Goal: Information Seeking & Learning: Learn about a topic

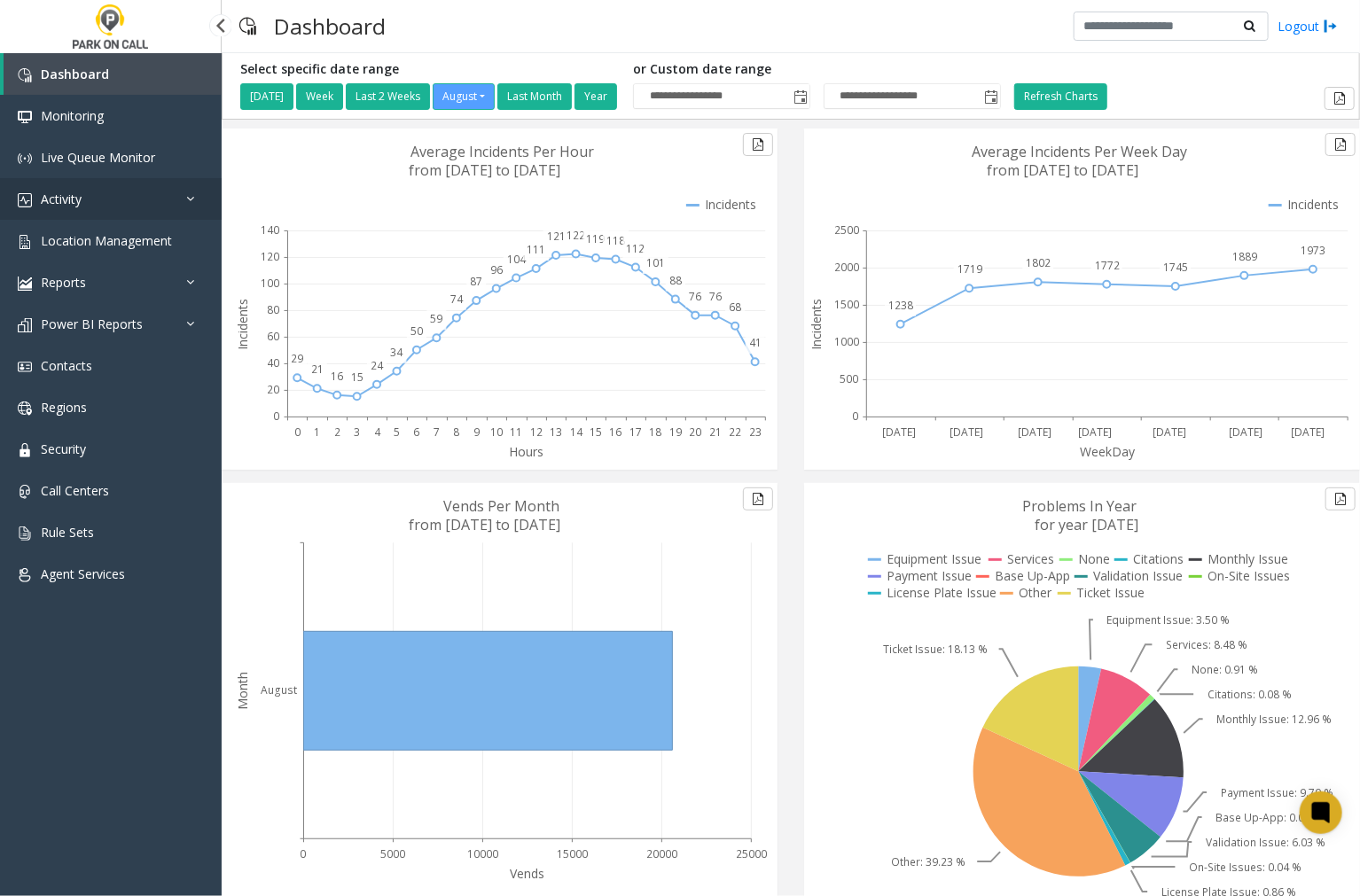
click at [85, 194] on link "Activity" at bounding box center [111, 199] width 222 height 42
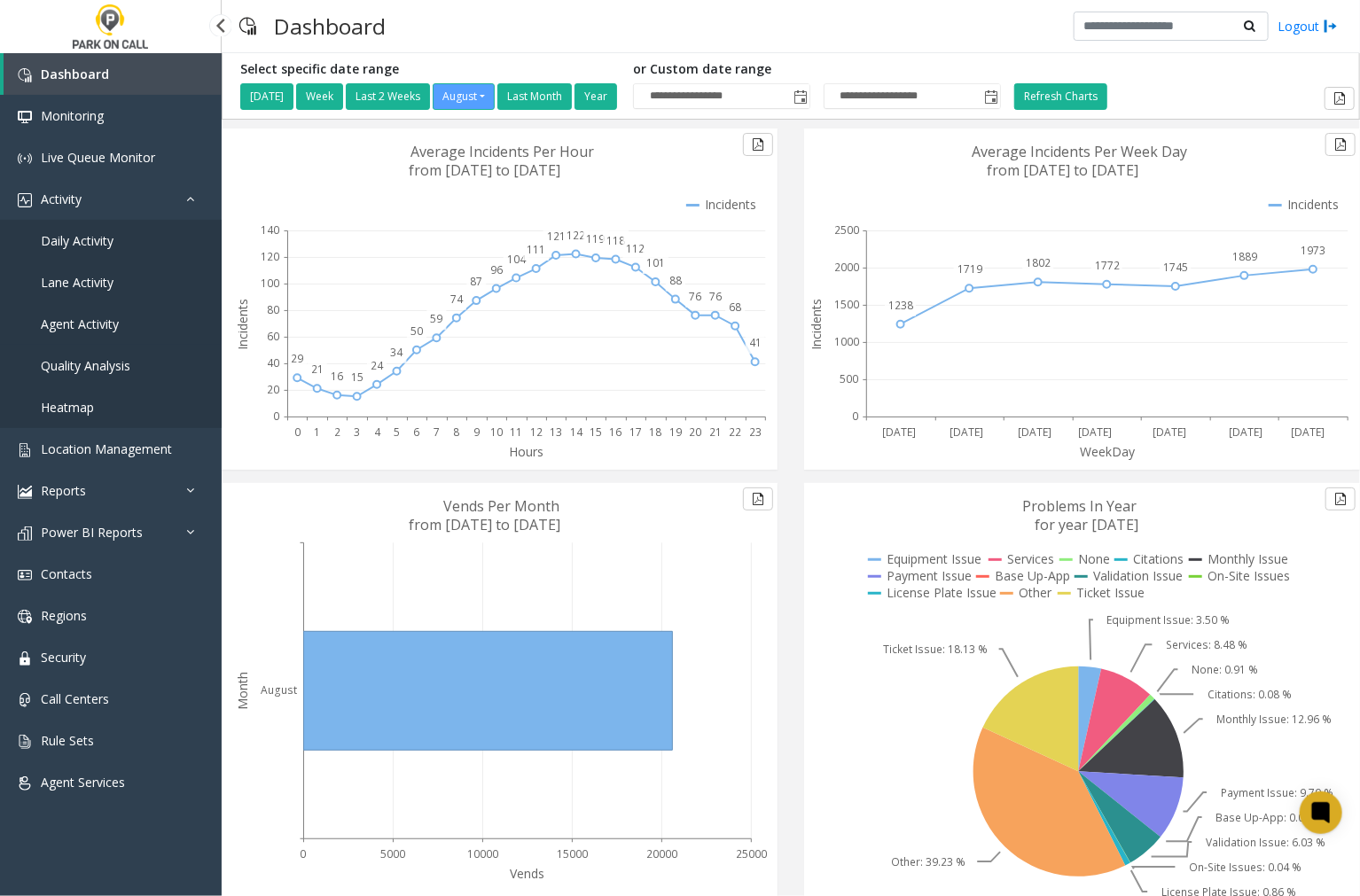
click at [92, 316] on span "Agent Activity" at bounding box center [80, 324] width 78 height 17
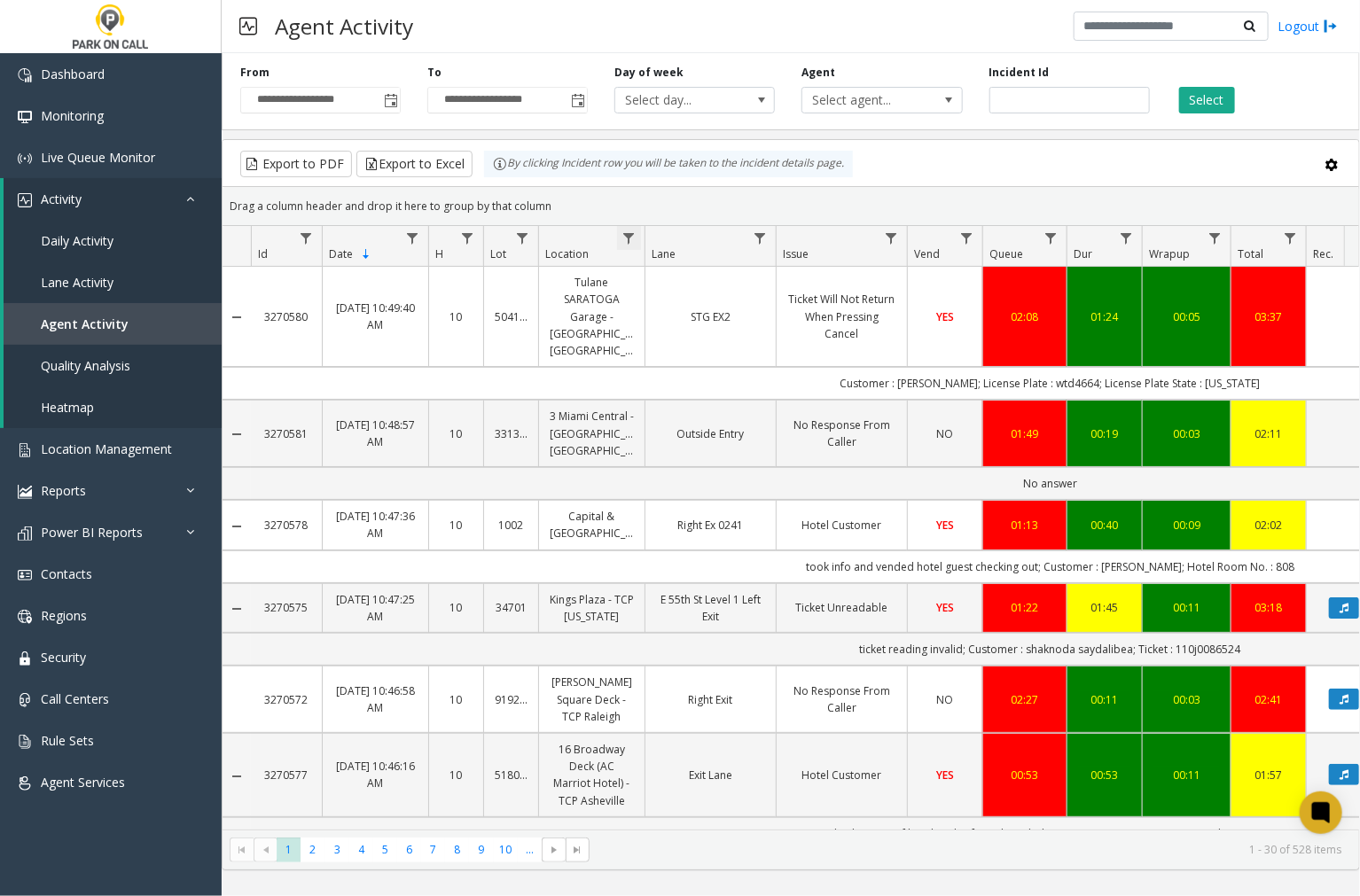
click at [632, 237] on span "Data table" at bounding box center [628, 239] width 14 height 14
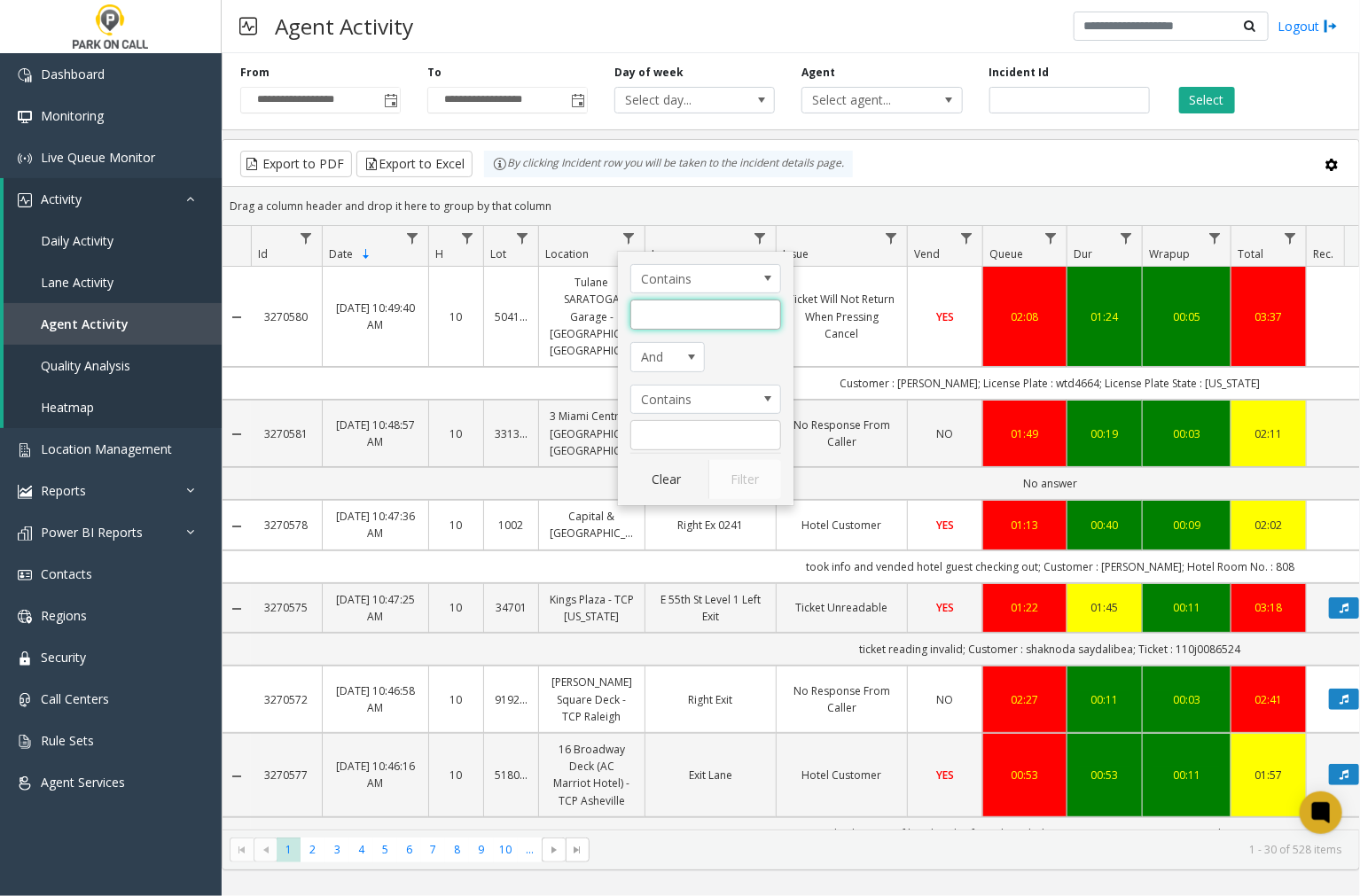
click at [663, 310] on input "Location Filter" at bounding box center [705, 314] width 151 height 30
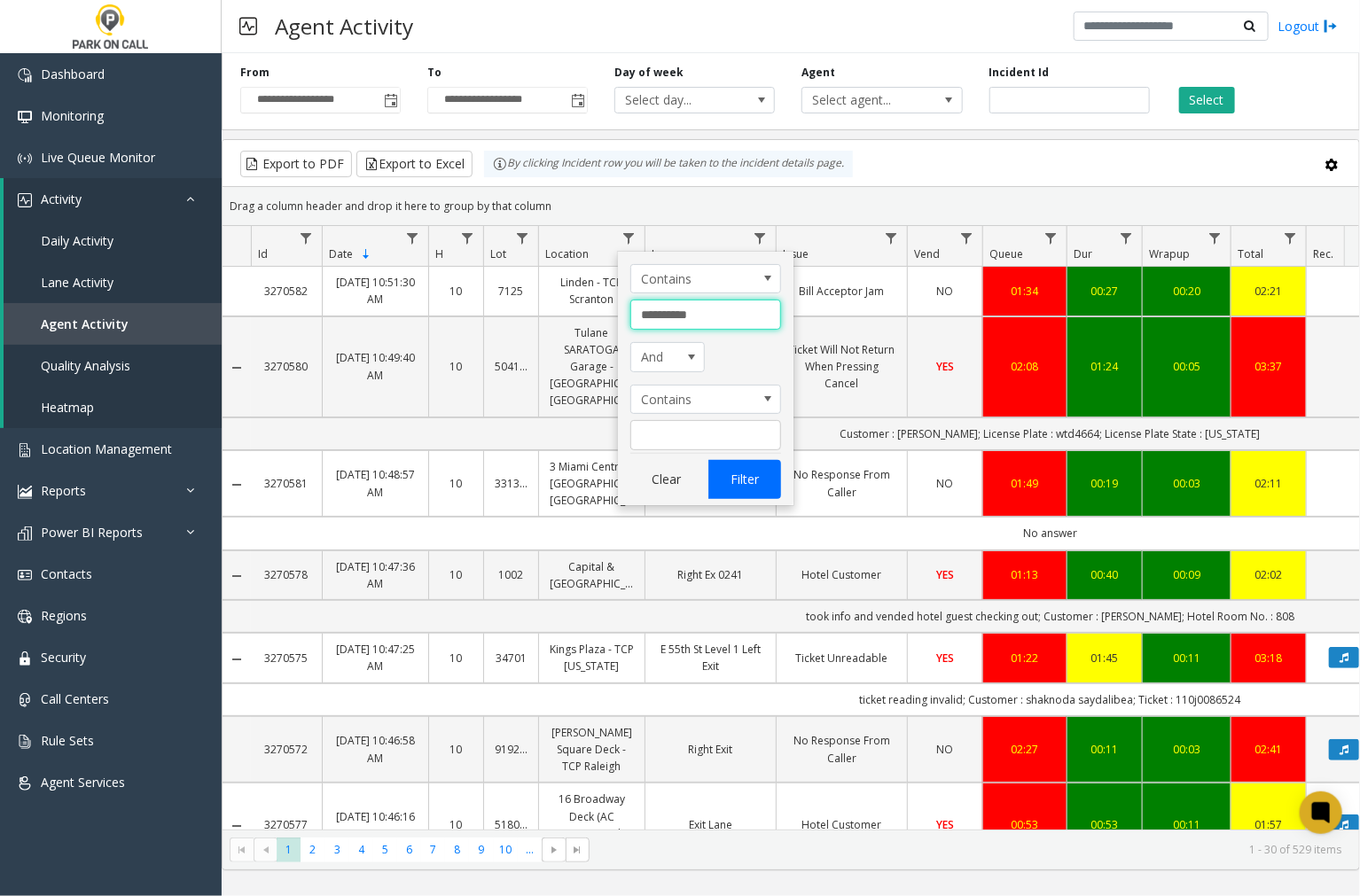
type input "**********"
click at [742, 476] on button "Filter" at bounding box center [745, 479] width 72 height 39
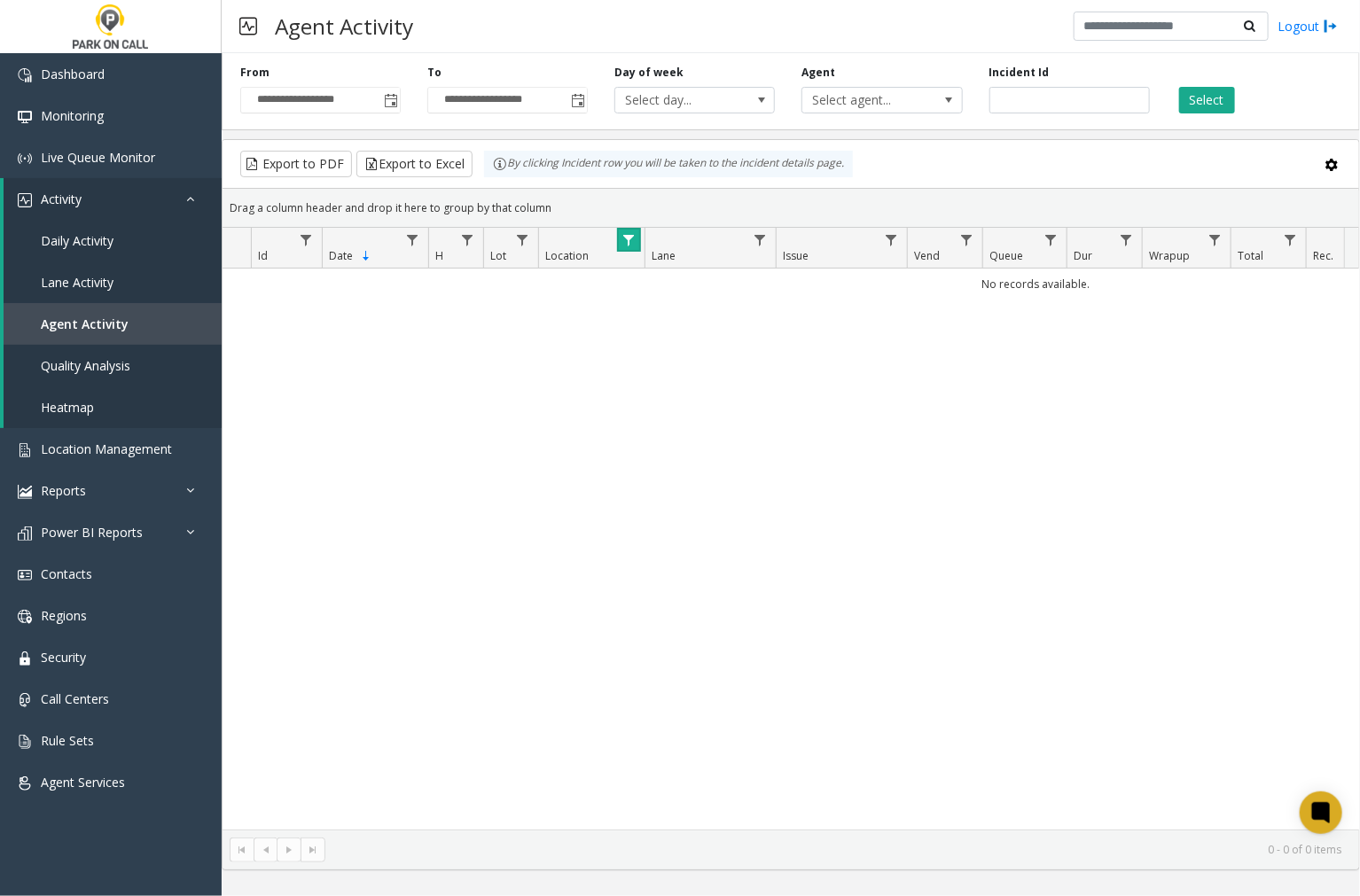
click at [626, 245] on span "Data table" at bounding box center [628, 240] width 14 height 14
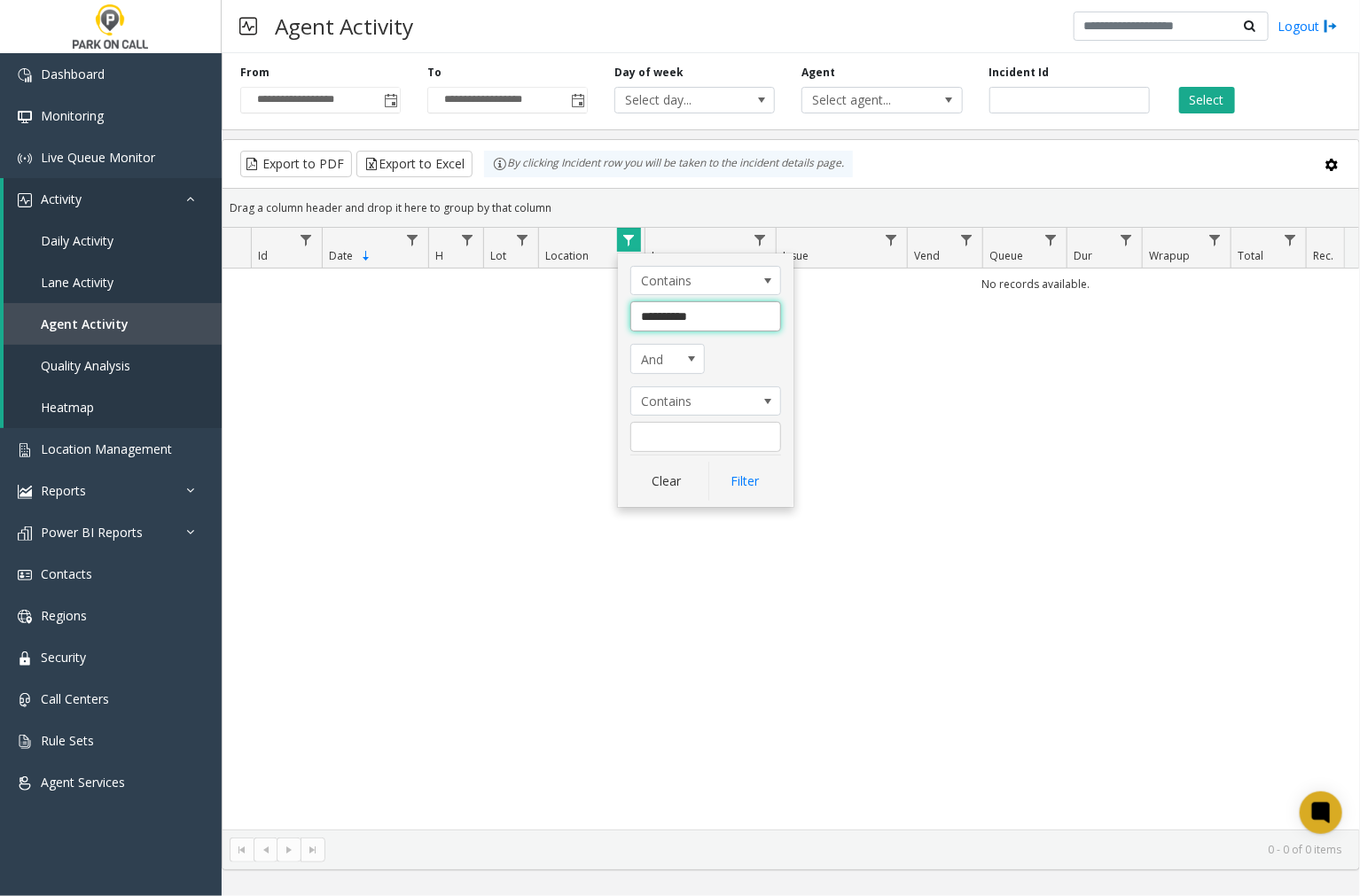
drag, startPoint x: 650, startPoint y: 316, endPoint x: 631, endPoint y: 322, distance: 19.9
click at [631, 322] on input "**********" at bounding box center [705, 316] width 151 height 30
type input "********"
click at [739, 485] on button "Filter" at bounding box center [745, 481] width 72 height 39
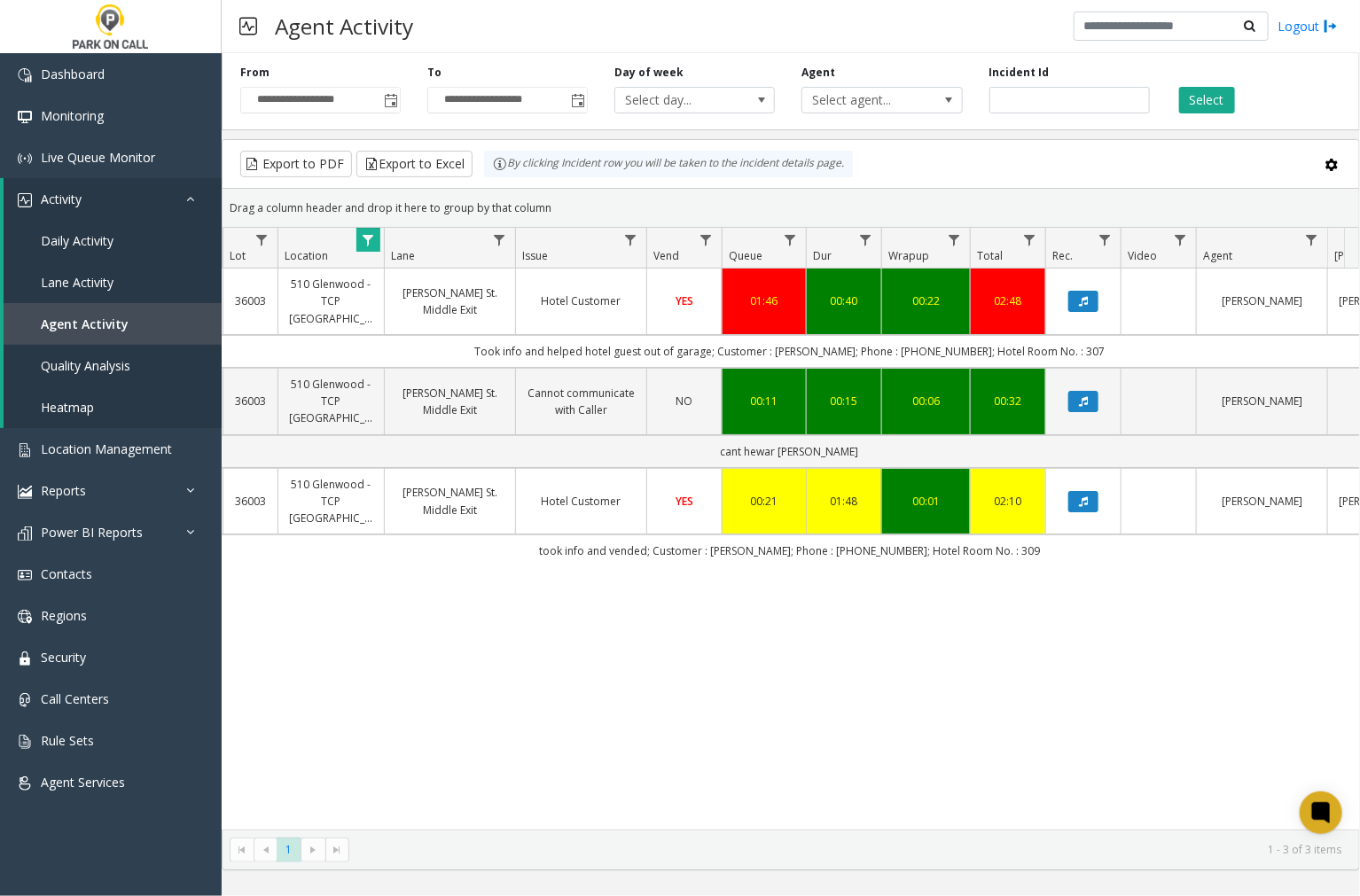
scroll to position [0, 352]
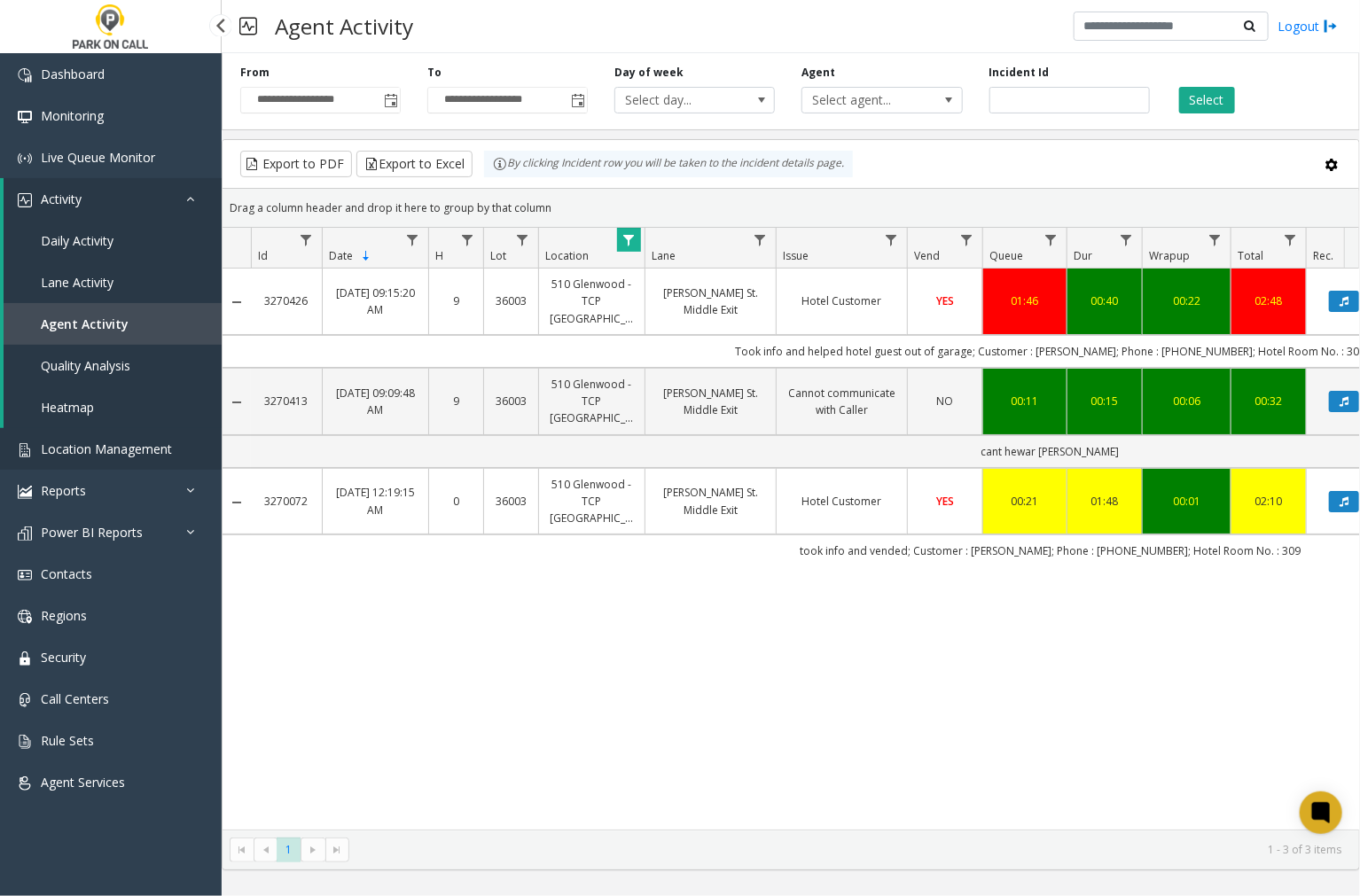
click at [157, 449] on span "Location Management" at bounding box center [107, 448] width 131 height 17
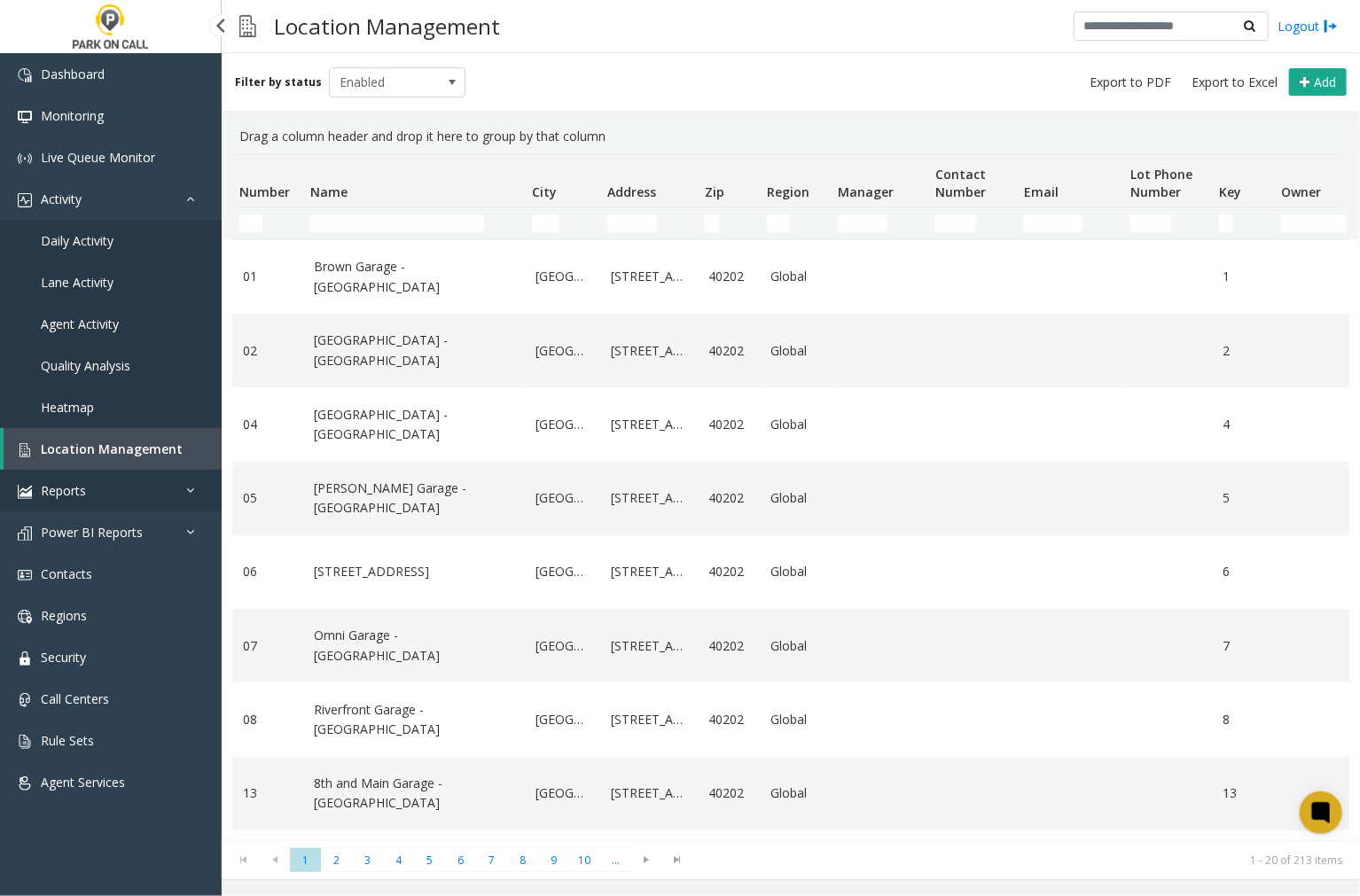
click at [186, 494] on icon at bounding box center [195, 490] width 18 height 13
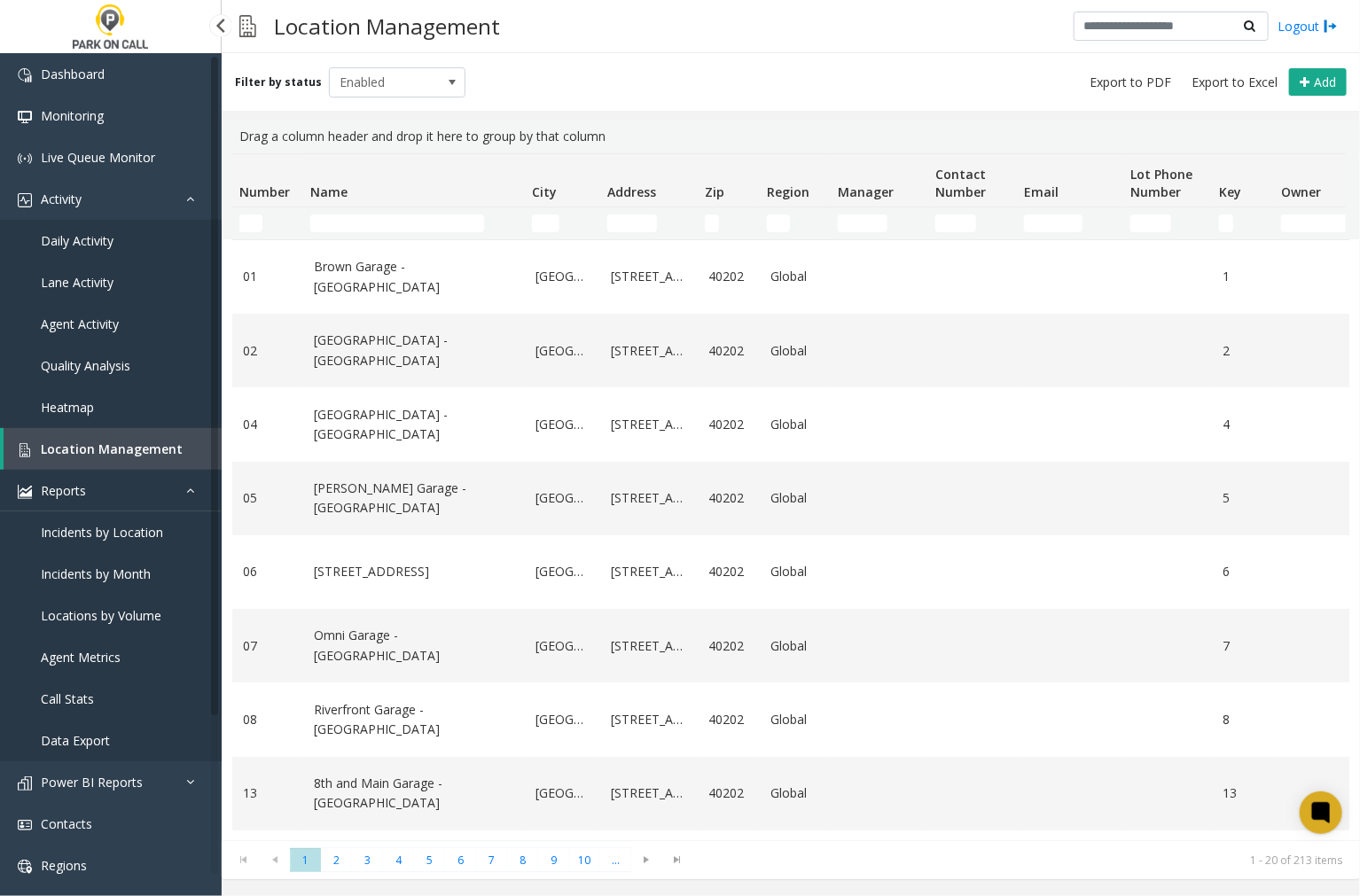
click at [179, 487] on link "Reports" at bounding box center [111, 490] width 222 height 42
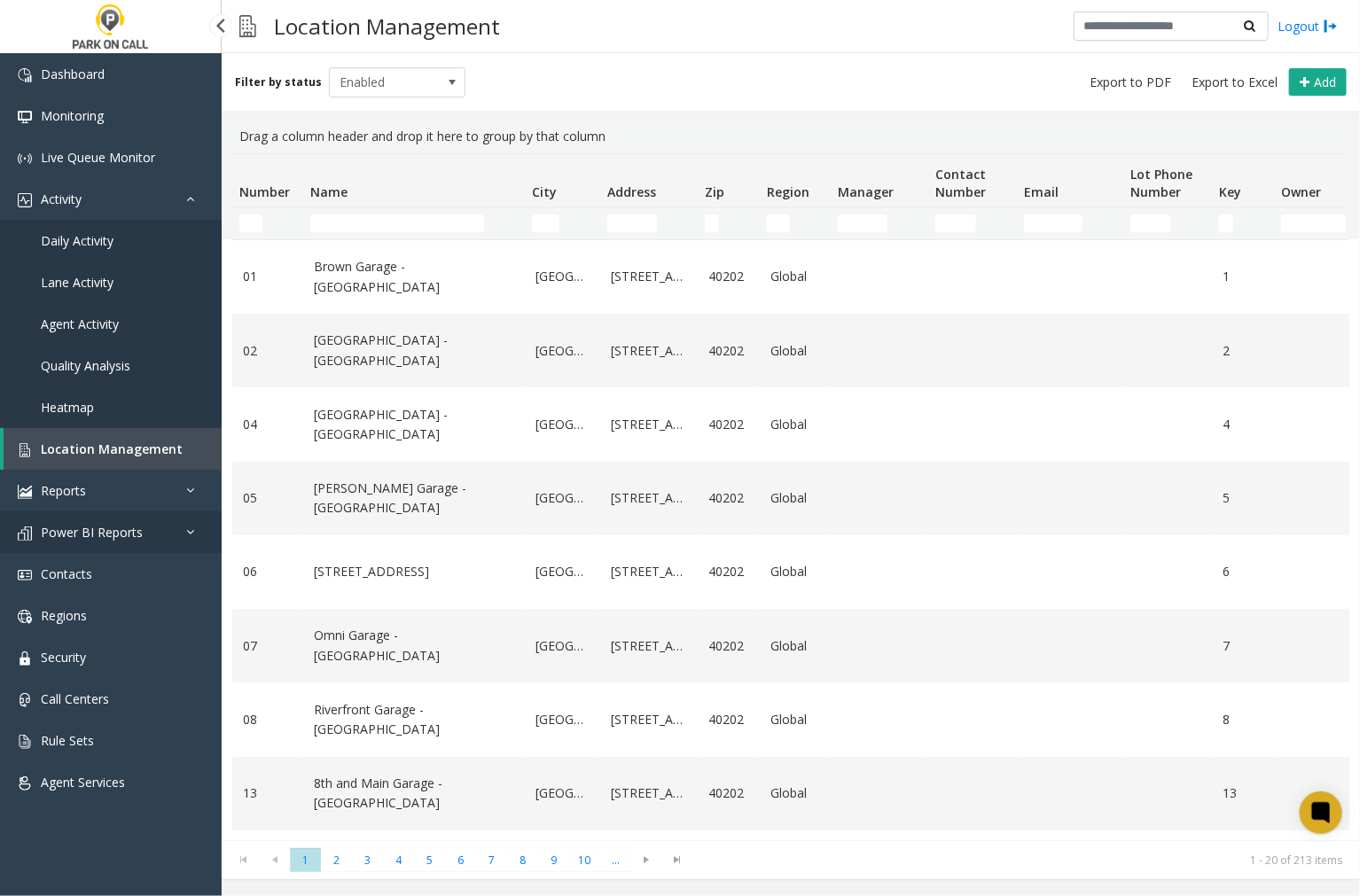
click at [191, 534] on icon at bounding box center [195, 531] width 18 height 13
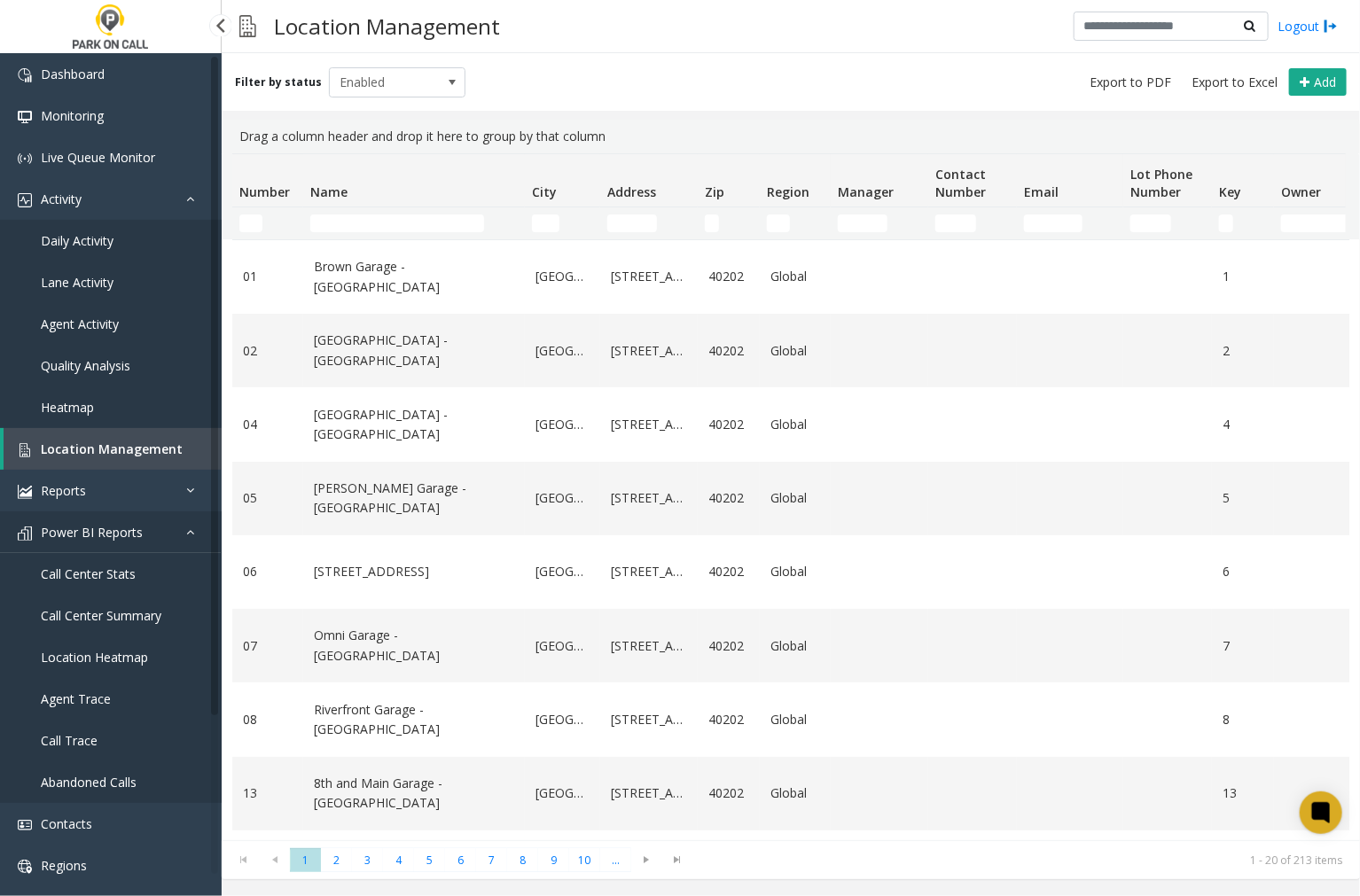
click at [191, 534] on icon at bounding box center [195, 531] width 18 height 13
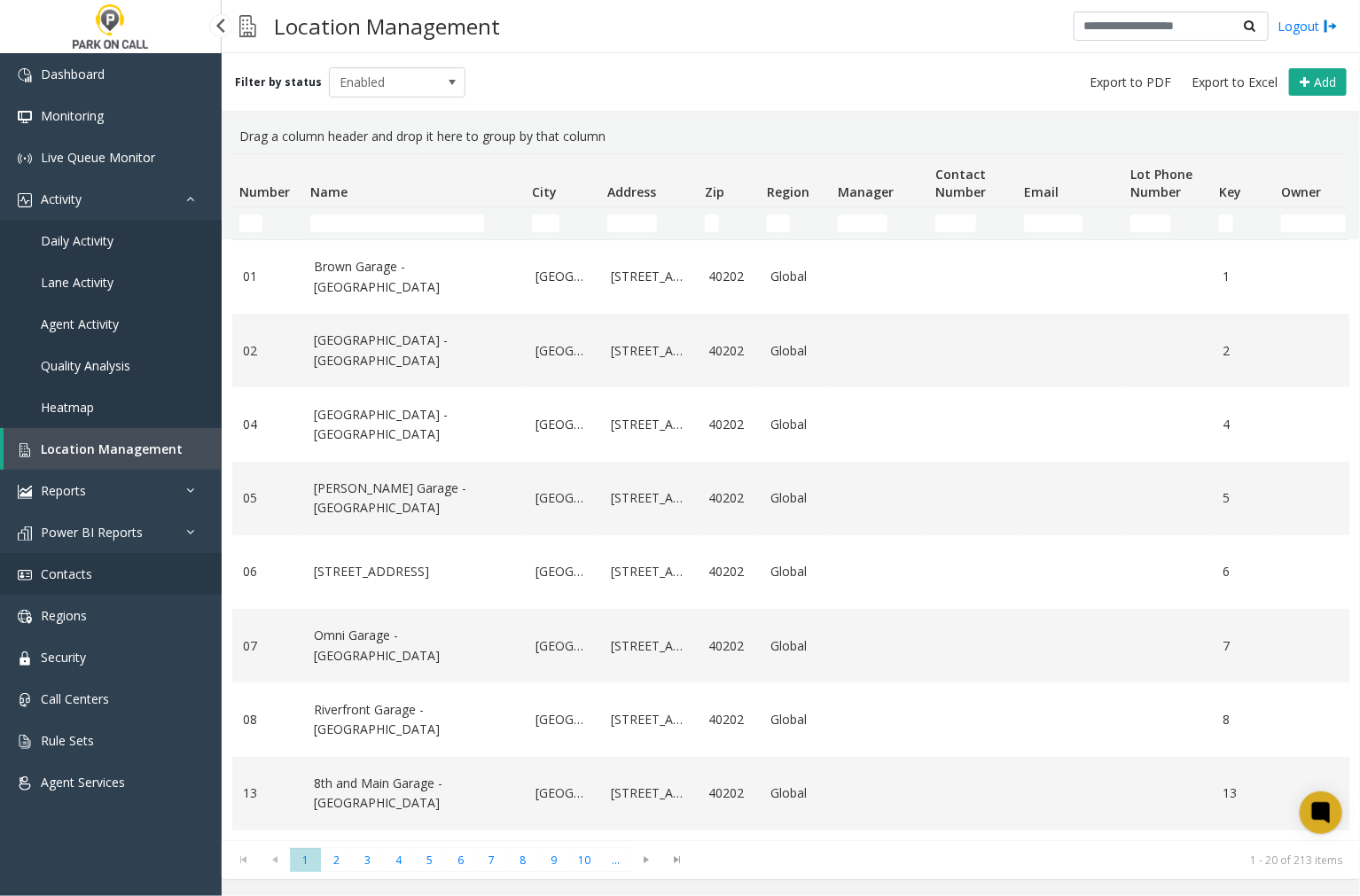
click at [87, 569] on span "Contacts" at bounding box center [67, 573] width 52 height 17
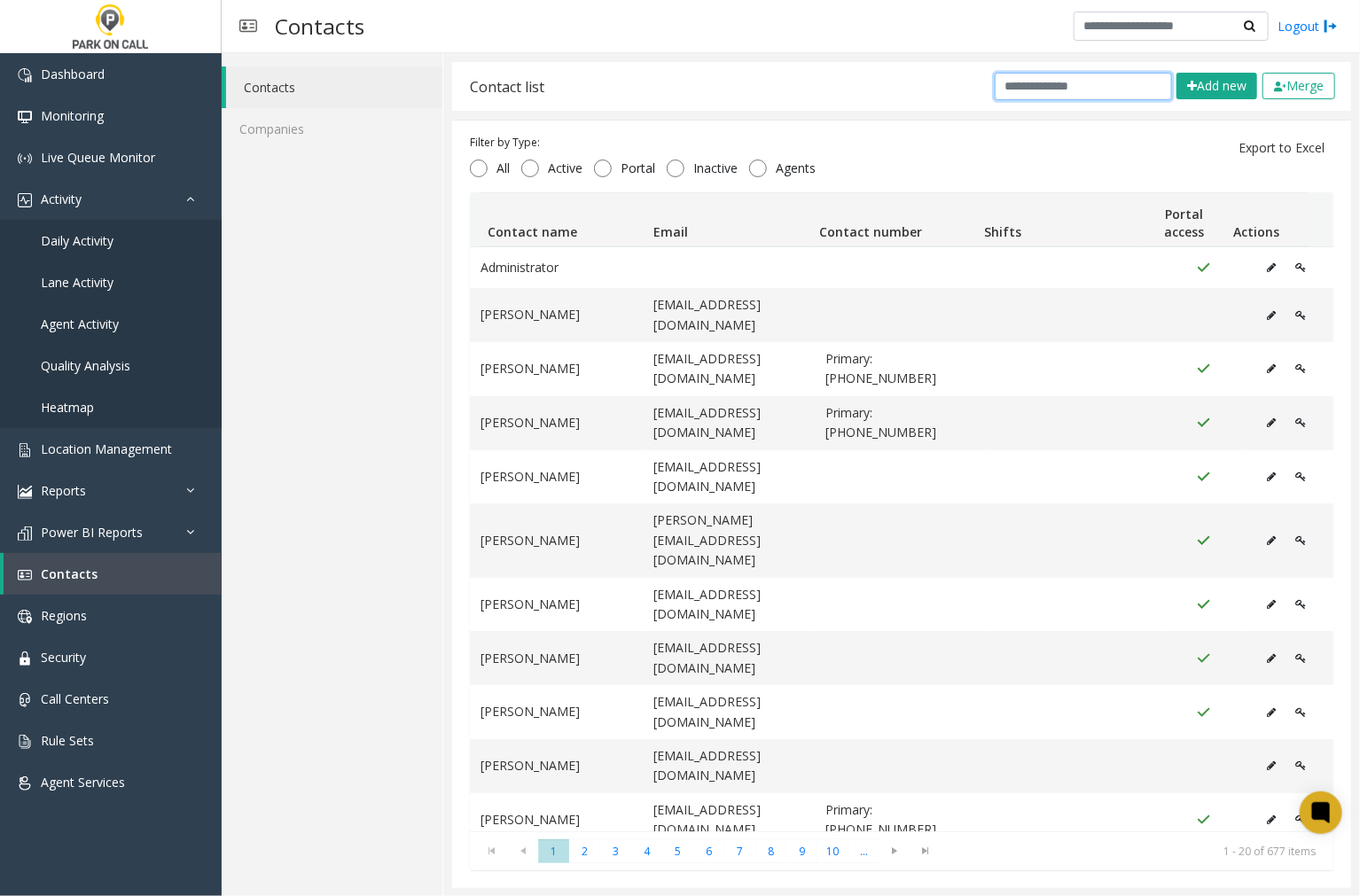
click at [1029, 90] on input "text" at bounding box center [1083, 86] width 177 height 27
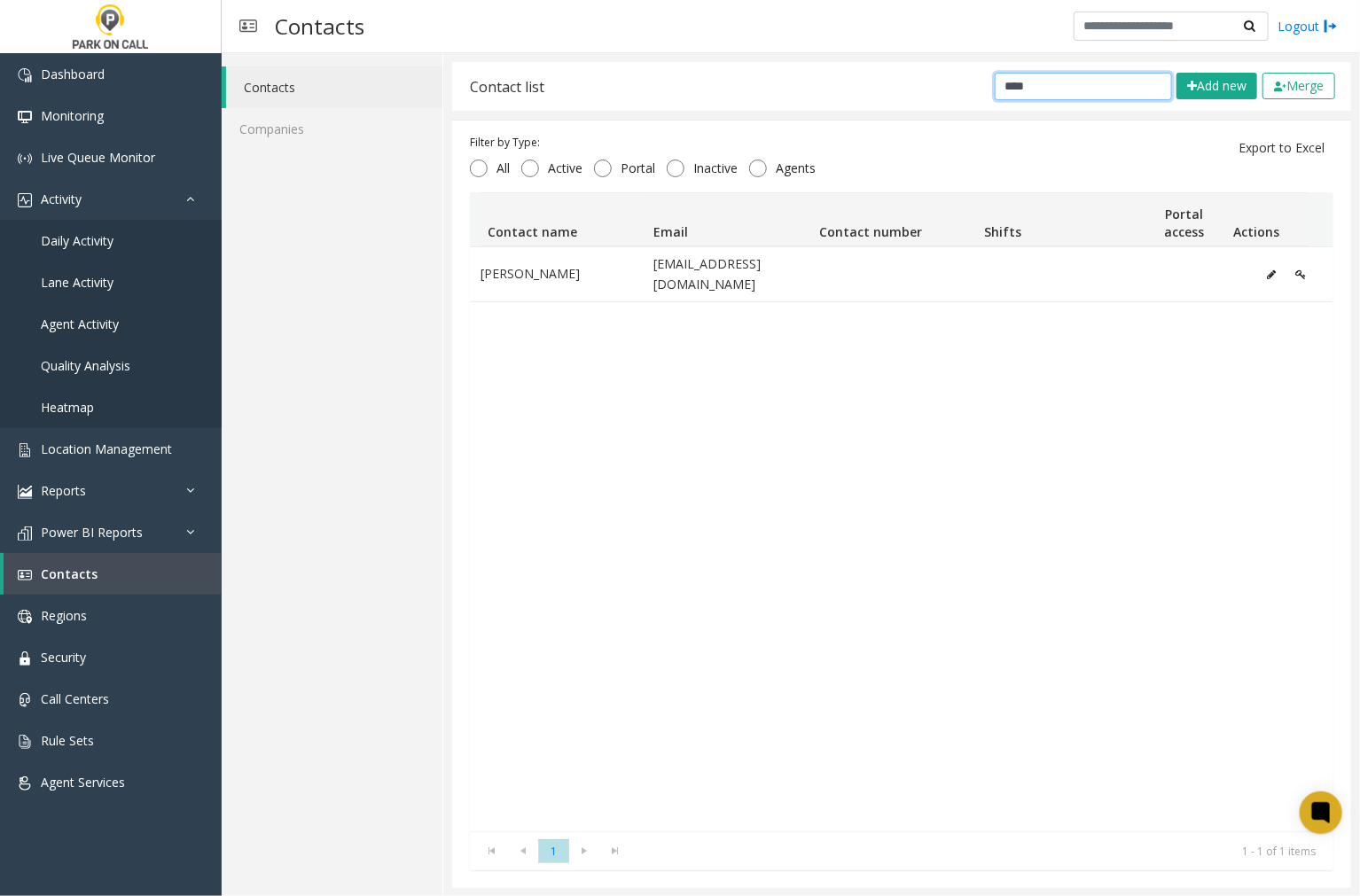
drag, startPoint x: 1038, startPoint y: 83, endPoint x: 949, endPoint y: 92, distance: 89.5
click at [949, 92] on div "Contact list **** Add new Merge" at bounding box center [901, 86] width 899 height 49
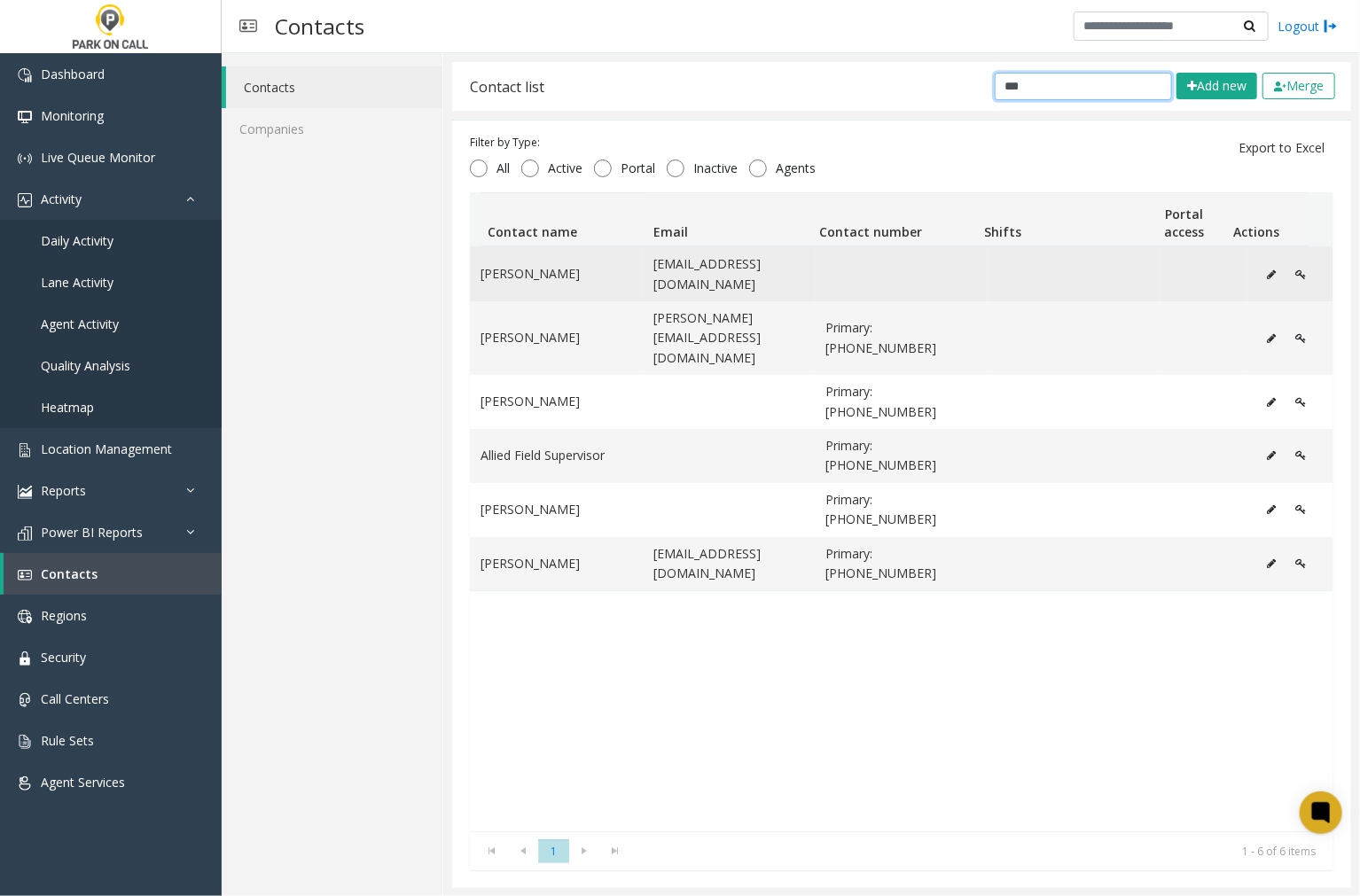
type input "***"
click at [567, 278] on td "Eldridge McCarter" at bounding box center [556, 274] width 173 height 54
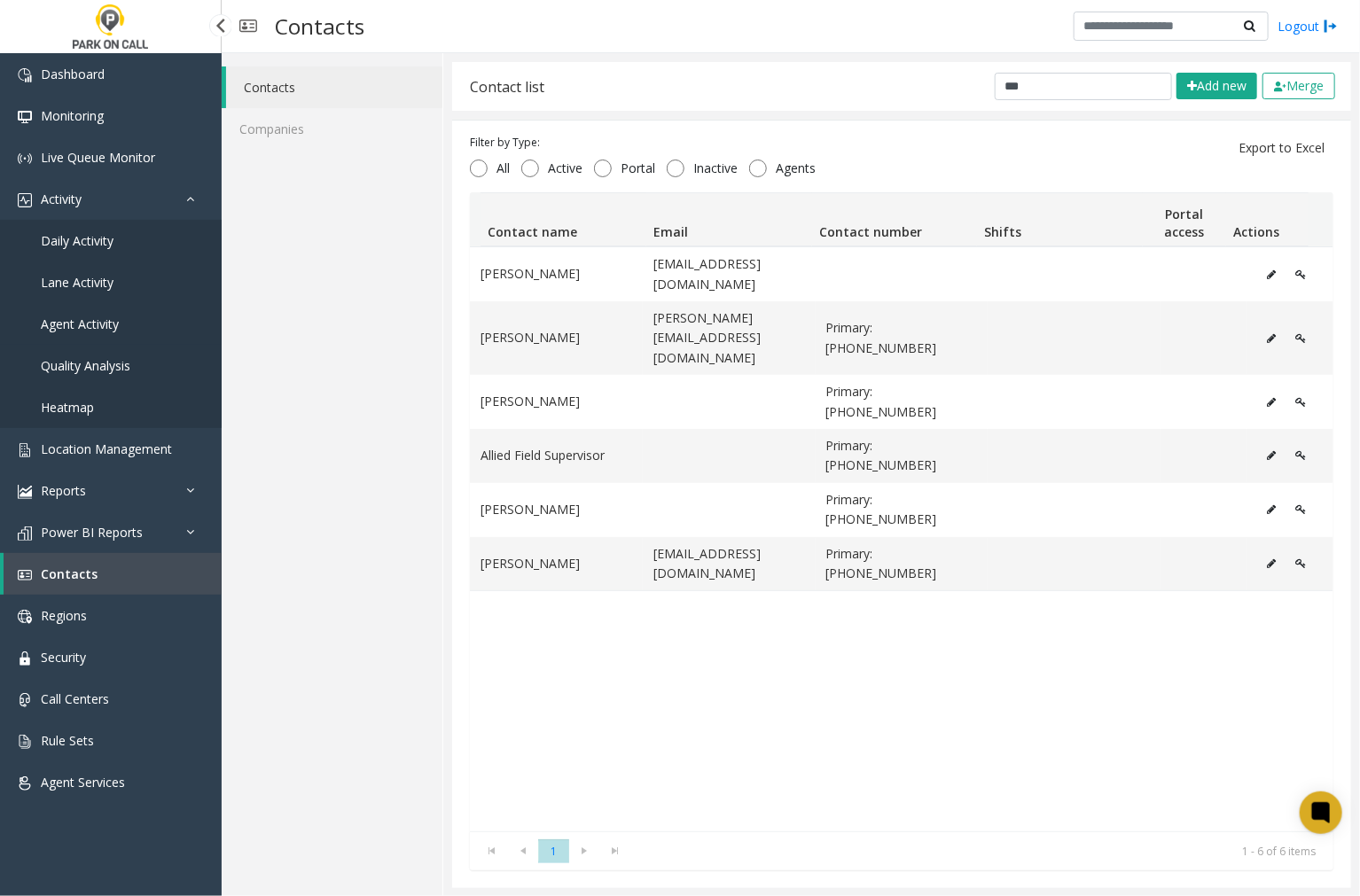
click at [95, 322] on span "Agent Activity" at bounding box center [80, 324] width 78 height 17
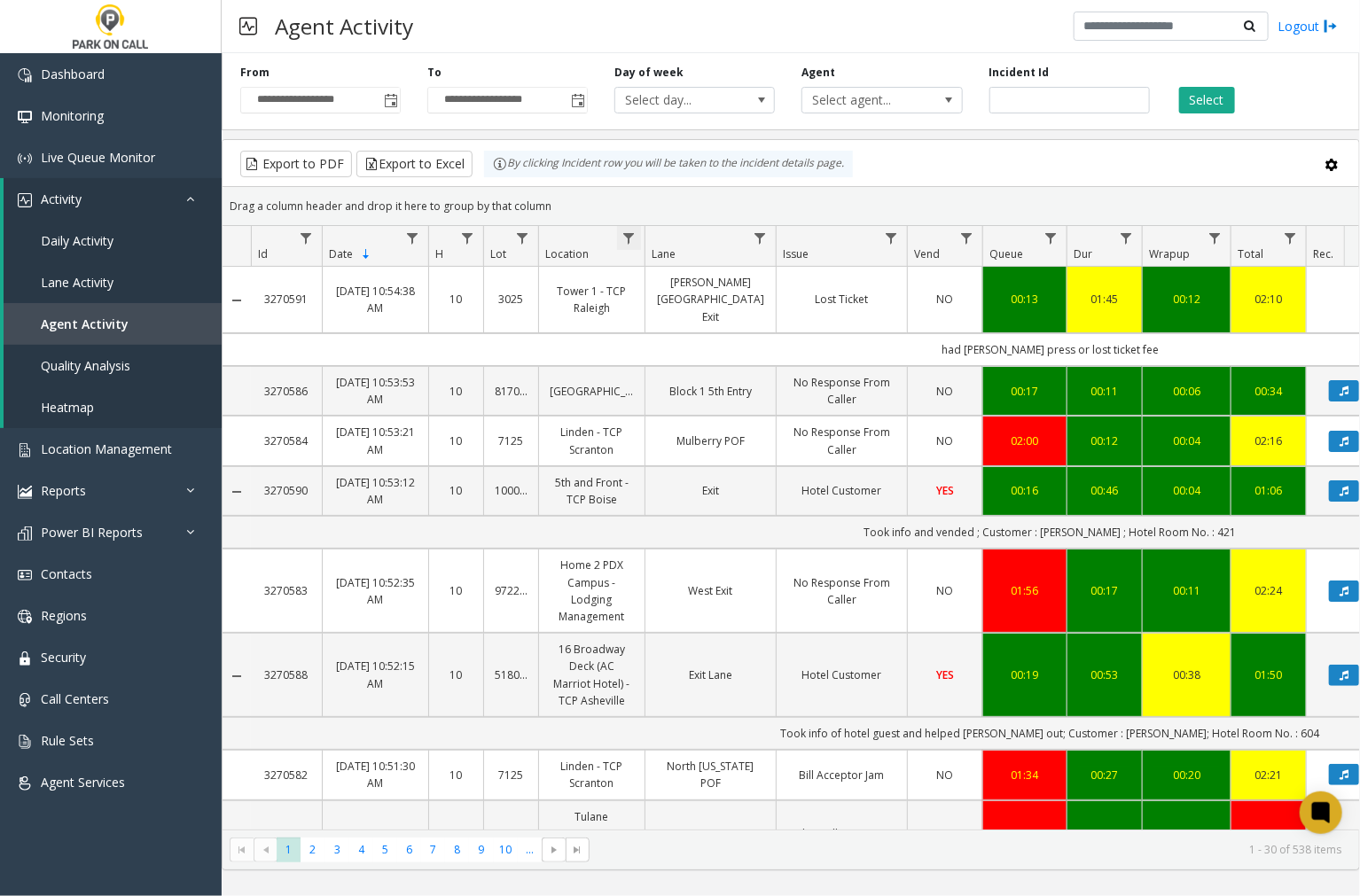
click at [624, 238] on span "Data table" at bounding box center [628, 239] width 14 height 14
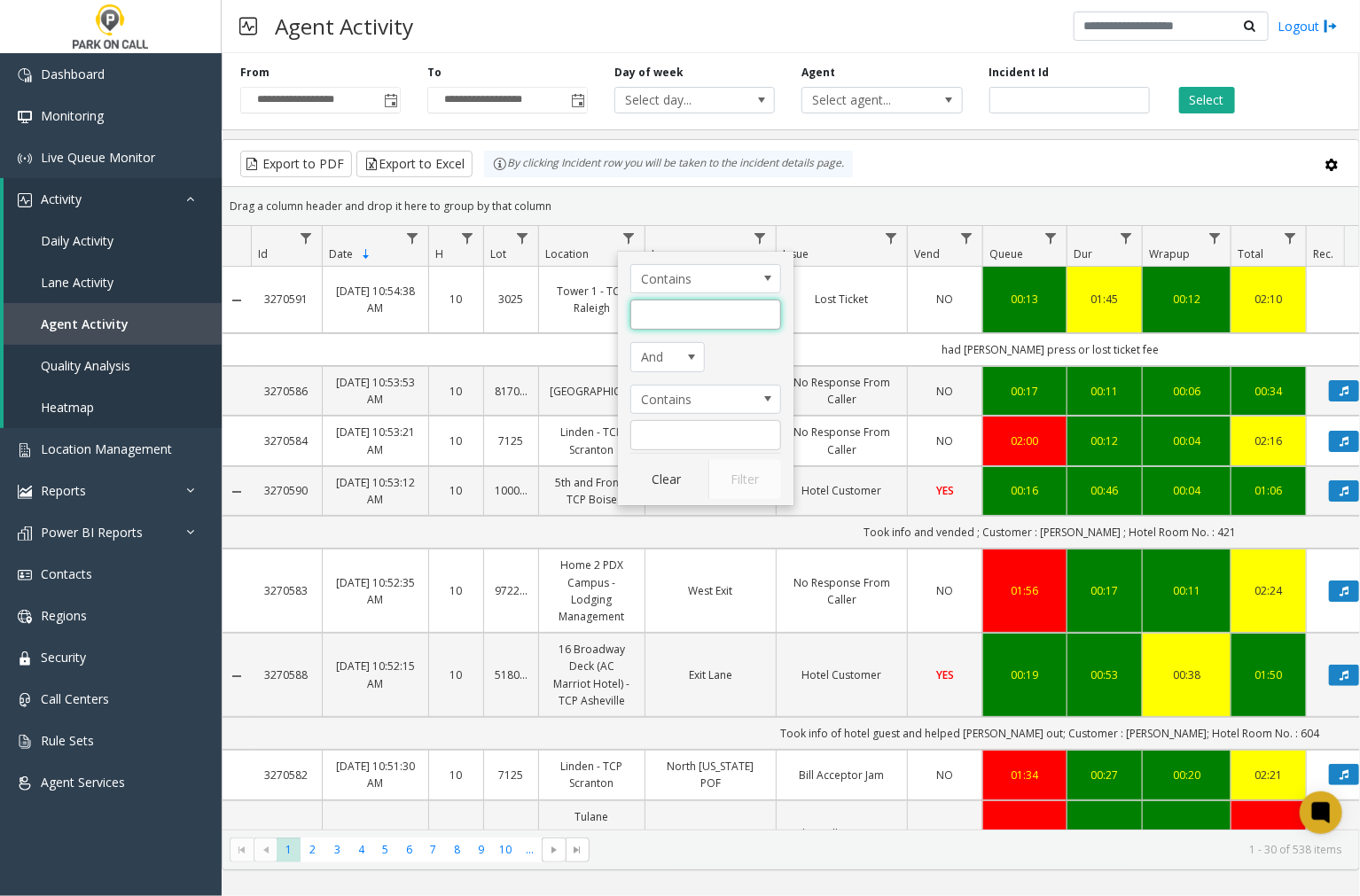
click at [665, 315] on input "Location Filter" at bounding box center [705, 314] width 151 height 30
type input "*****"
click at [771, 489] on button "Filter" at bounding box center [745, 479] width 72 height 39
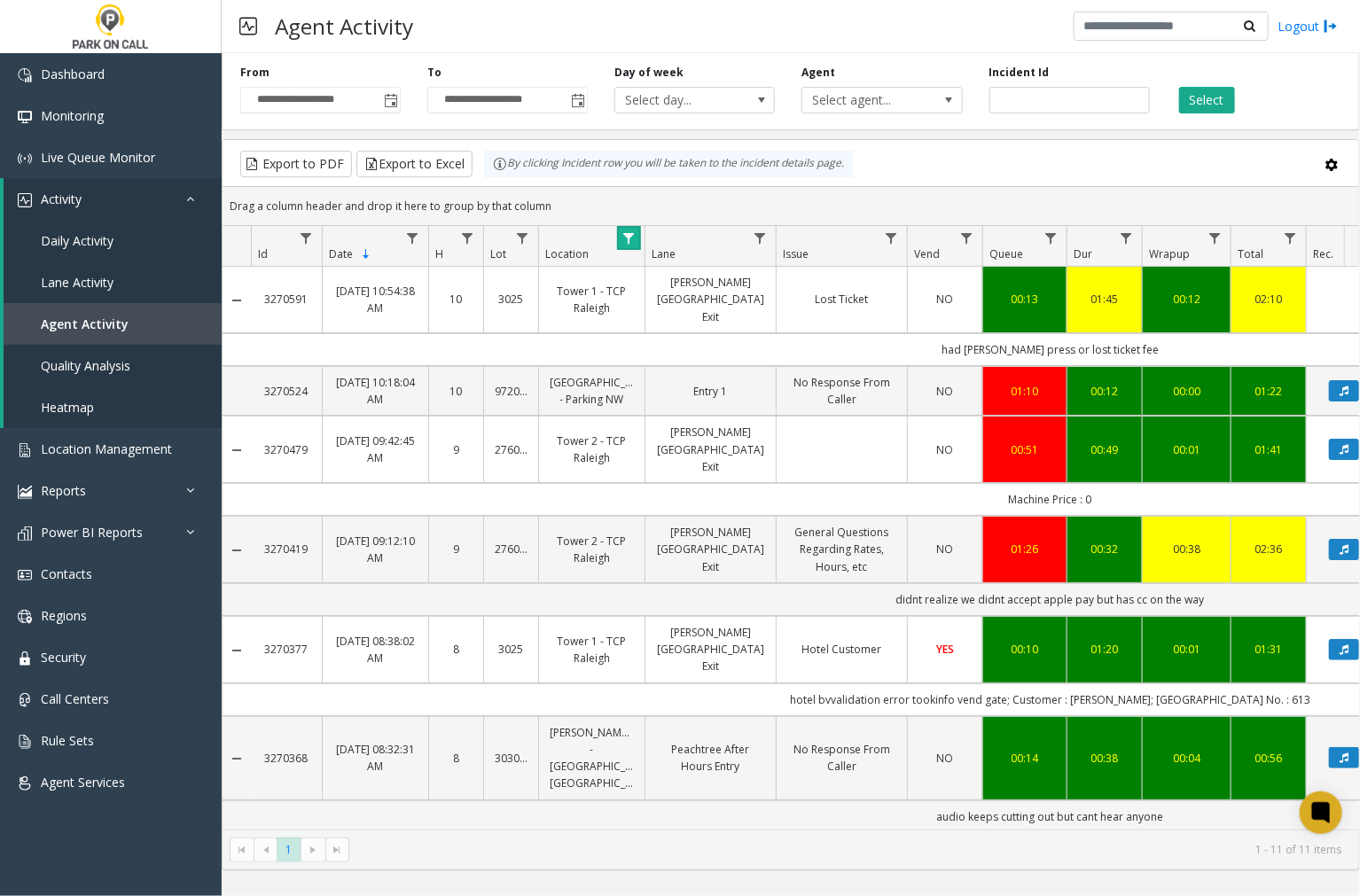
click at [624, 238] on span "Data table" at bounding box center [628, 239] width 14 height 14
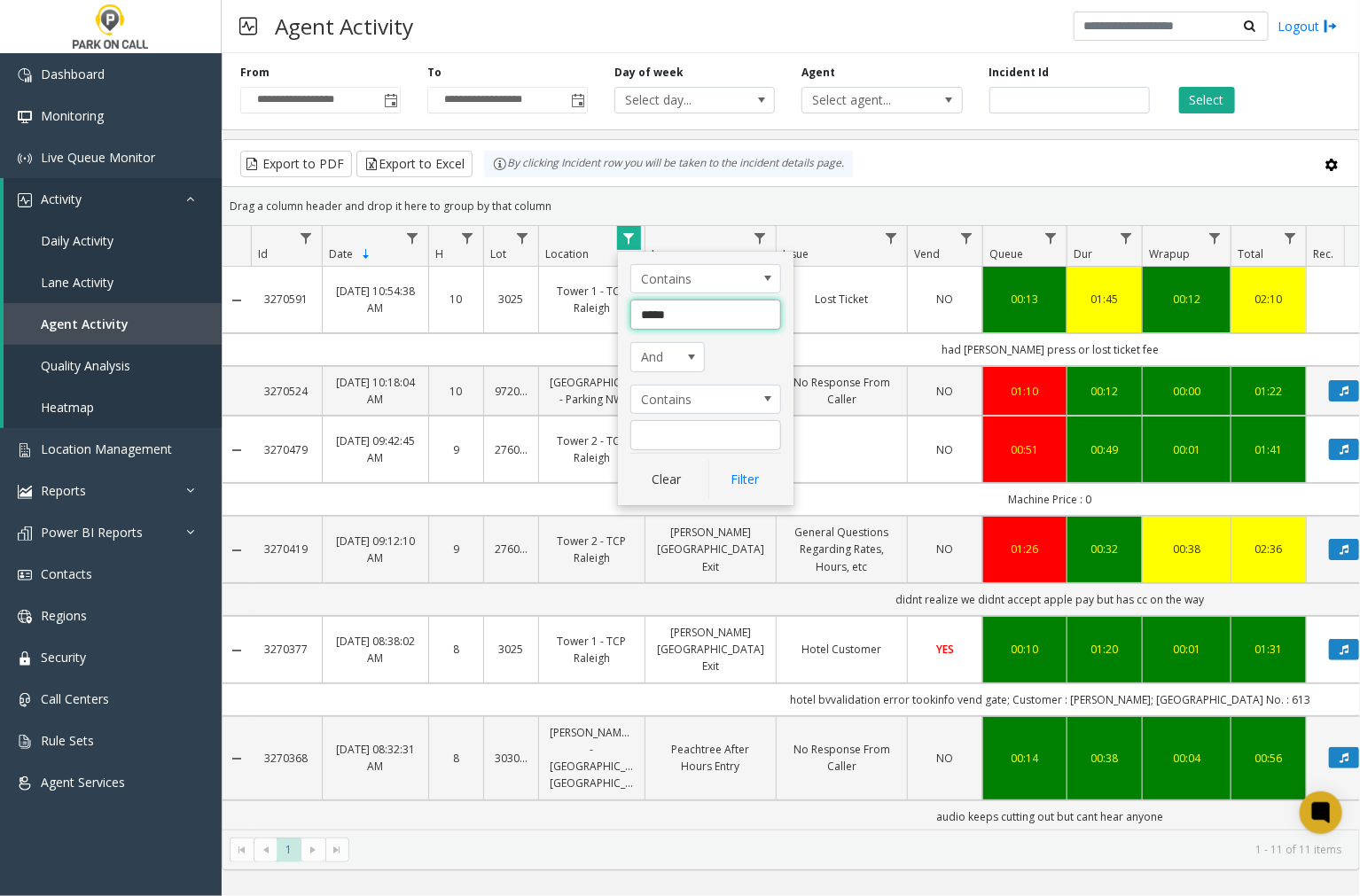
click at [696, 324] on input "*****" at bounding box center [705, 314] width 151 height 30
type input "*******"
click at [738, 483] on button "Filter" at bounding box center [745, 479] width 72 height 39
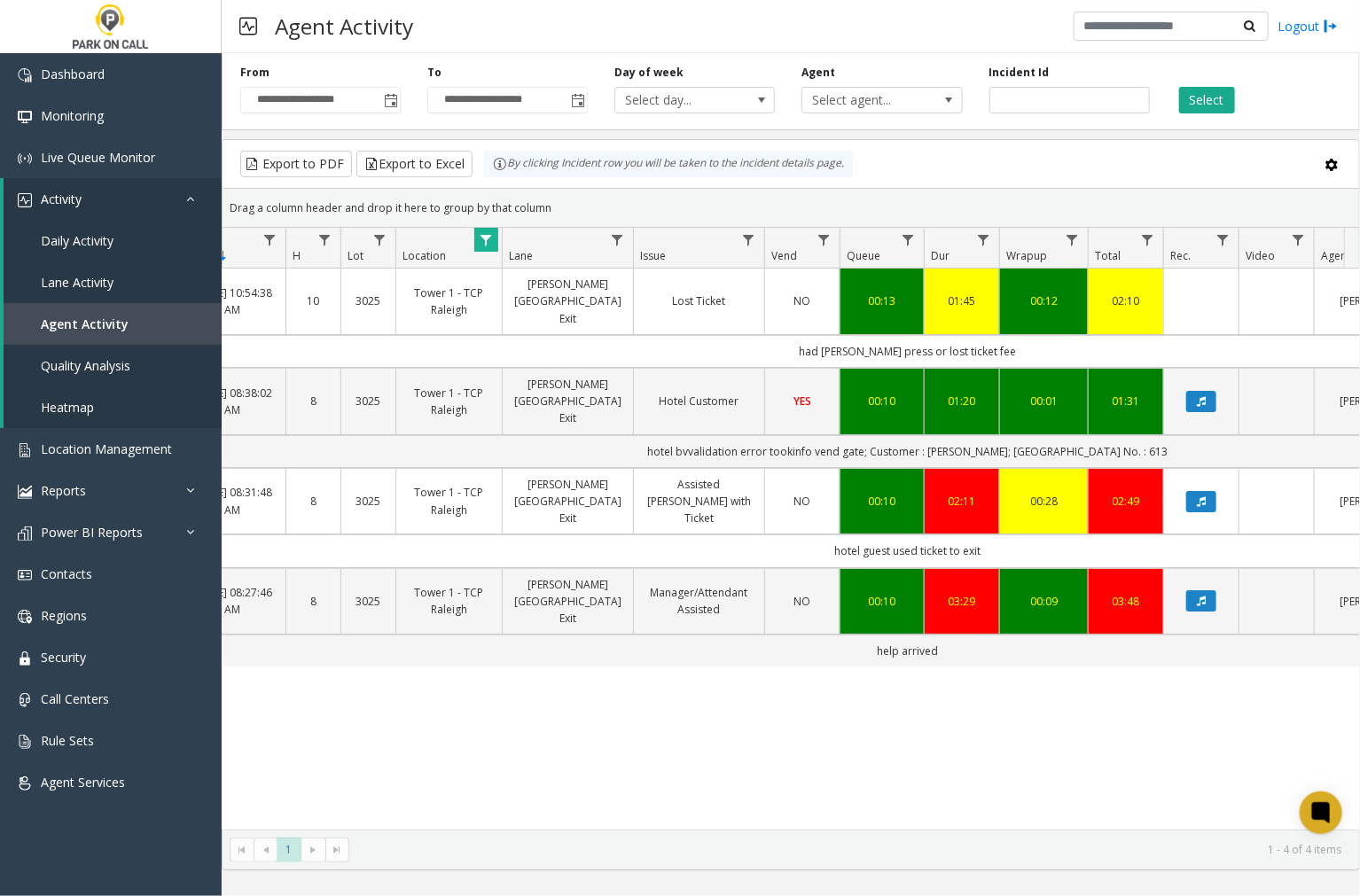
scroll to position [0, 146]
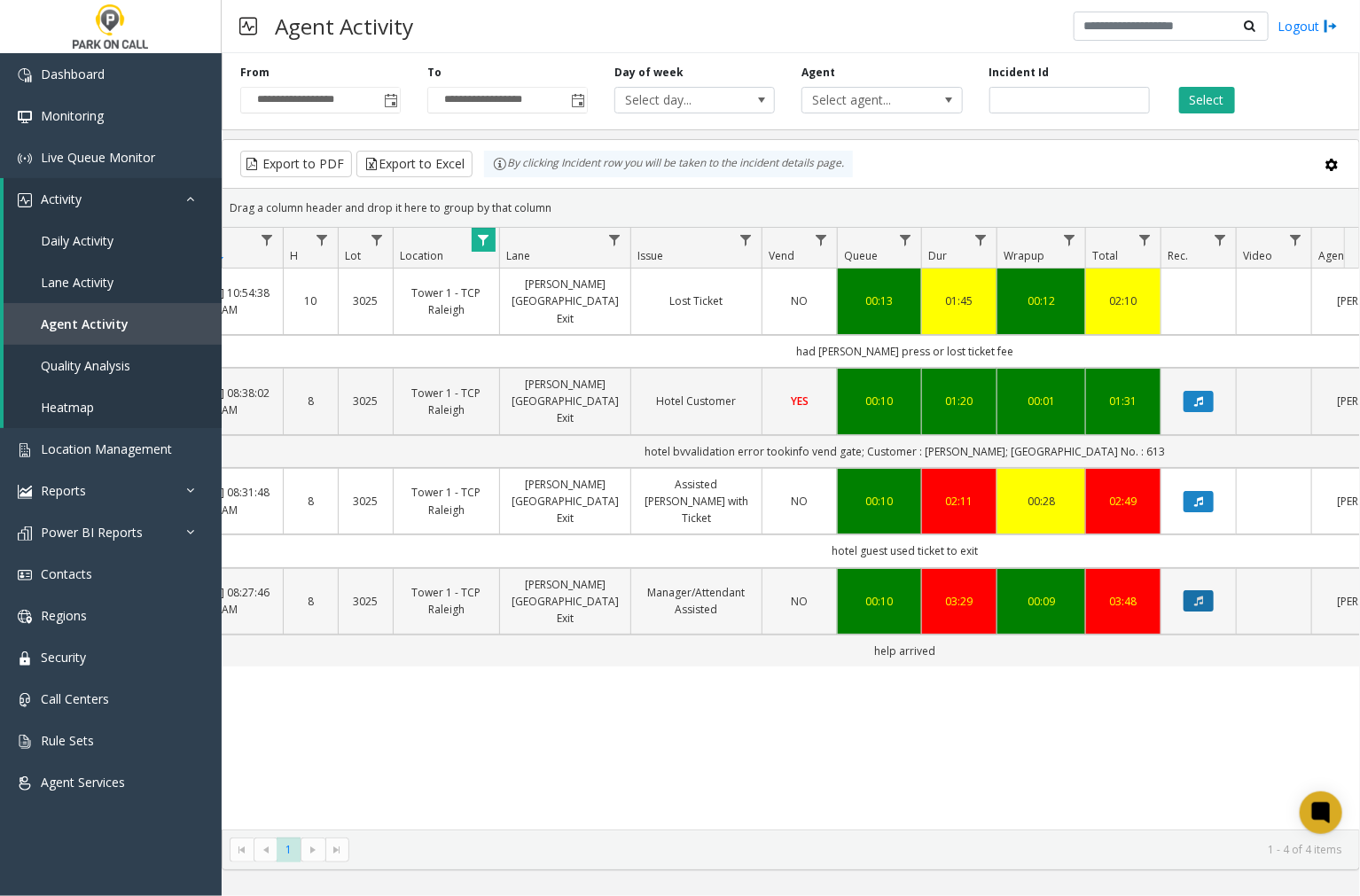
click at [1201, 596] on icon "Data table" at bounding box center [1199, 601] width 9 height 11
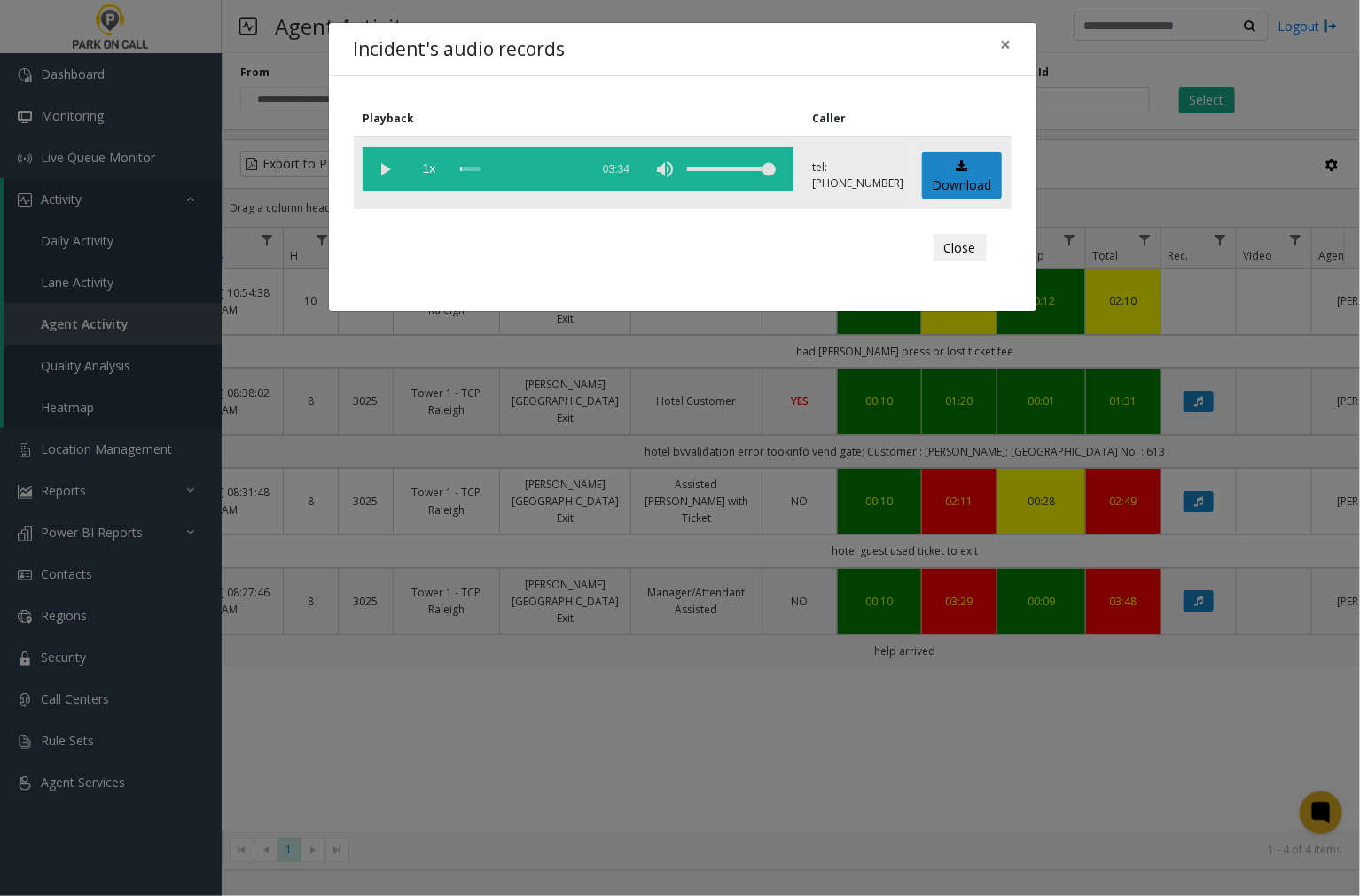
click at [384, 166] on vg-play-pause at bounding box center [385, 168] width 44 height 44
click at [1006, 44] on span "×" at bounding box center [1006, 44] width 11 height 24
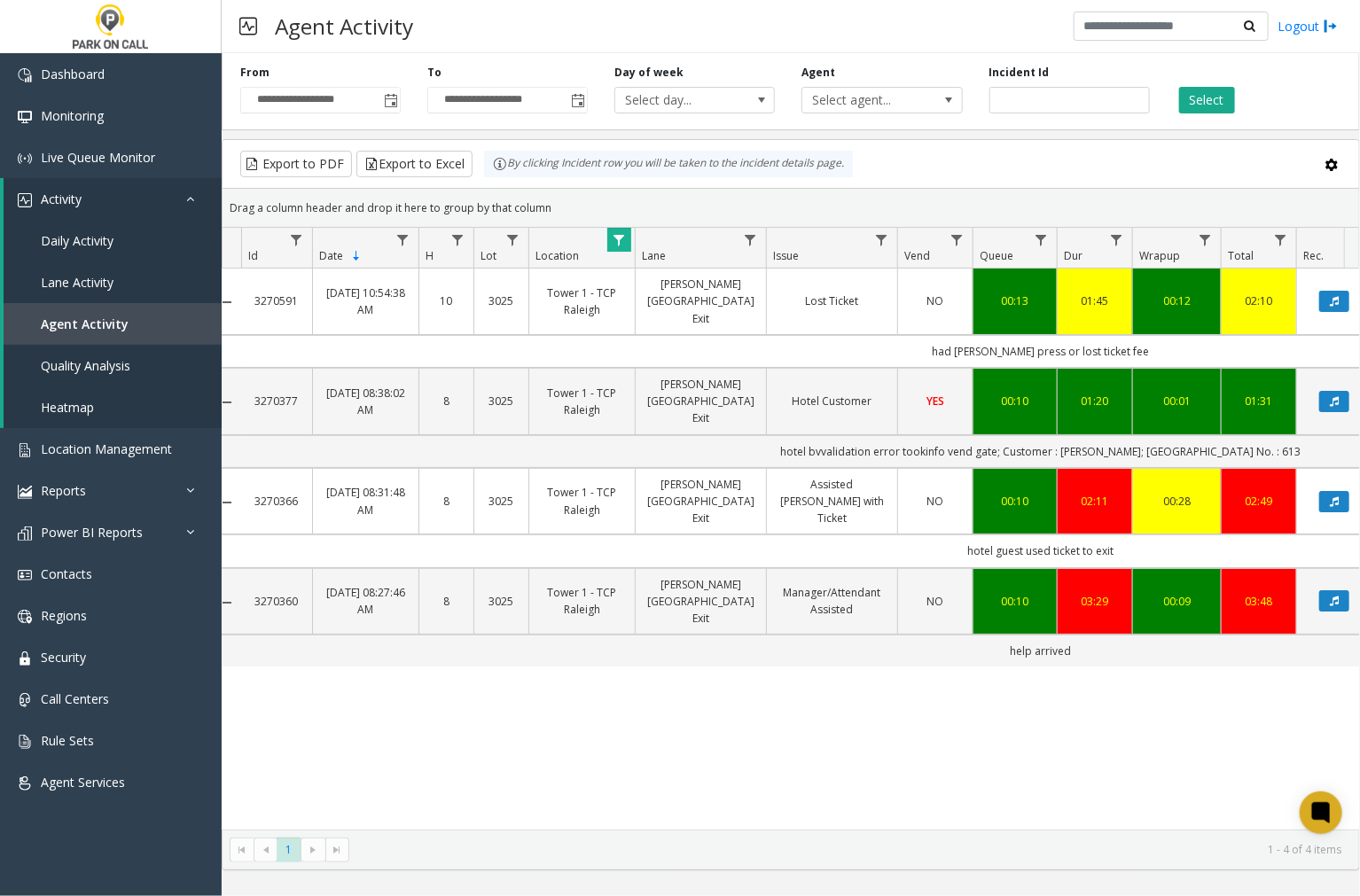
scroll to position [0, 0]
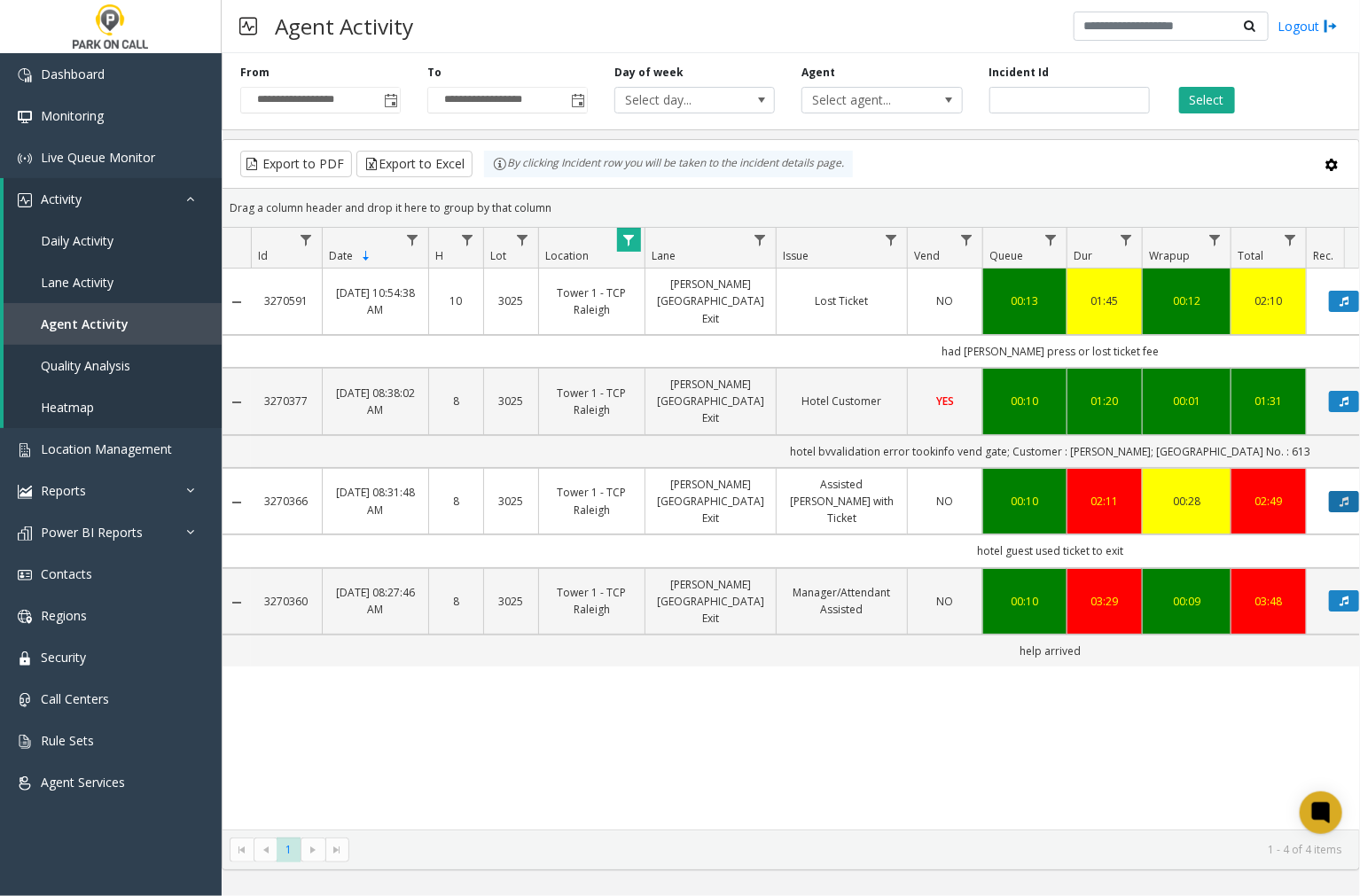
click at [1336, 491] on button "Data table" at bounding box center [1343, 502] width 30 height 22
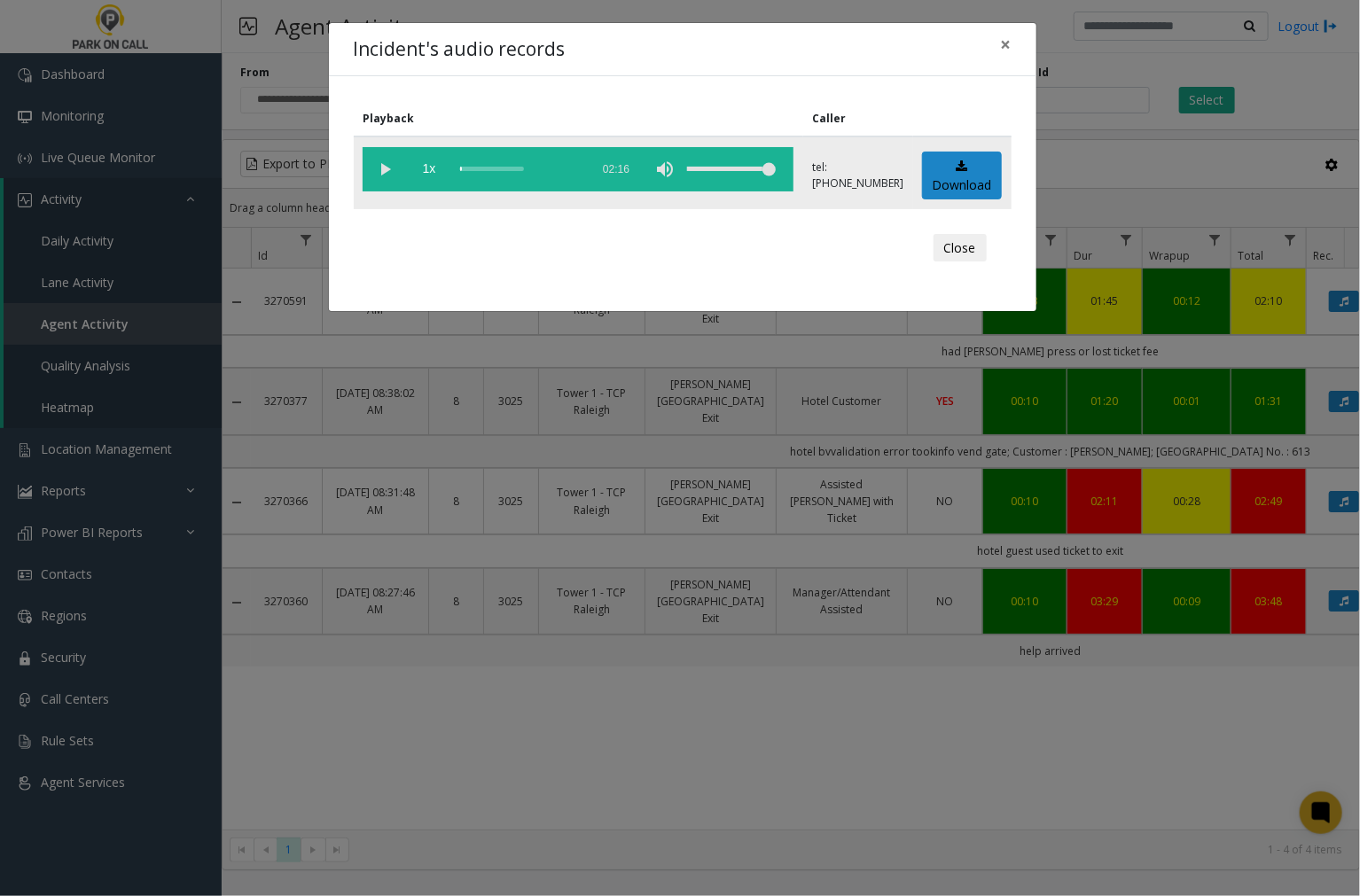
click at [380, 165] on vg-play-pause at bounding box center [385, 168] width 44 height 44
click at [1006, 44] on span "×" at bounding box center [1006, 44] width 11 height 24
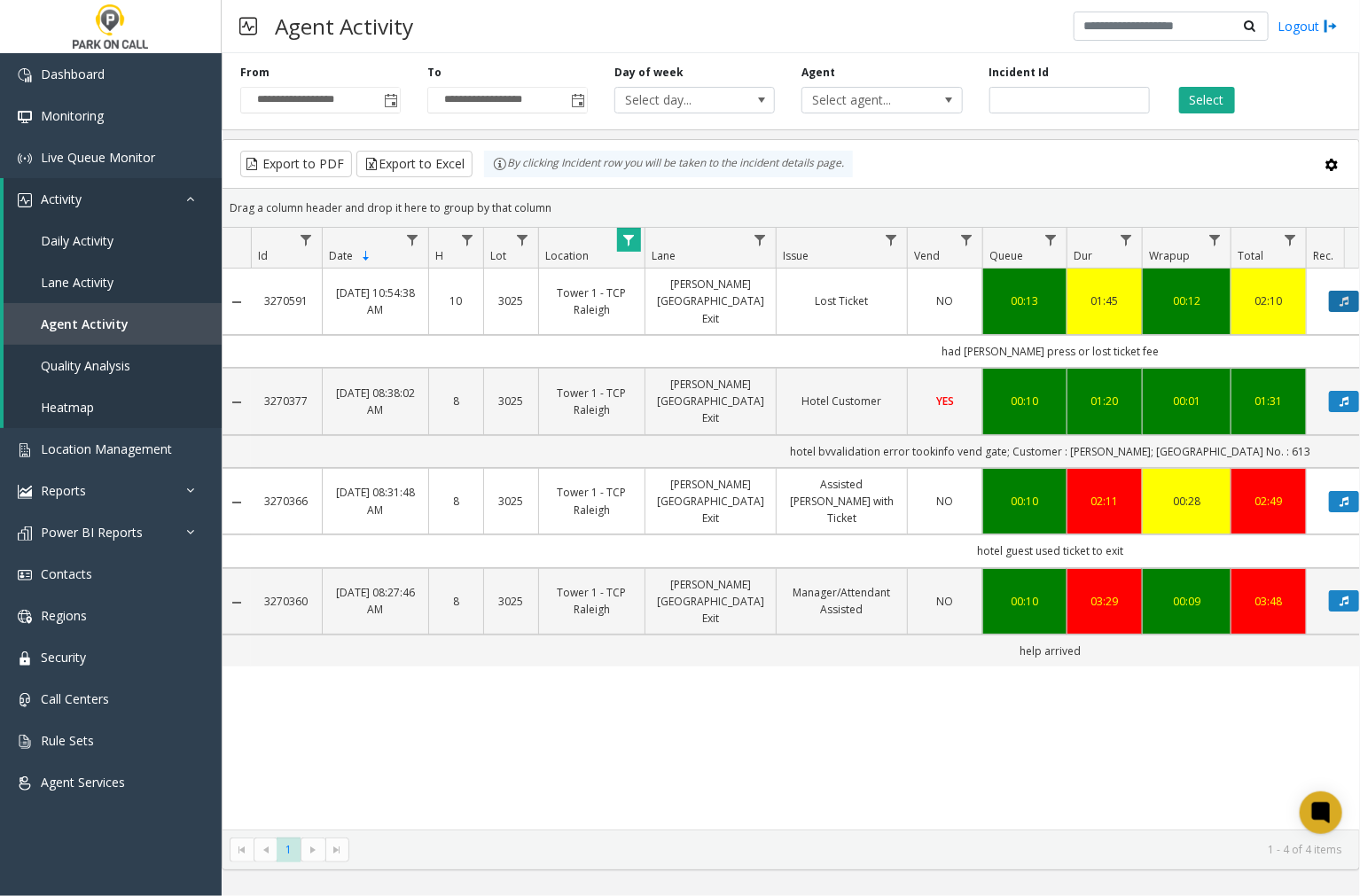
click at [1330, 294] on button "Data table" at bounding box center [1343, 301] width 30 height 22
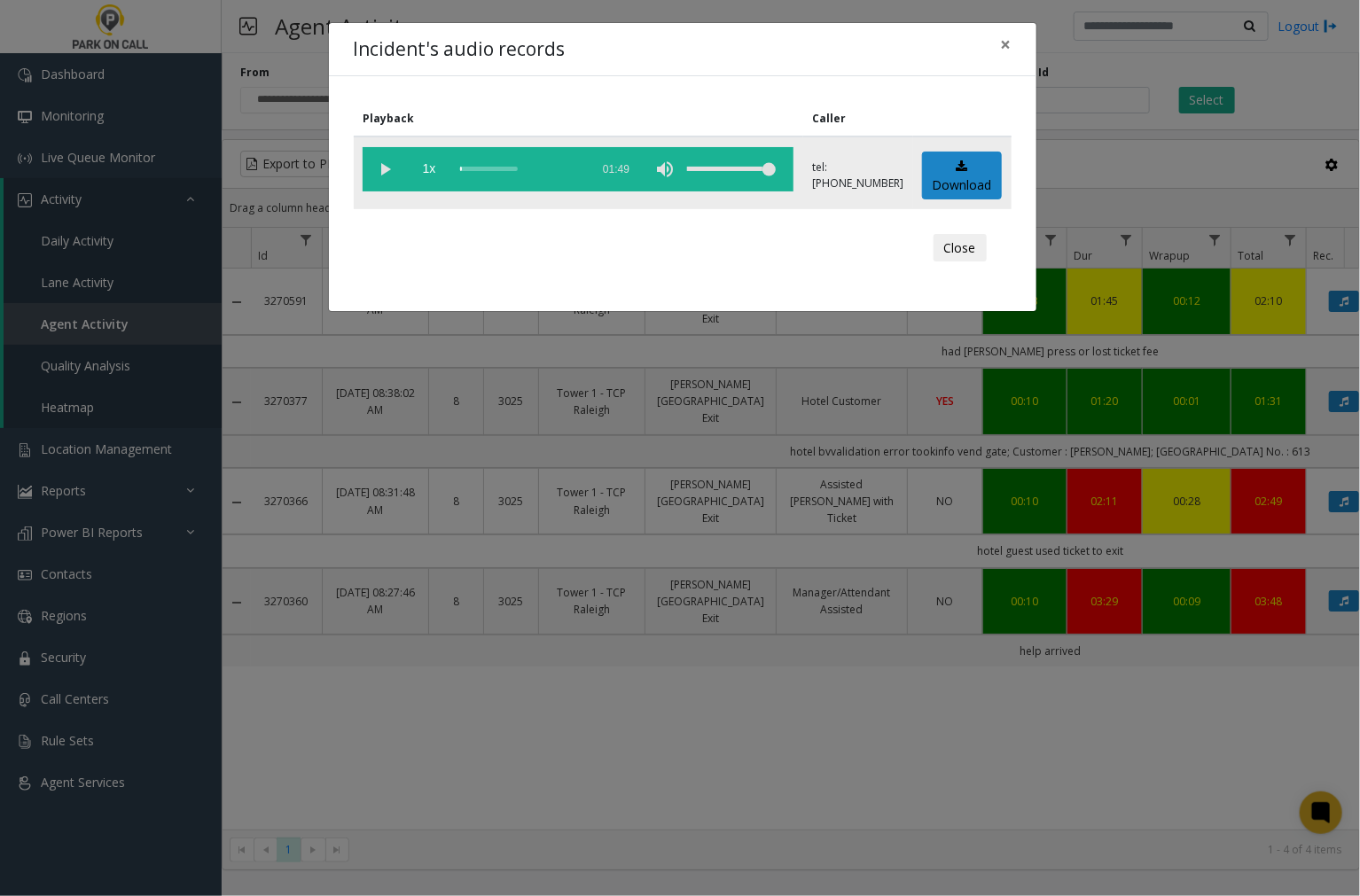
click at [383, 165] on vg-play-pause at bounding box center [385, 168] width 44 height 44
click at [998, 47] on button "×" at bounding box center [1006, 45] width 35 height 43
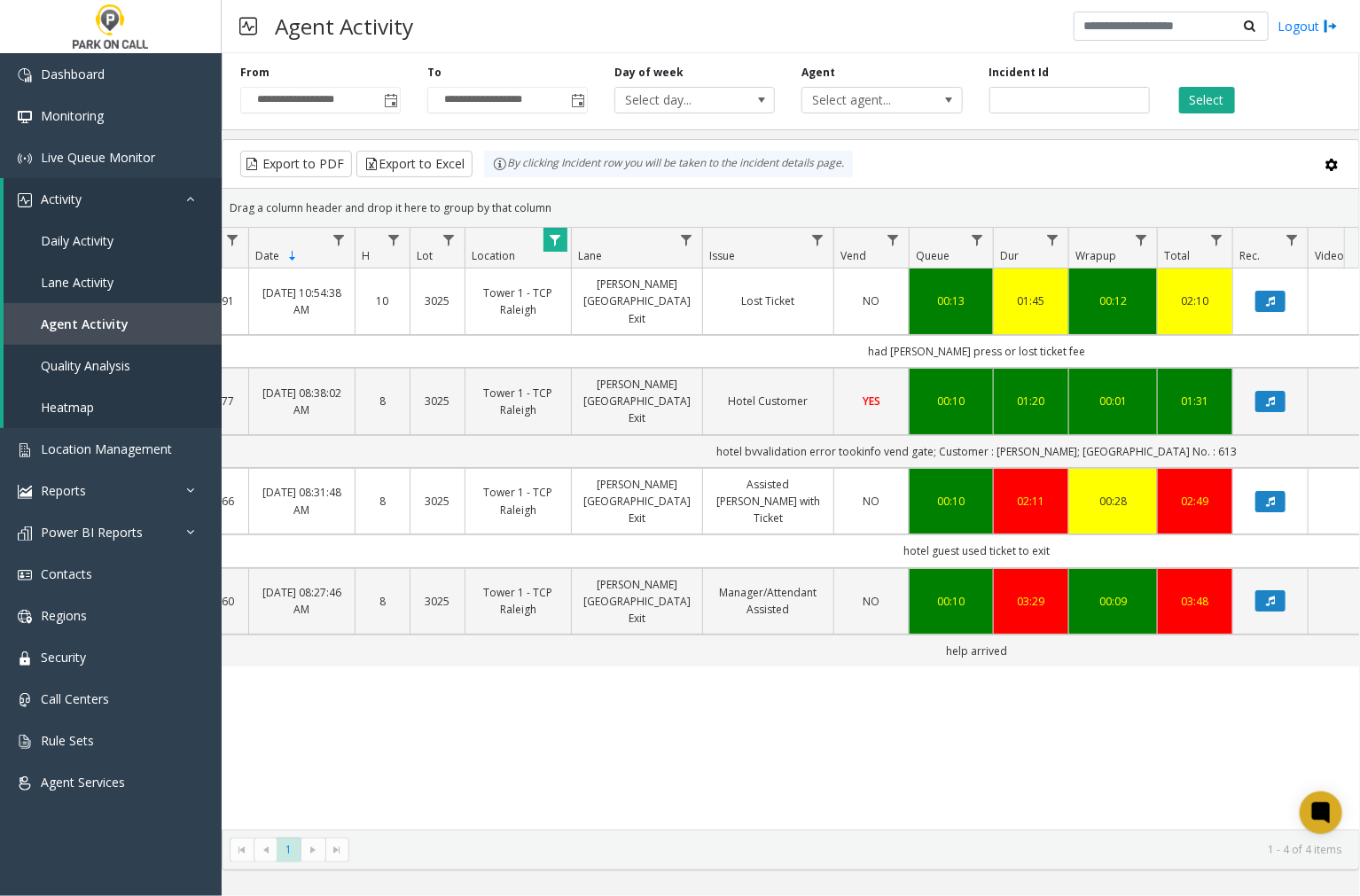
scroll to position [0, 74]
click at [1269, 391] on button "Data table" at bounding box center [1269, 402] width 30 height 22
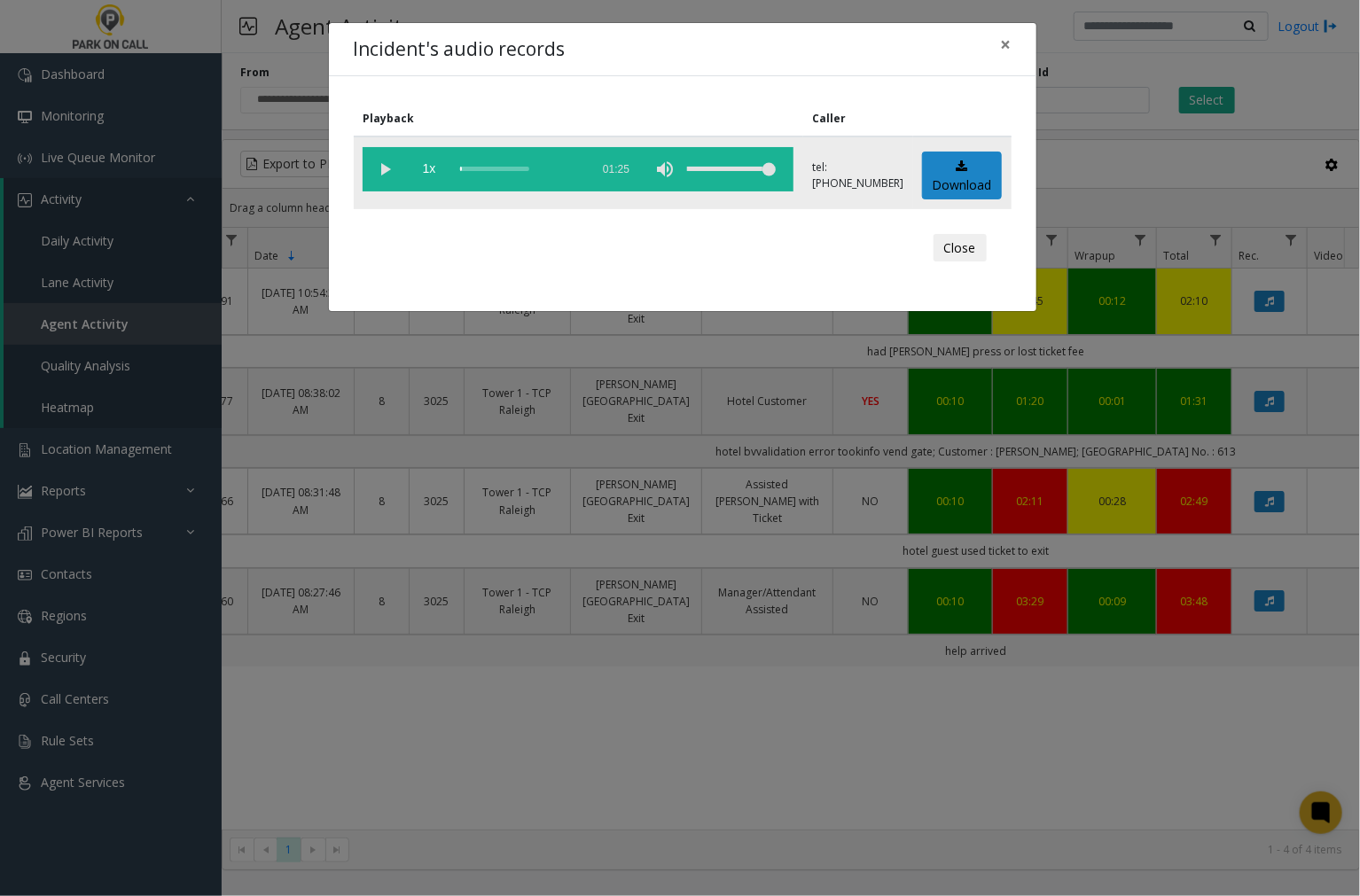
click at [384, 160] on vg-play-pause at bounding box center [385, 168] width 44 height 44
click at [1005, 42] on span "×" at bounding box center [1006, 44] width 11 height 24
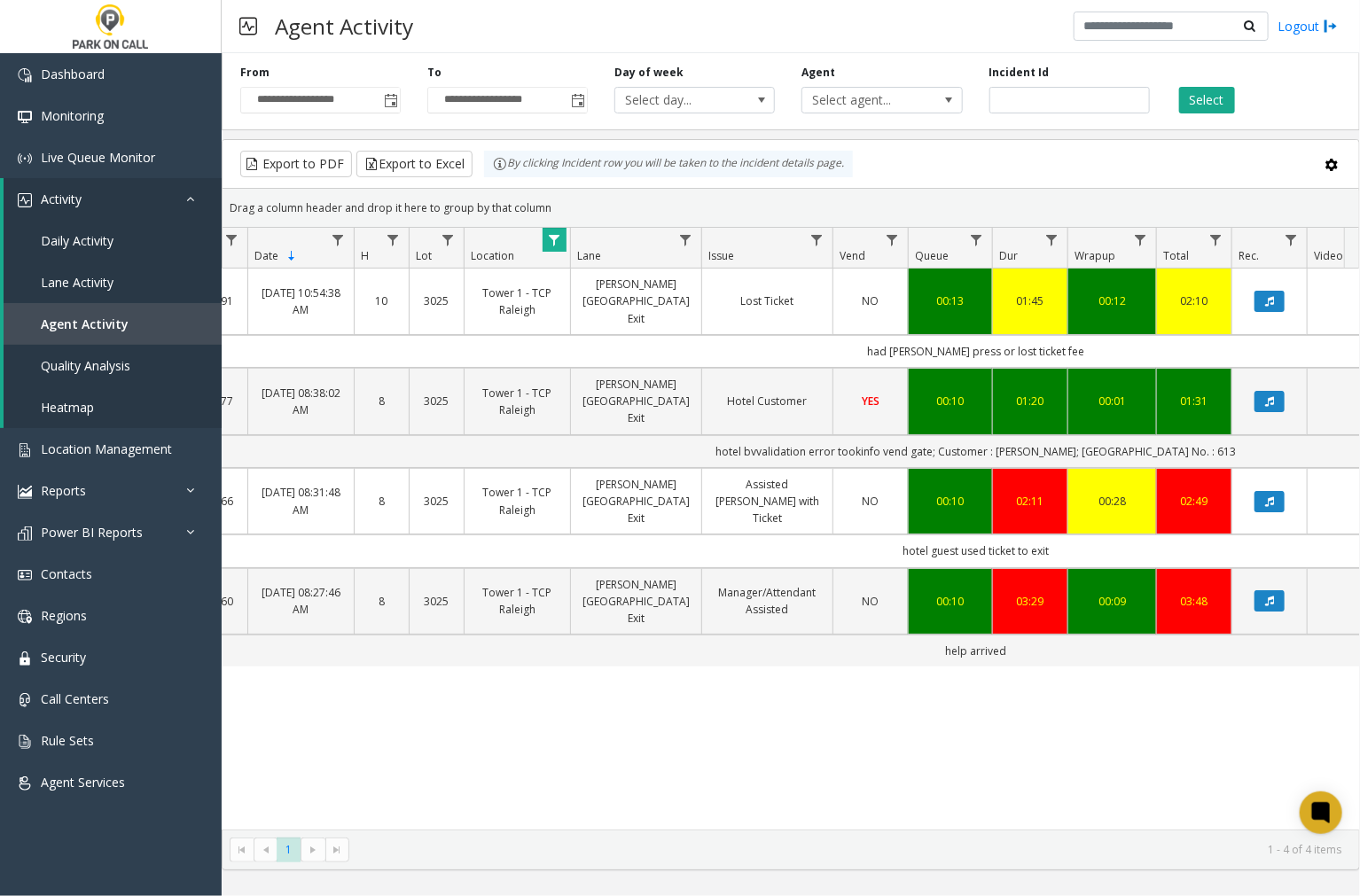
scroll to position [0, 0]
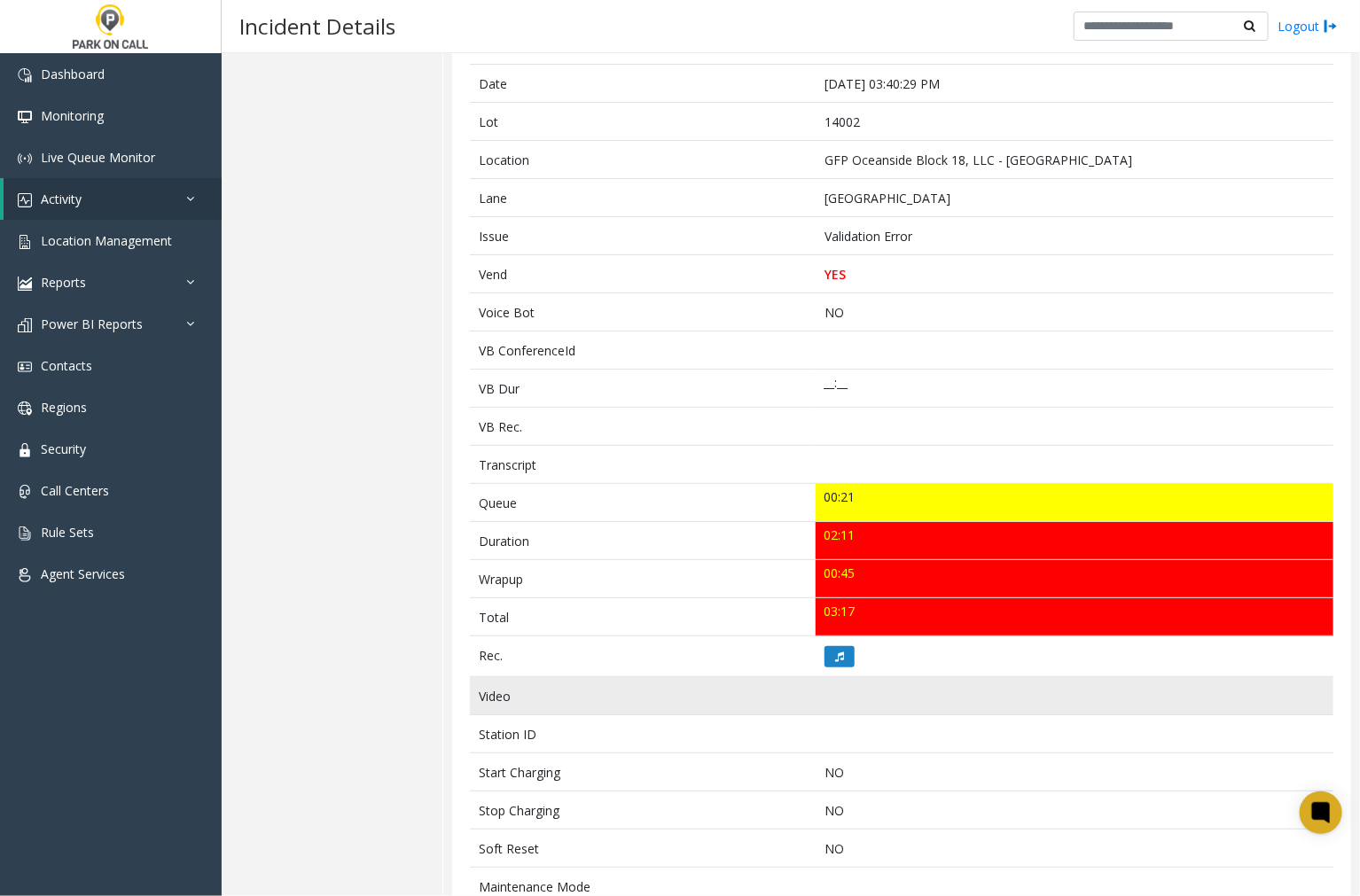
scroll to position [264, 0]
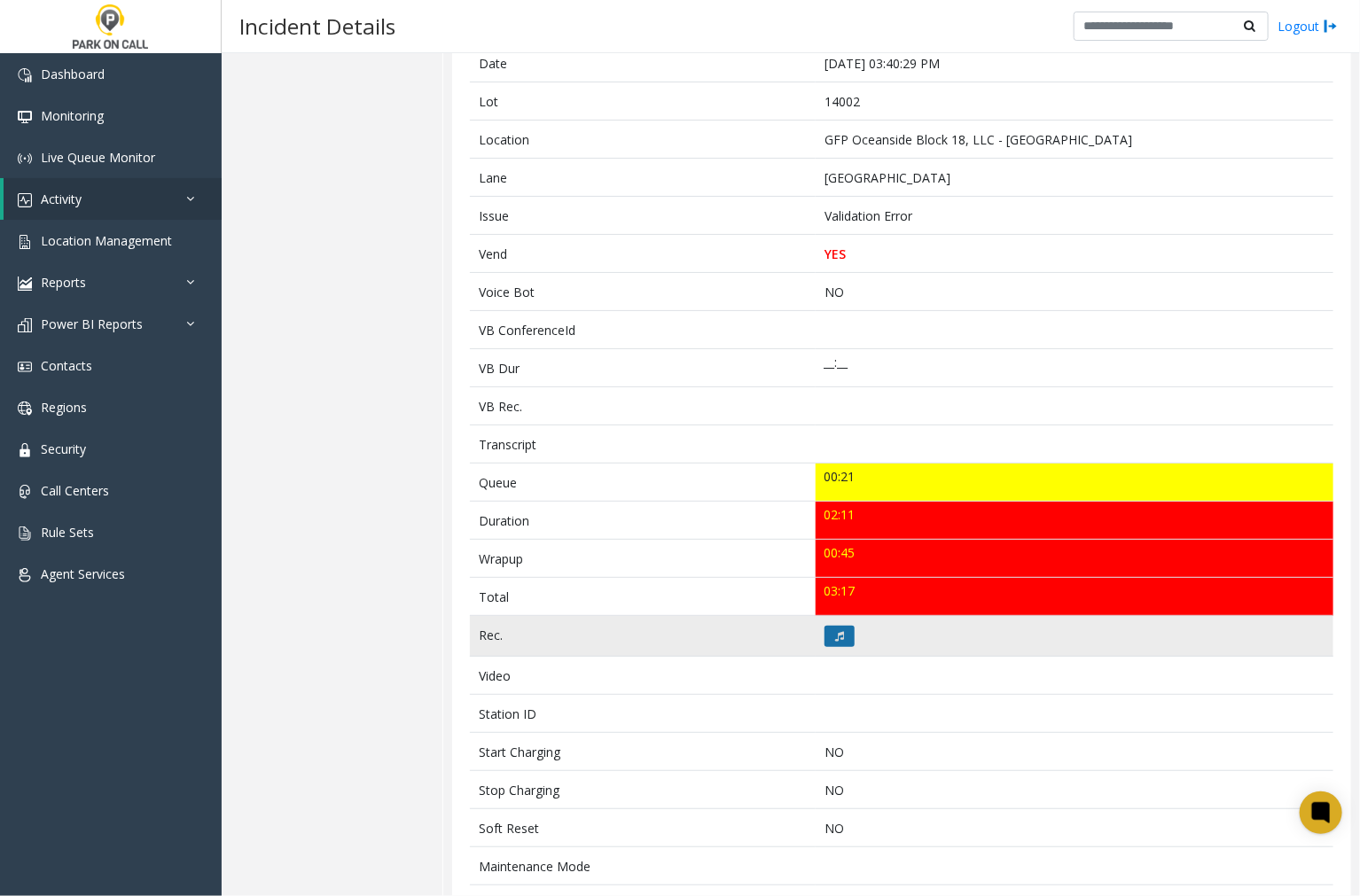
click at [837, 638] on icon at bounding box center [839, 636] width 9 height 11
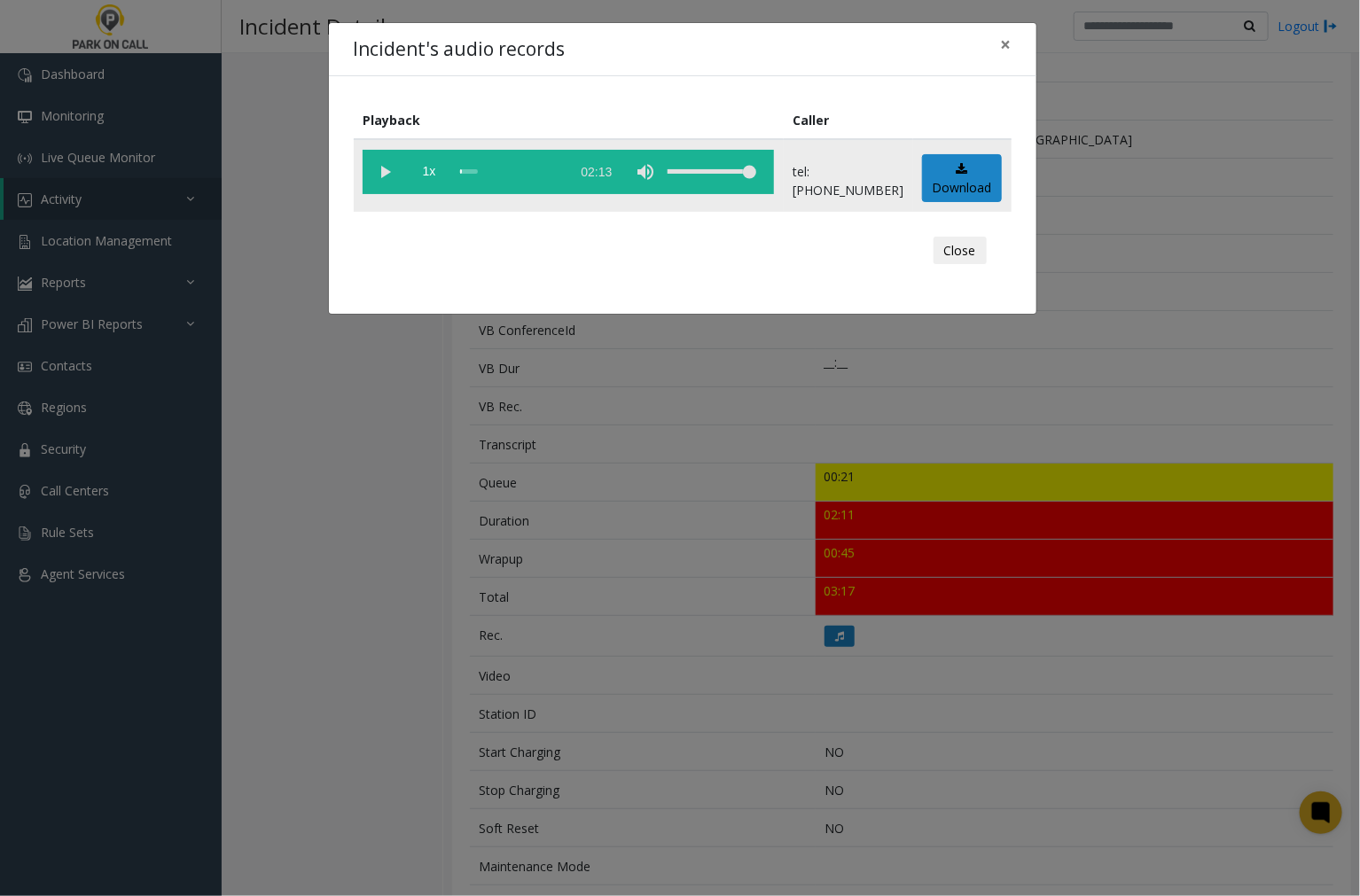
click at [383, 173] on vg-play-pause at bounding box center [385, 171] width 44 height 44
click at [463, 169] on div "scrub bar" at bounding box center [510, 171] width 101 height 44
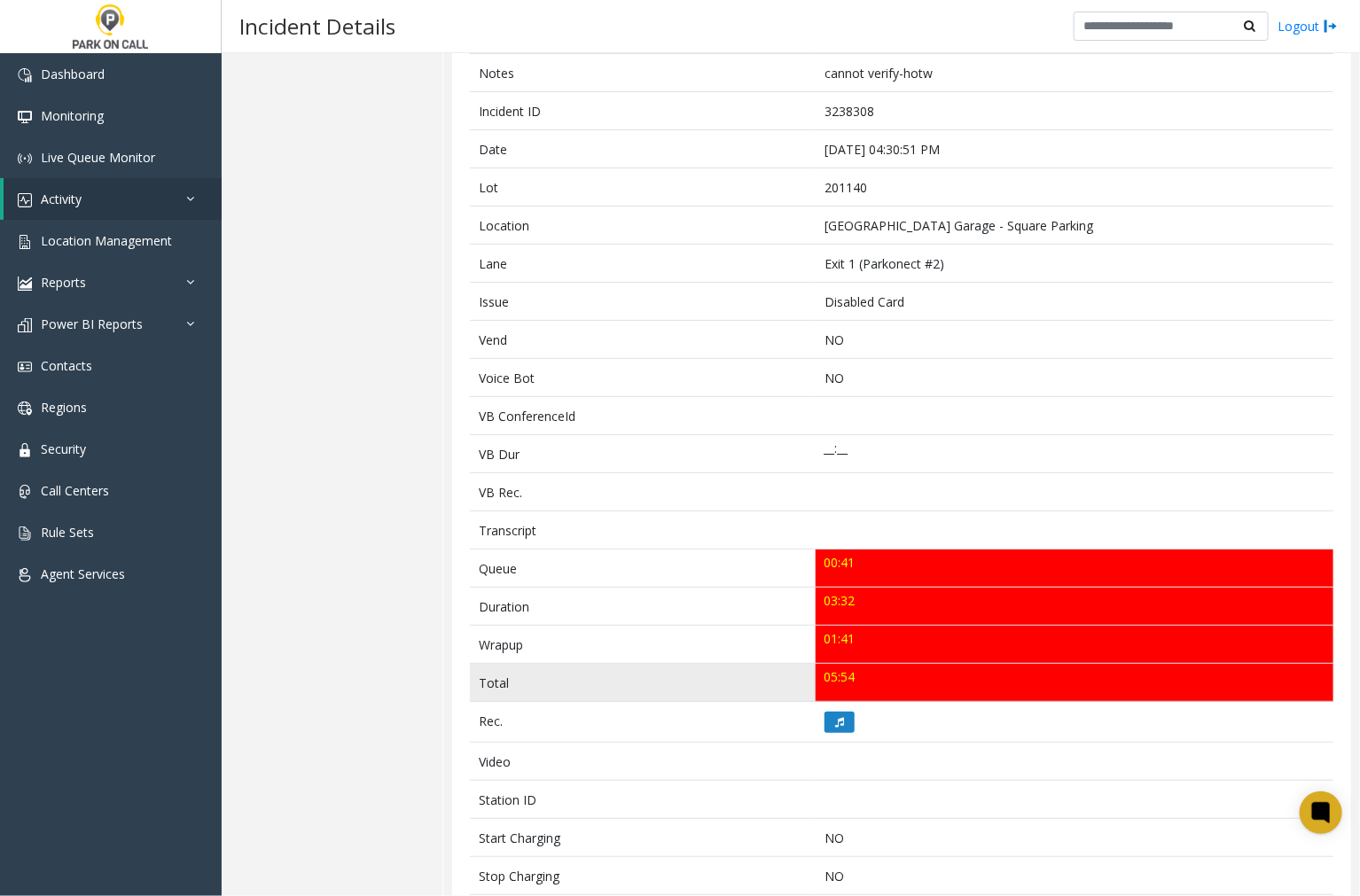
scroll to position [93, 0]
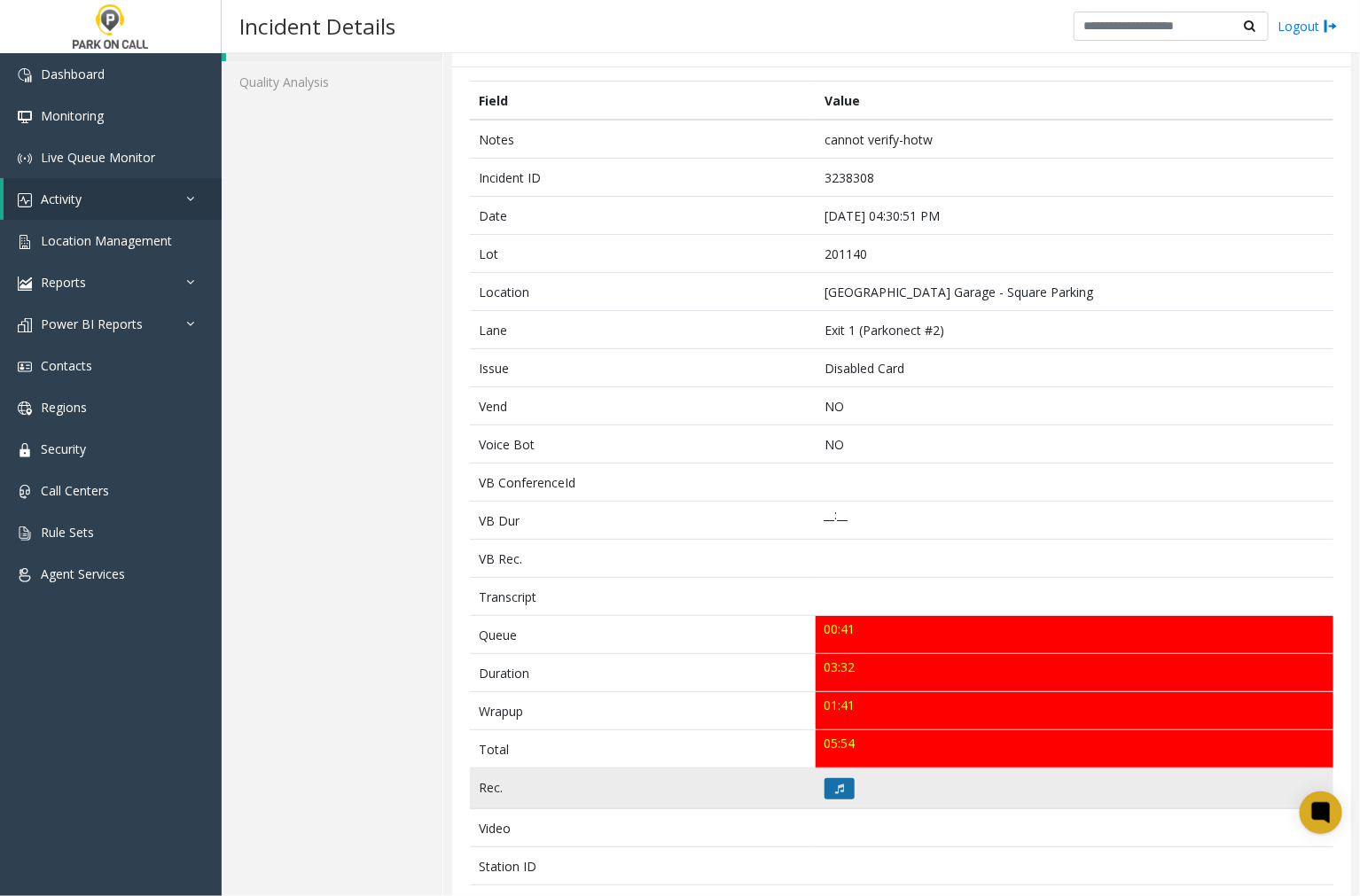
click at [843, 784] on button at bounding box center [839, 789] width 30 height 22
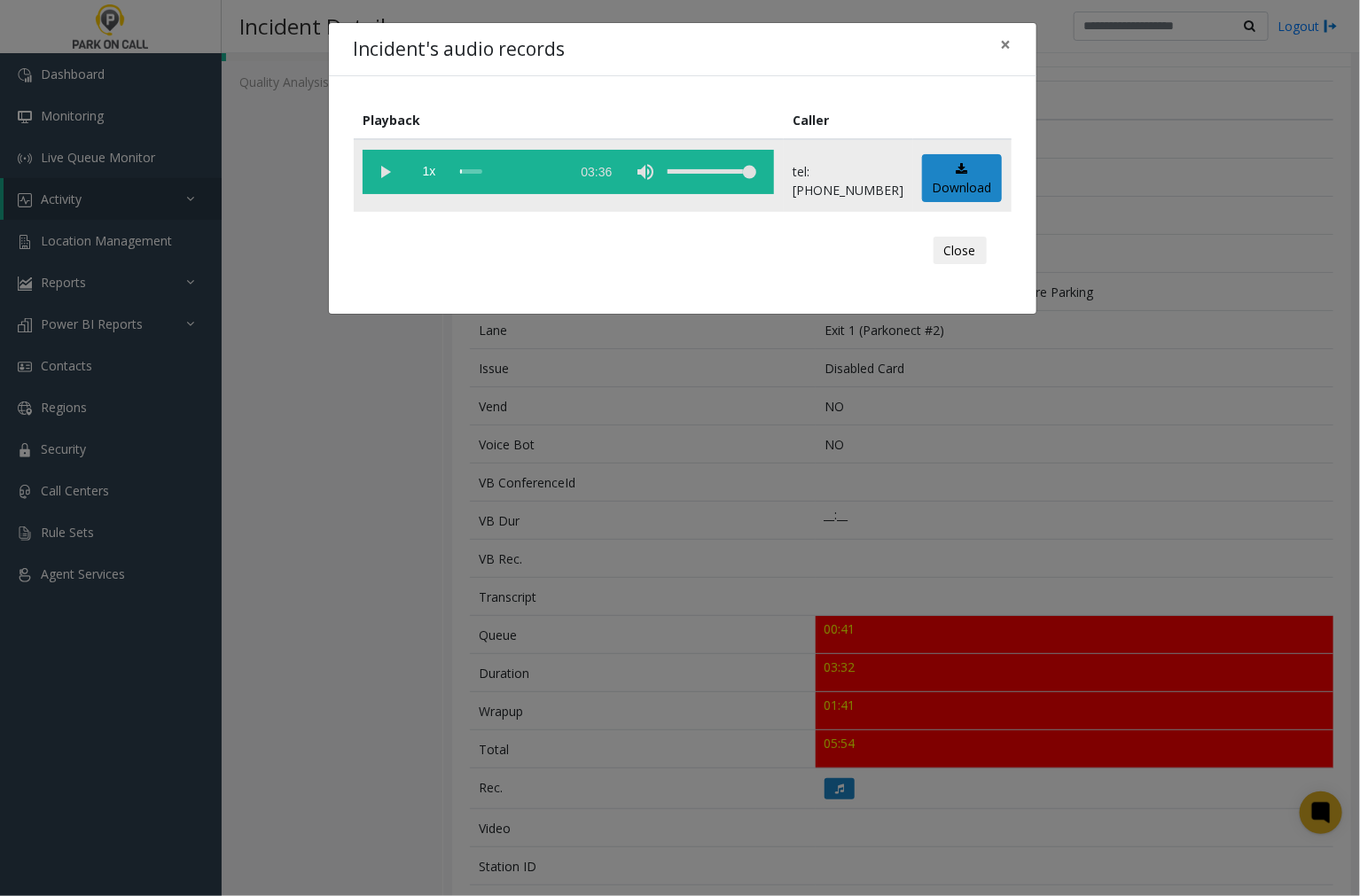
click at [387, 169] on vg-play-pause at bounding box center [385, 171] width 44 height 44
click at [1004, 40] on span "×" at bounding box center [1006, 44] width 11 height 24
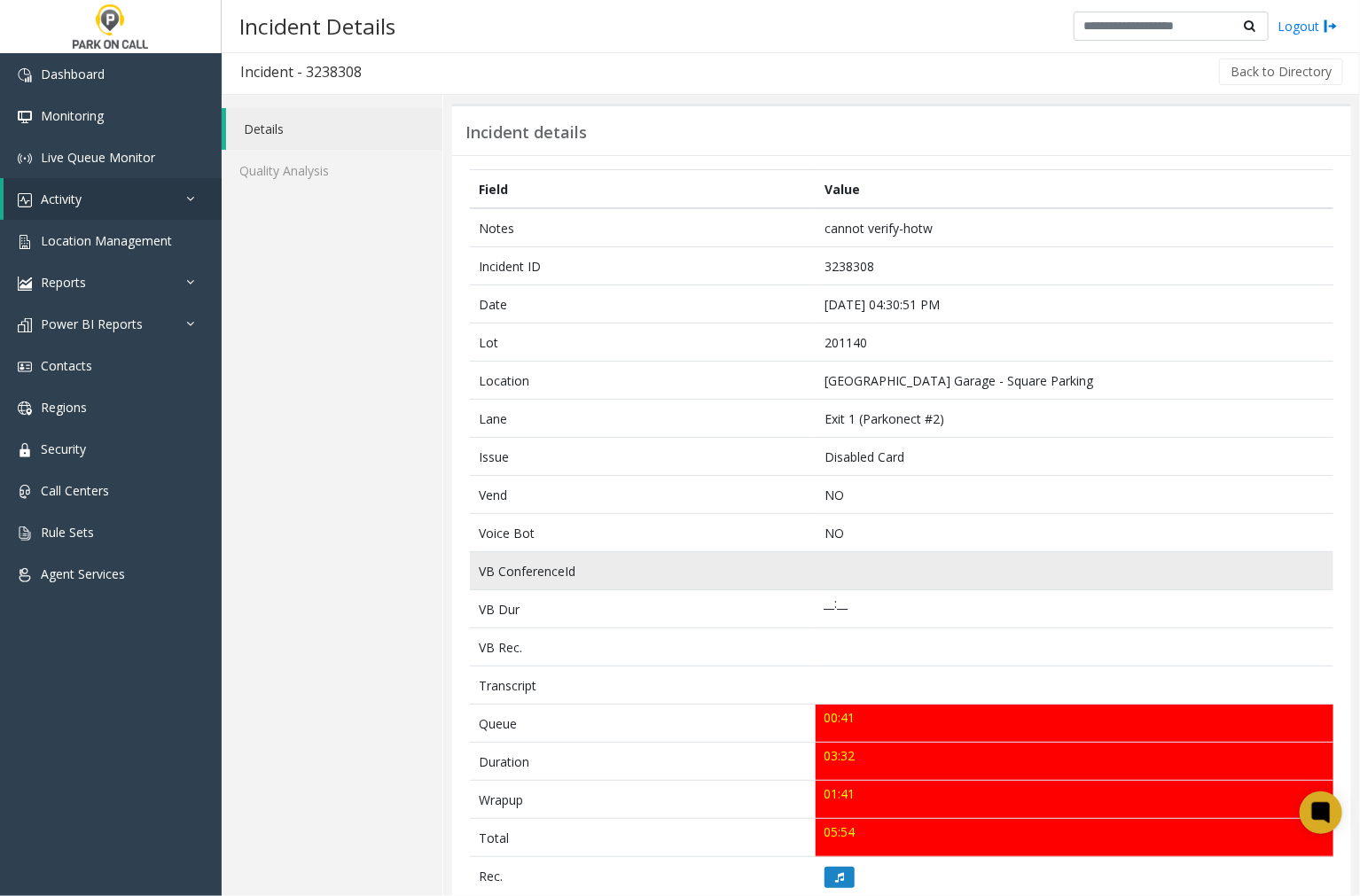
scroll to position [0, 0]
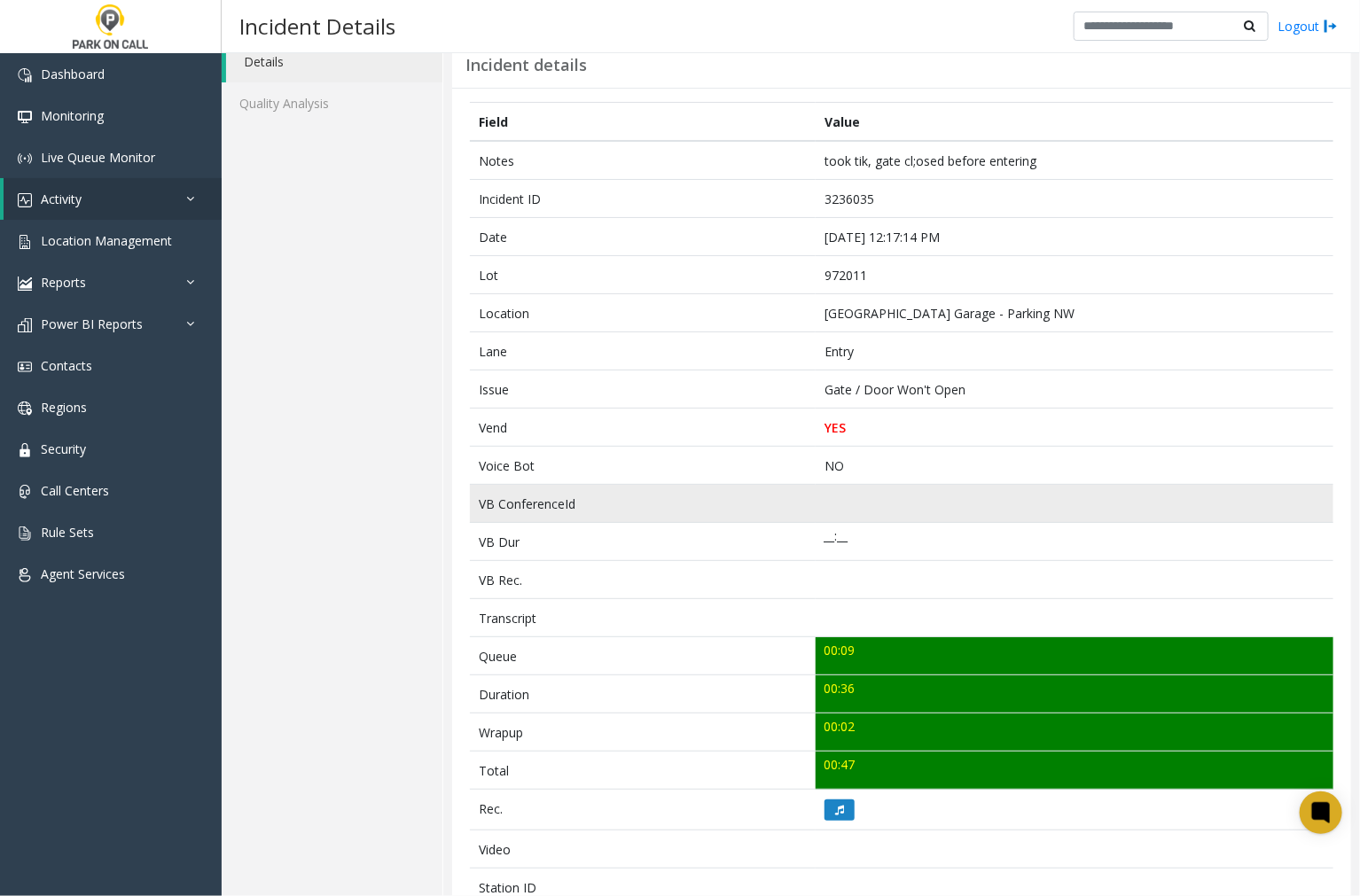
scroll to position [99, 0]
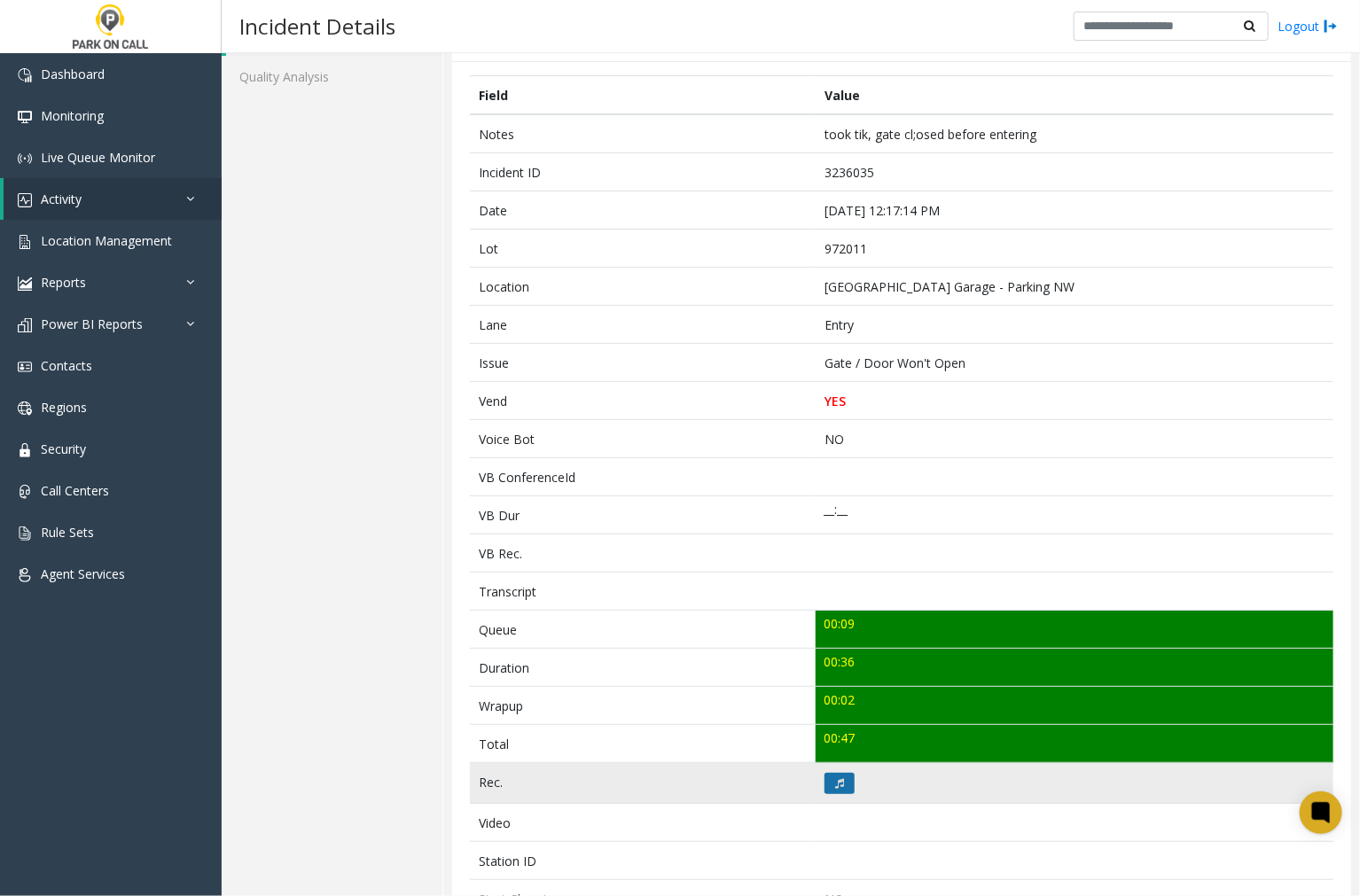
click at [827, 785] on button at bounding box center [839, 784] width 30 height 22
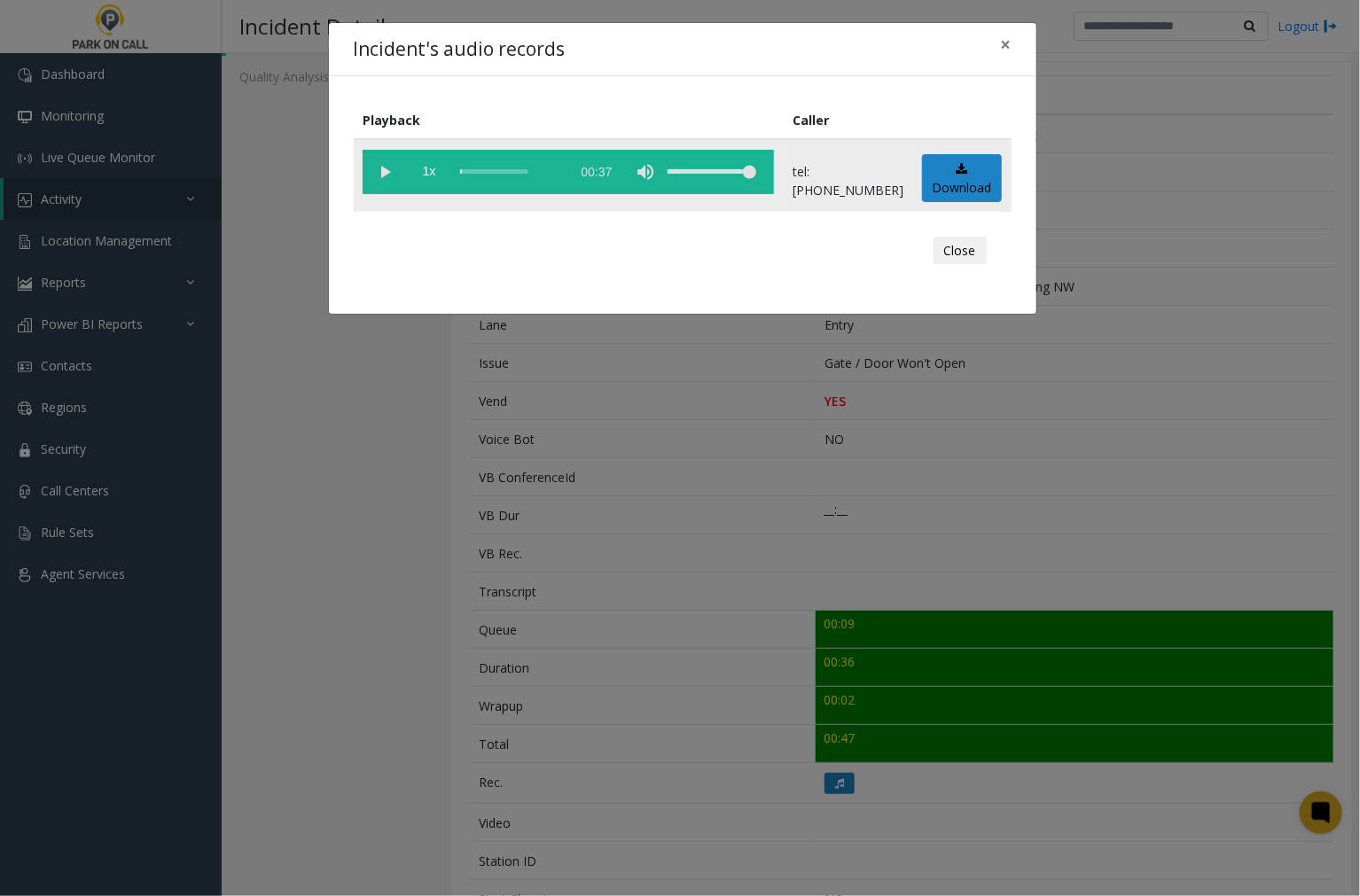
click at [382, 166] on vg-play-pause at bounding box center [385, 171] width 44 height 44
click at [464, 168] on div "scrub bar" at bounding box center [510, 171] width 101 height 44
click at [384, 173] on vg-play-pause at bounding box center [385, 171] width 44 height 44
click at [1006, 42] on span "×" at bounding box center [1006, 44] width 11 height 24
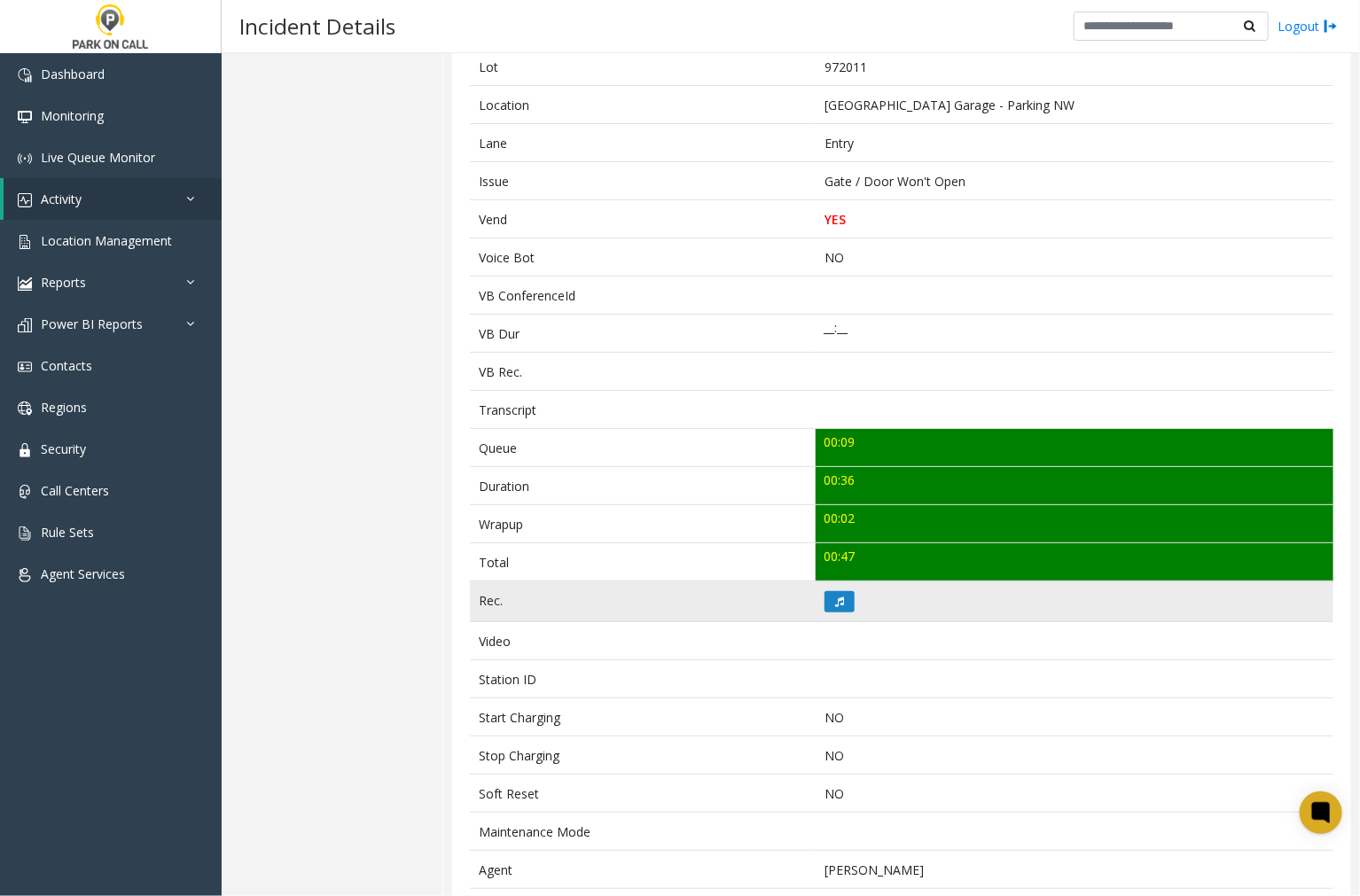
scroll to position [388, 0]
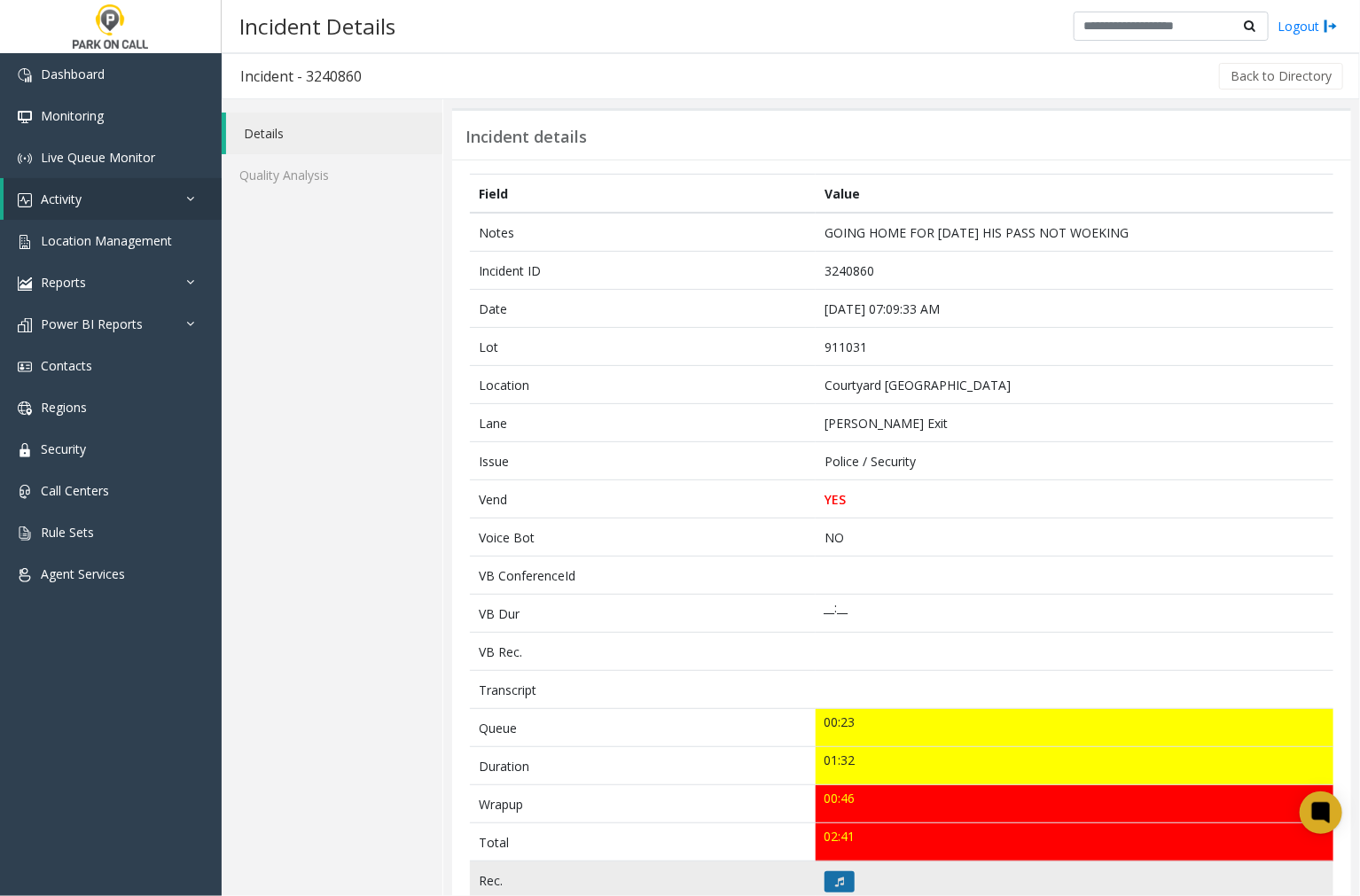
click at [836, 881] on icon at bounding box center [839, 881] width 9 height 11
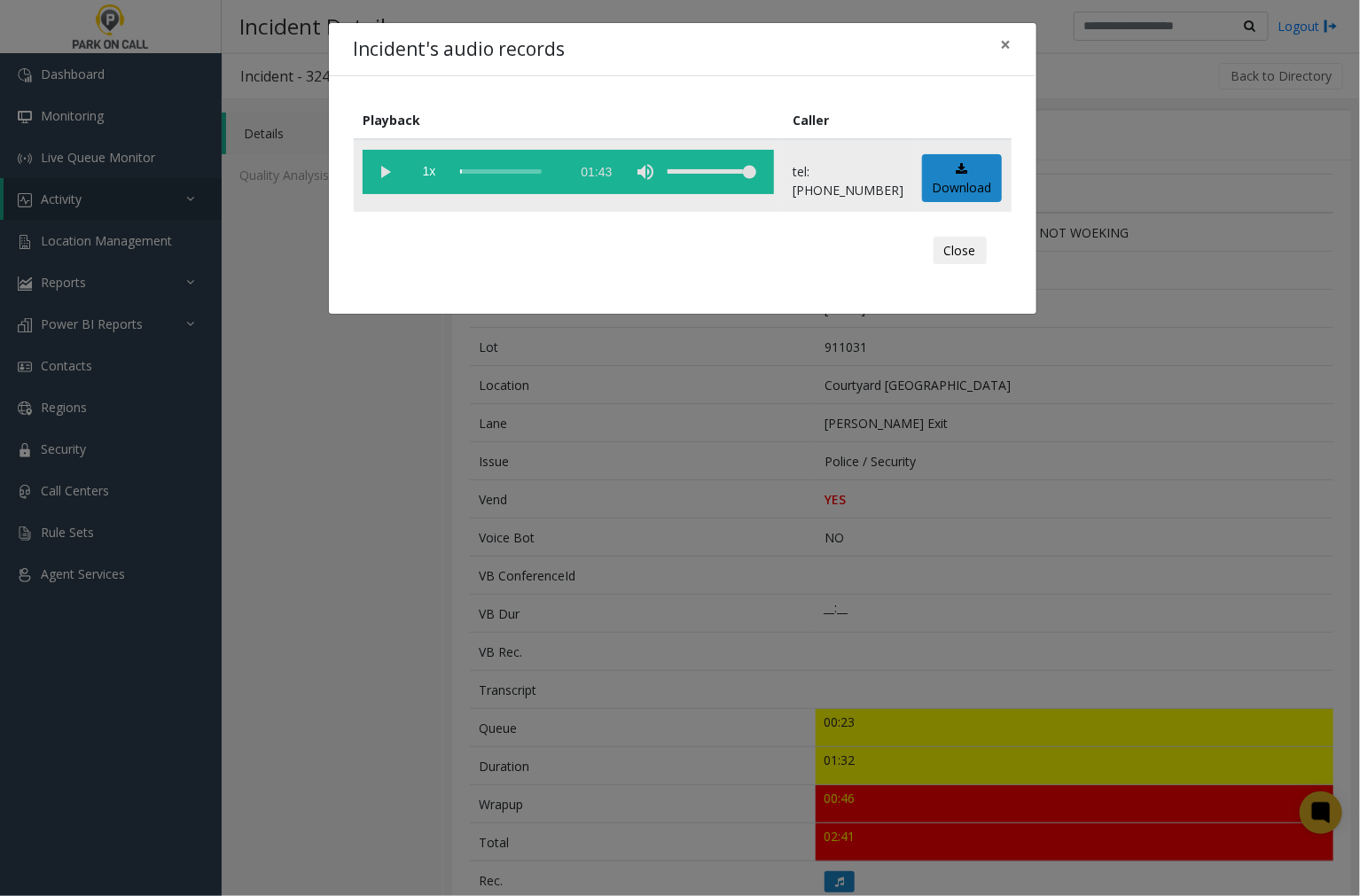
click at [383, 169] on vg-play-pause at bounding box center [385, 171] width 44 height 44
click at [462, 169] on div "scrub bar" at bounding box center [510, 171] width 101 height 44
click at [1006, 42] on span "×" at bounding box center [1006, 44] width 11 height 24
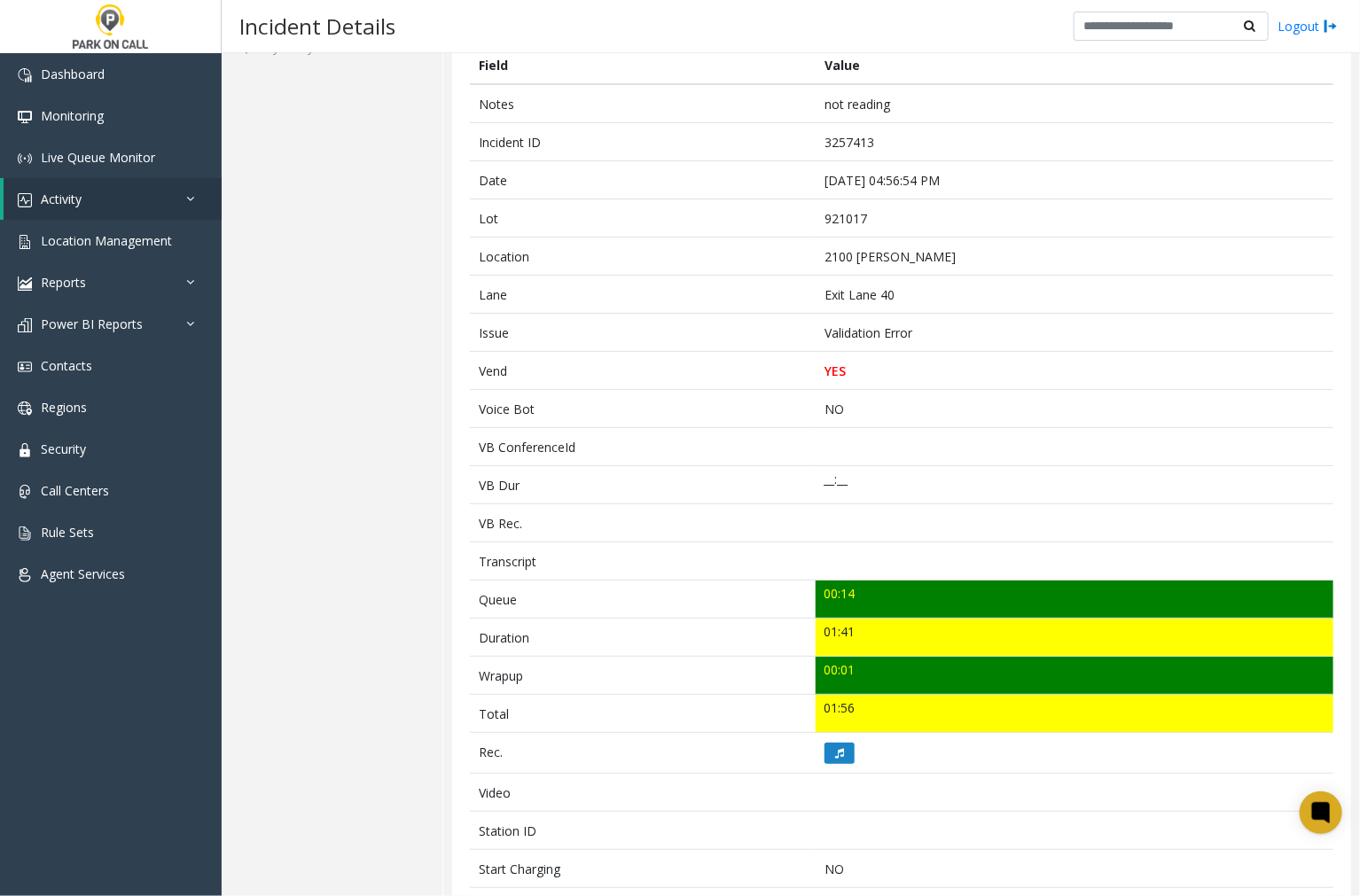
scroll to position [99, 0]
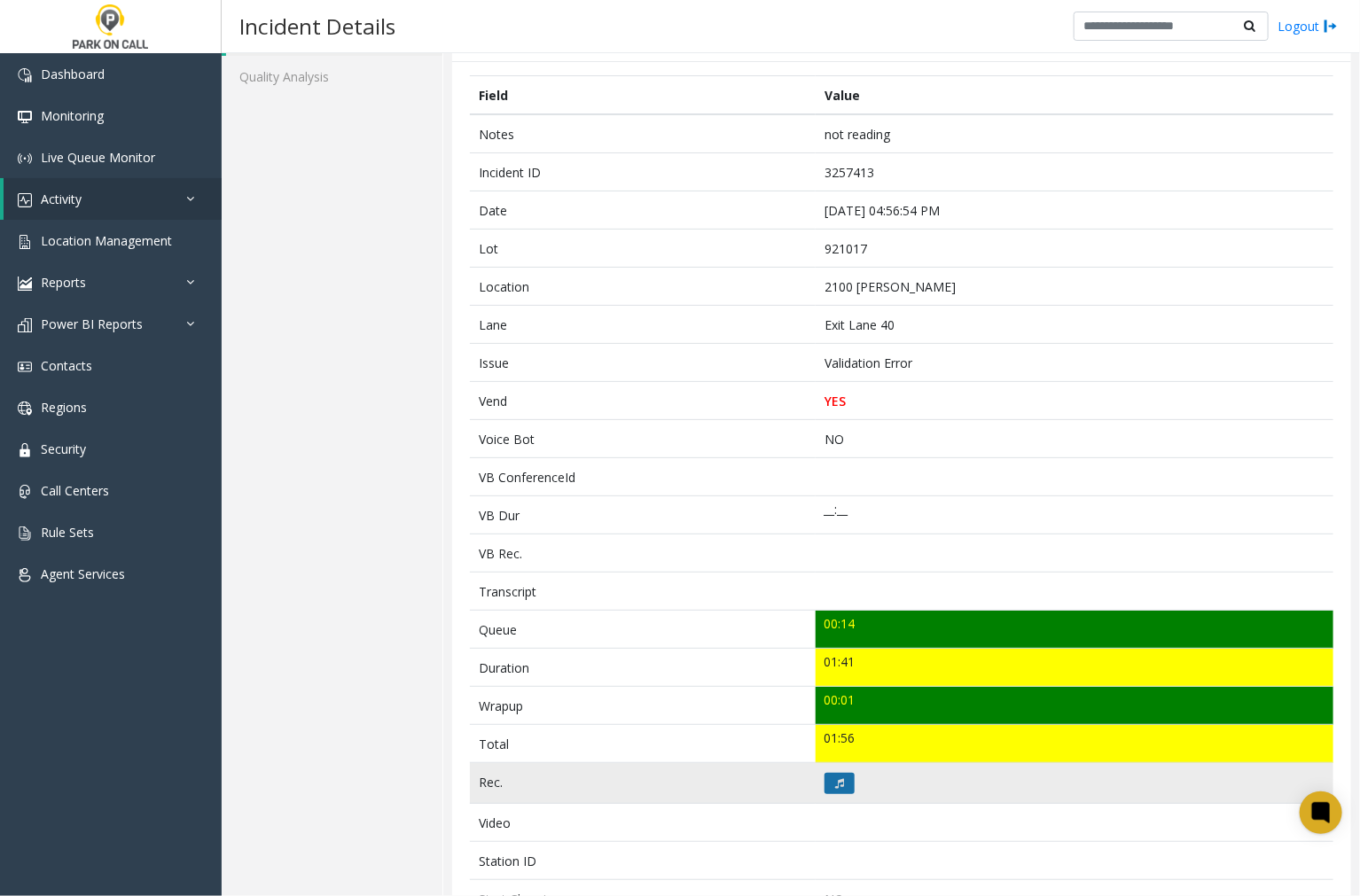
click at [837, 781] on icon at bounding box center [839, 784] width 9 height 11
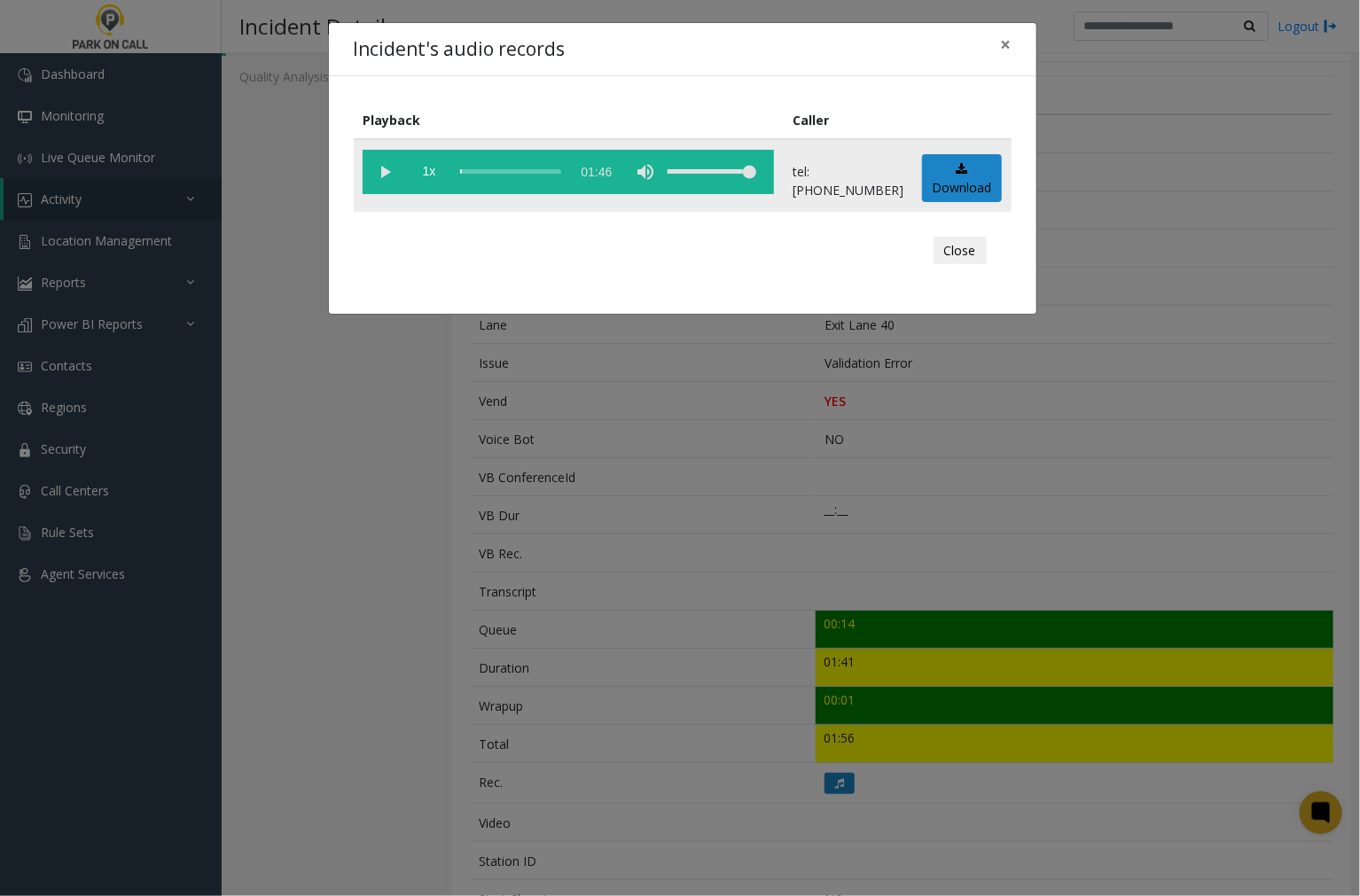
click at [385, 170] on vg-play-pause at bounding box center [385, 171] width 44 height 44
click at [315, 447] on div "Incident's audio records × Playback Caller 1x 01:46 tel:[PHONE_NUMBER] Download…" at bounding box center [680, 448] width 1360 height 896
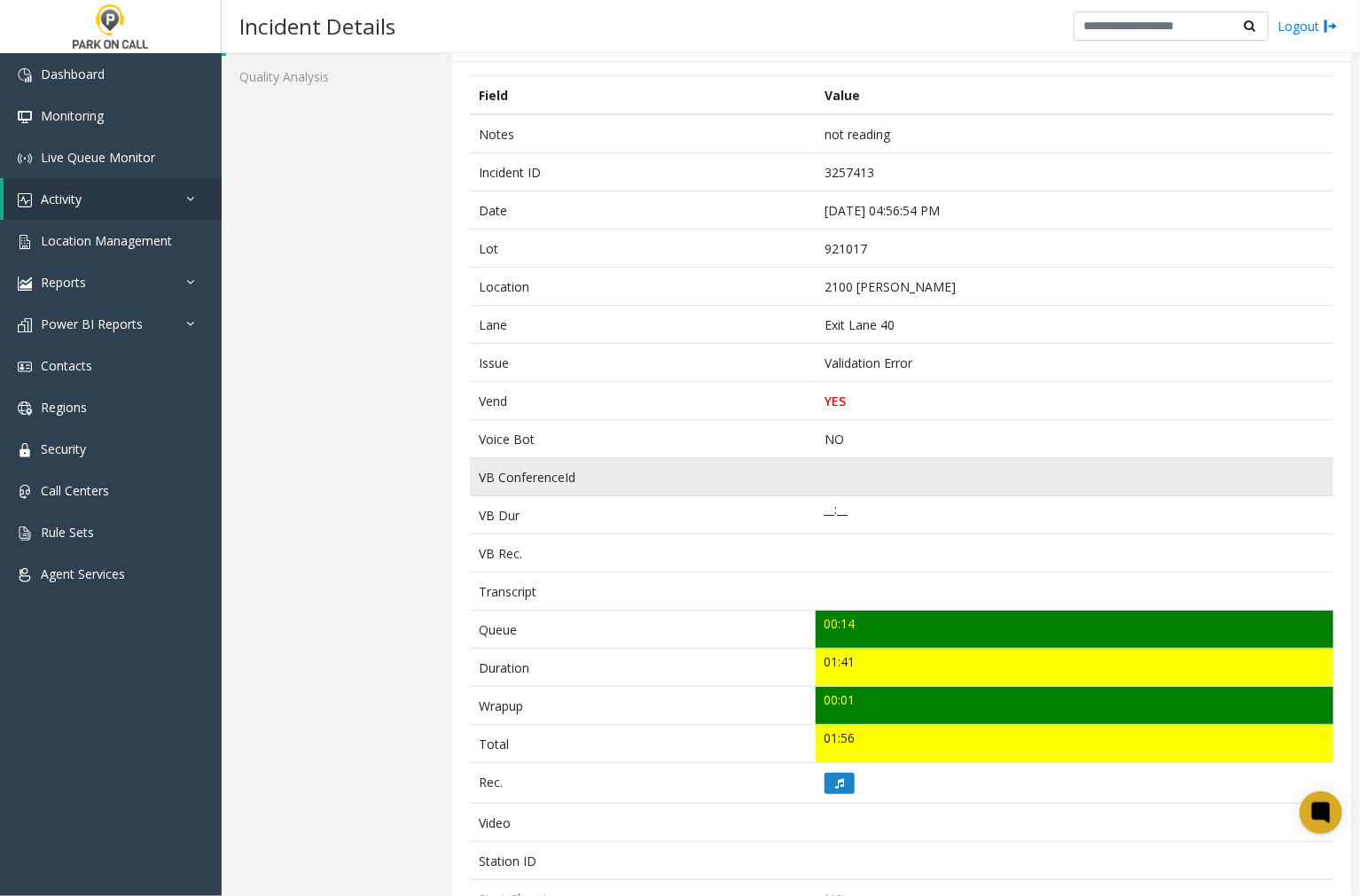
scroll to position [0, 0]
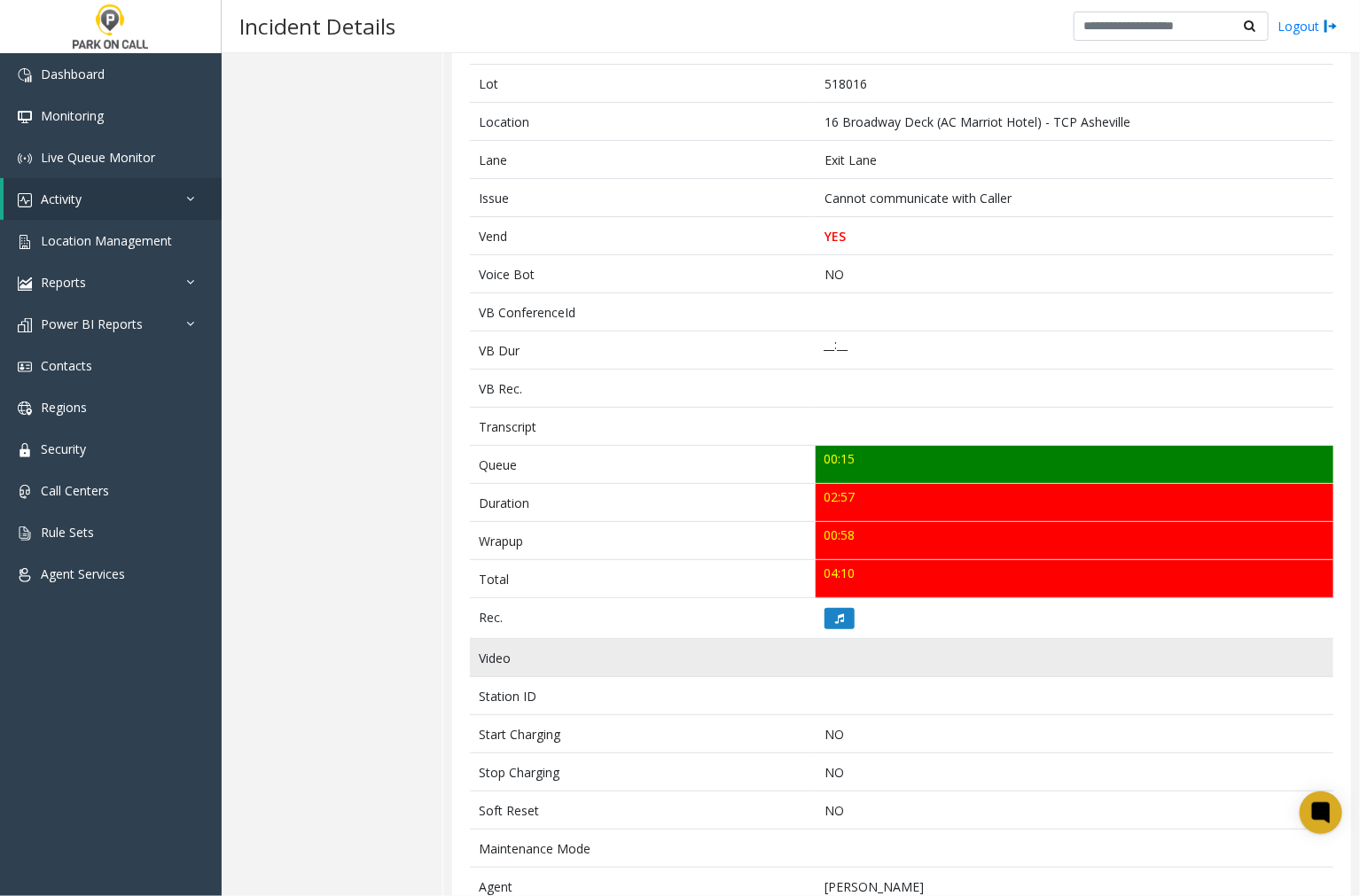
scroll to position [308, 0]
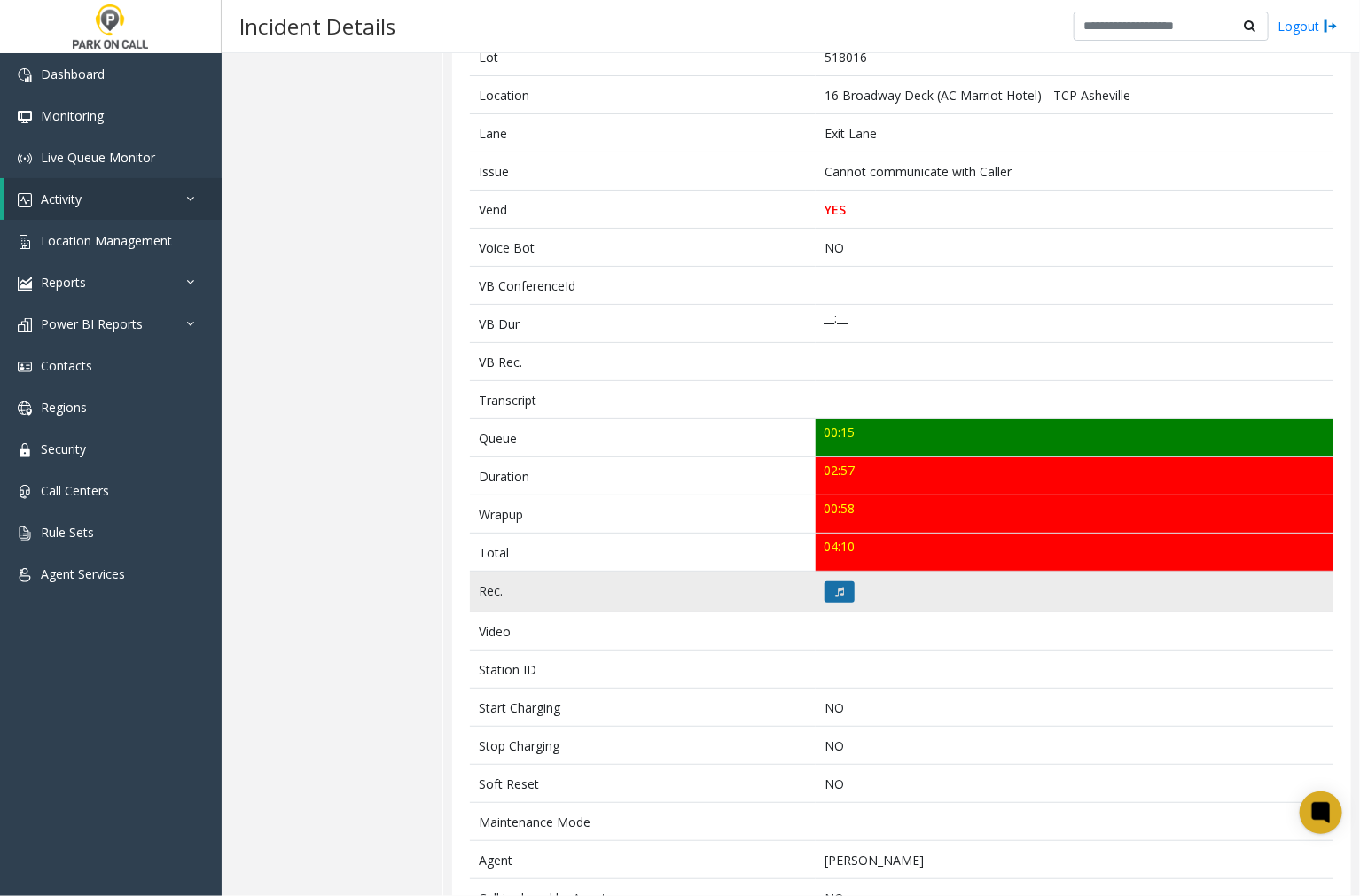
click at [831, 598] on button at bounding box center [839, 592] width 30 height 22
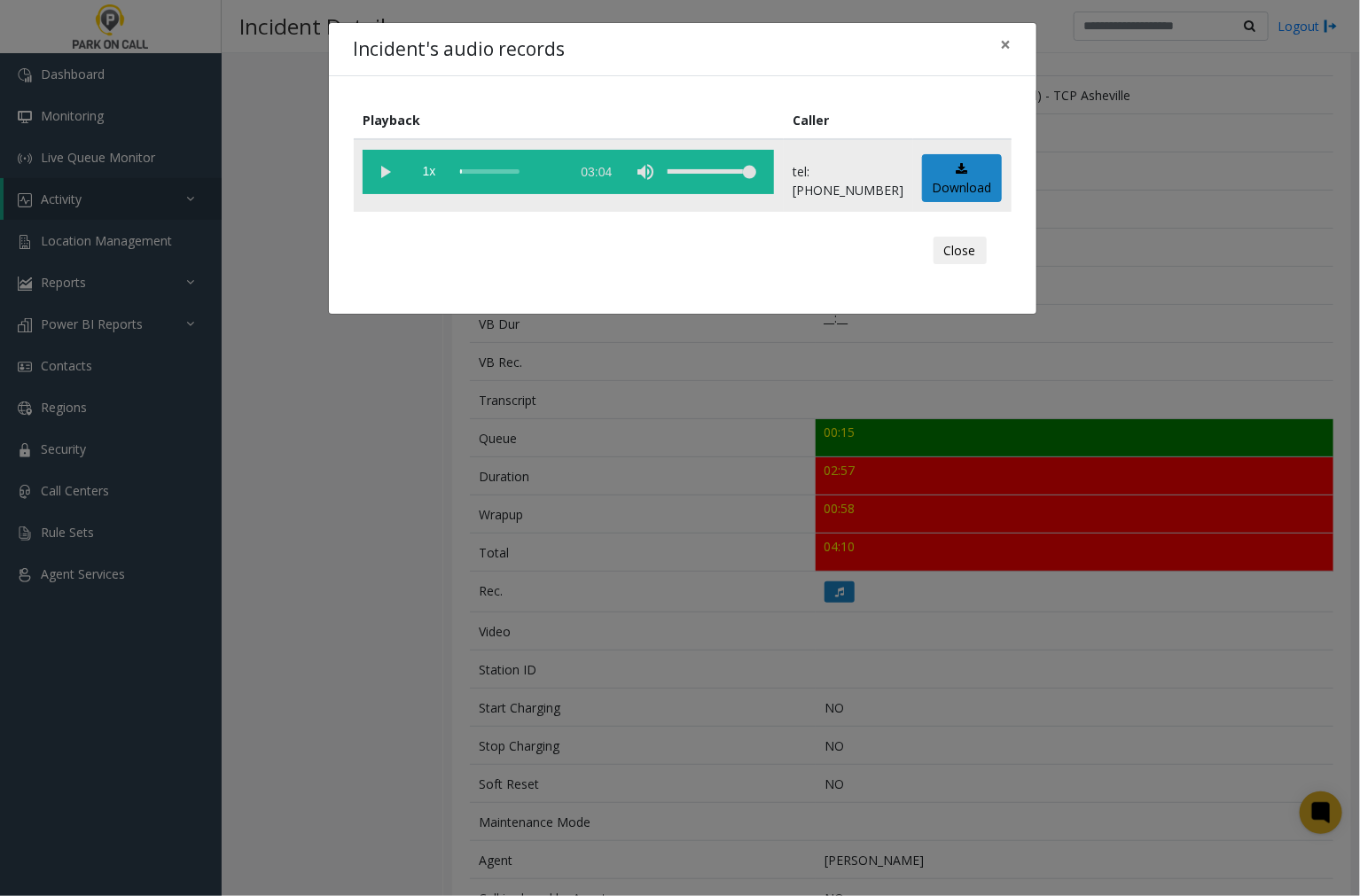
click at [386, 172] on vg-play-pause at bounding box center [385, 171] width 44 height 44
click at [385, 172] on vg-play-pause at bounding box center [385, 171] width 44 height 44
click at [388, 166] on vg-play-pause at bounding box center [385, 171] width 44 height 44
click at [384, 169] on vg-play-pause at bounding box center [385, 171] width 44 height 44
click at [870, 51] on div "Incident's audio records ×" at bounding box center [682, 50] width 707 height 54
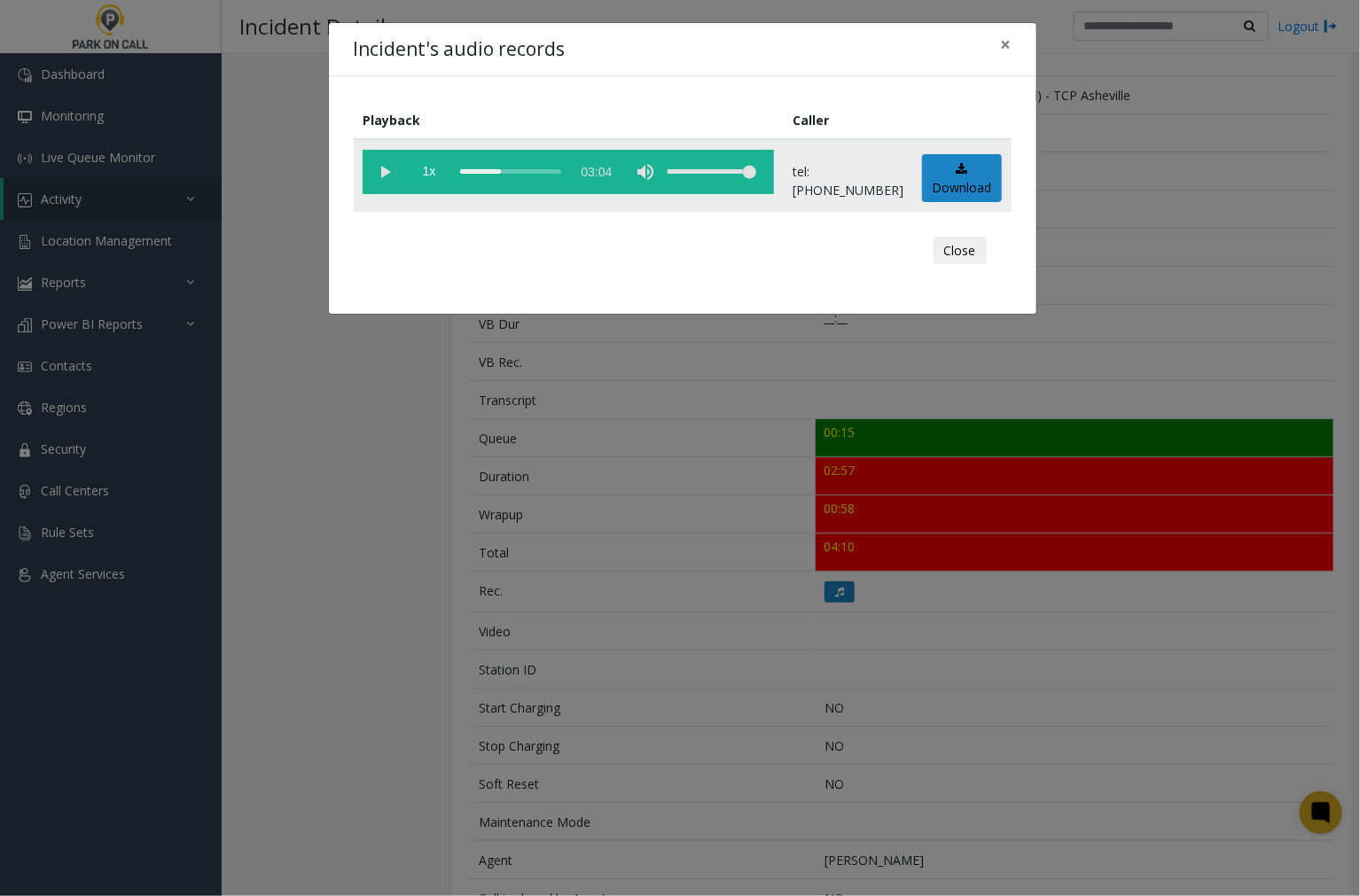
click at [462, 169] on div "scrub bar" at bounding box center [510, 171] width 101 height 44
click at [388, 165] on vg-play-pause at bounding box center [385, 171] width 44 height 44
click at [1009, 39] on span "×" at bounding box center [1006, 44] width 11 height 24
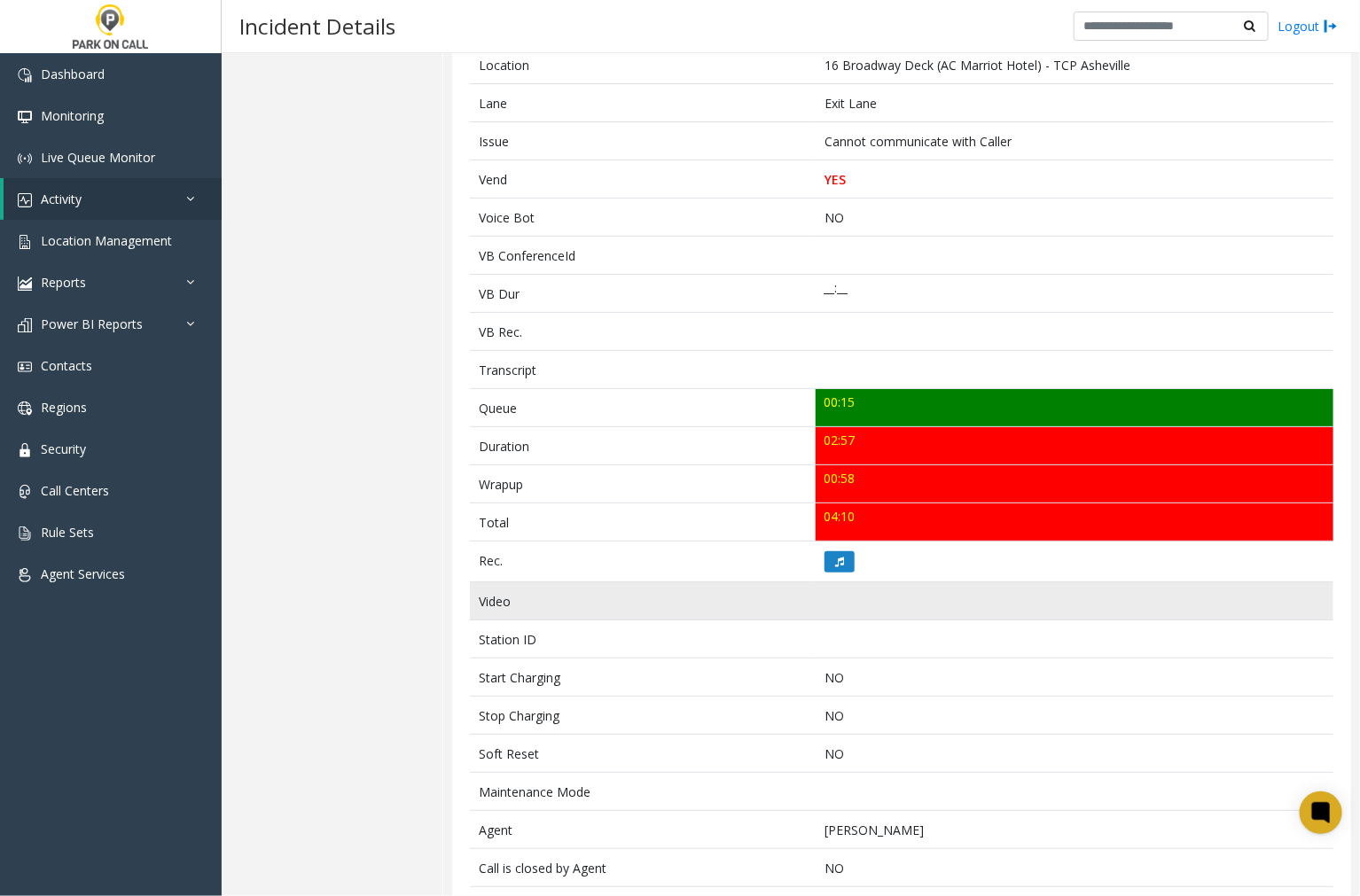
scroll to position [210, 0]
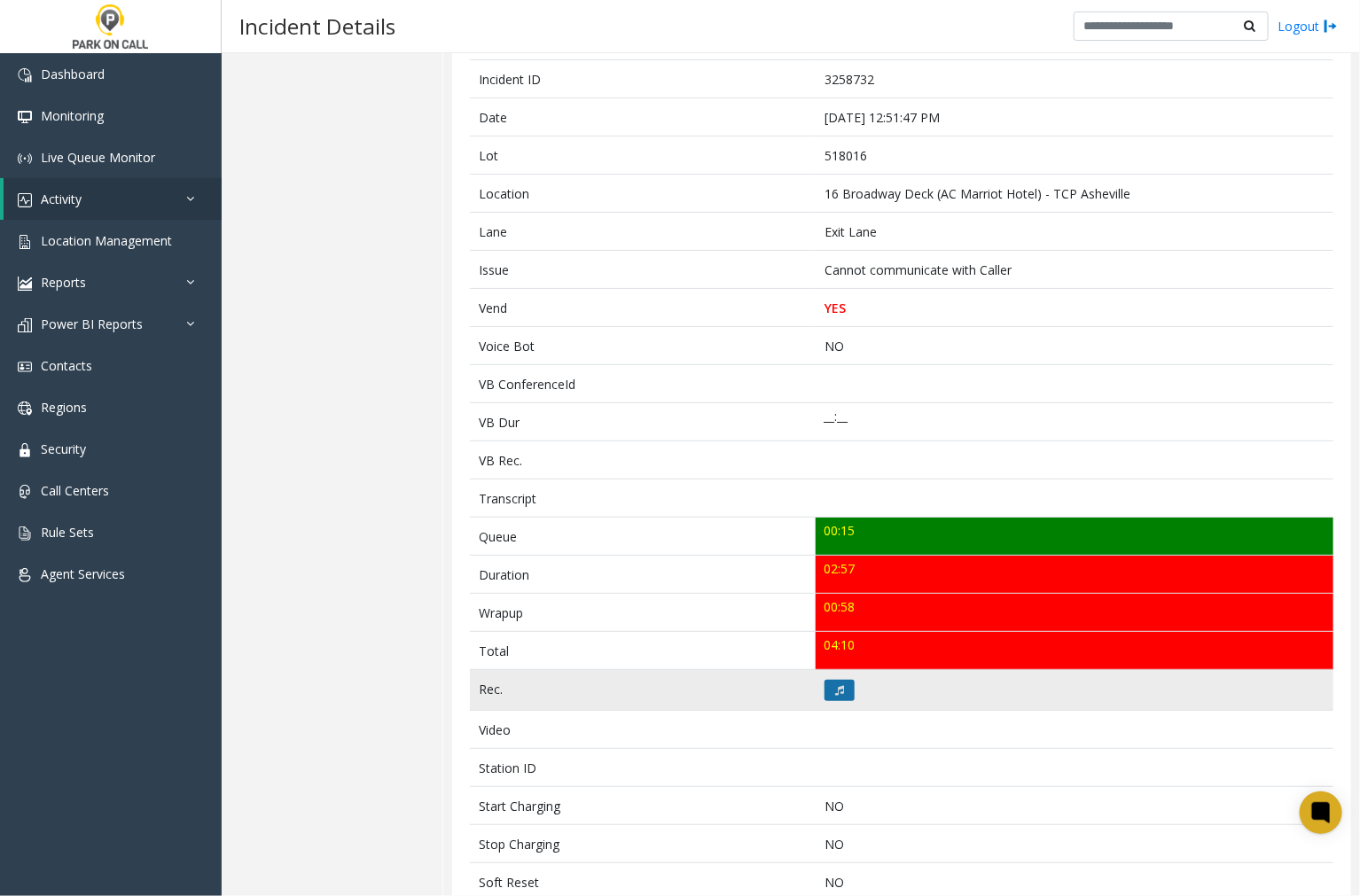
click at [836, 680] on button at bounding box center [839, 691] width 30 height 22
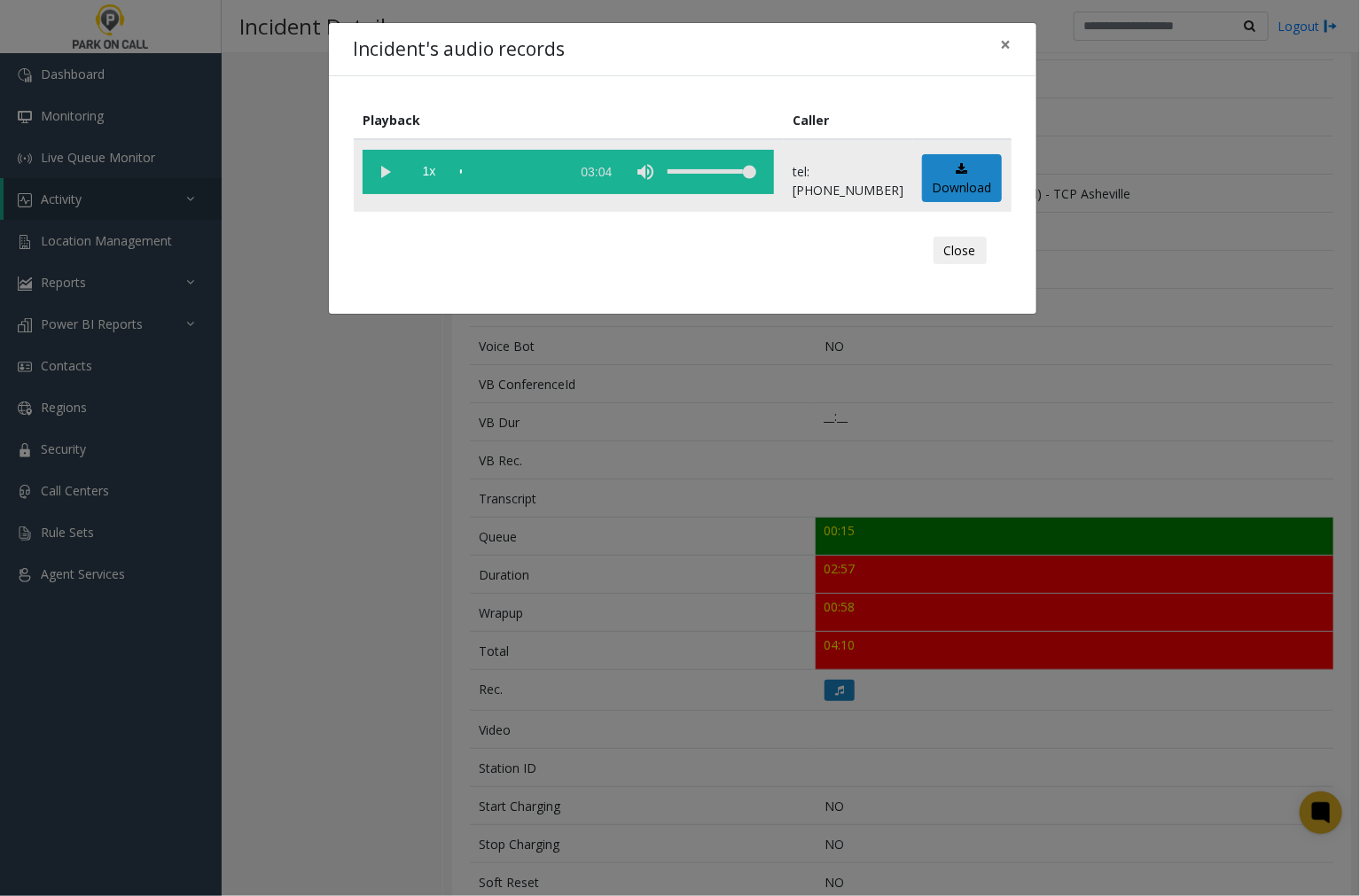
click at [387, 168] on vg-play-pause at bounding box center [385, 171] width 44 height 44
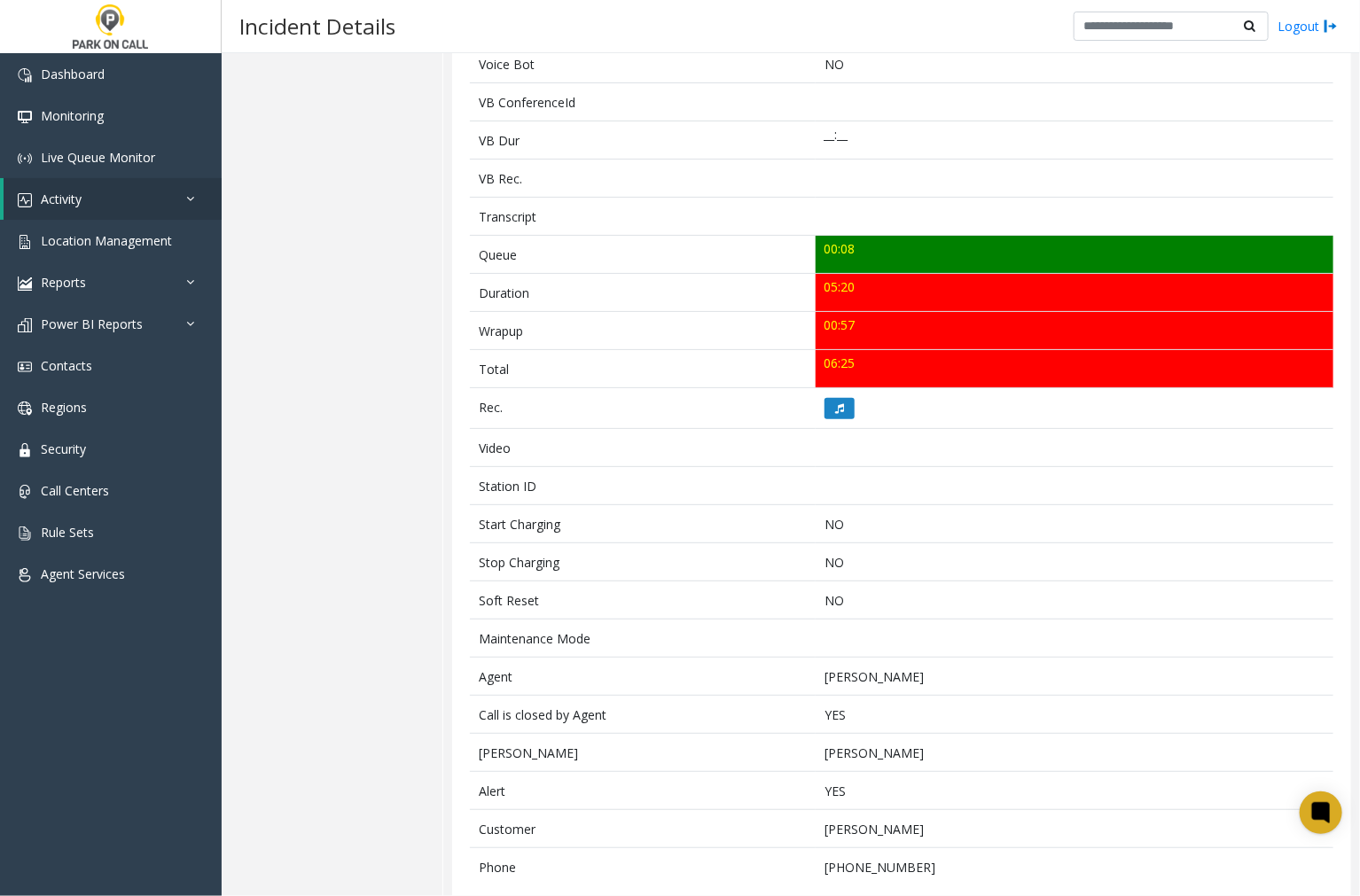
scroll to position [523, 0]
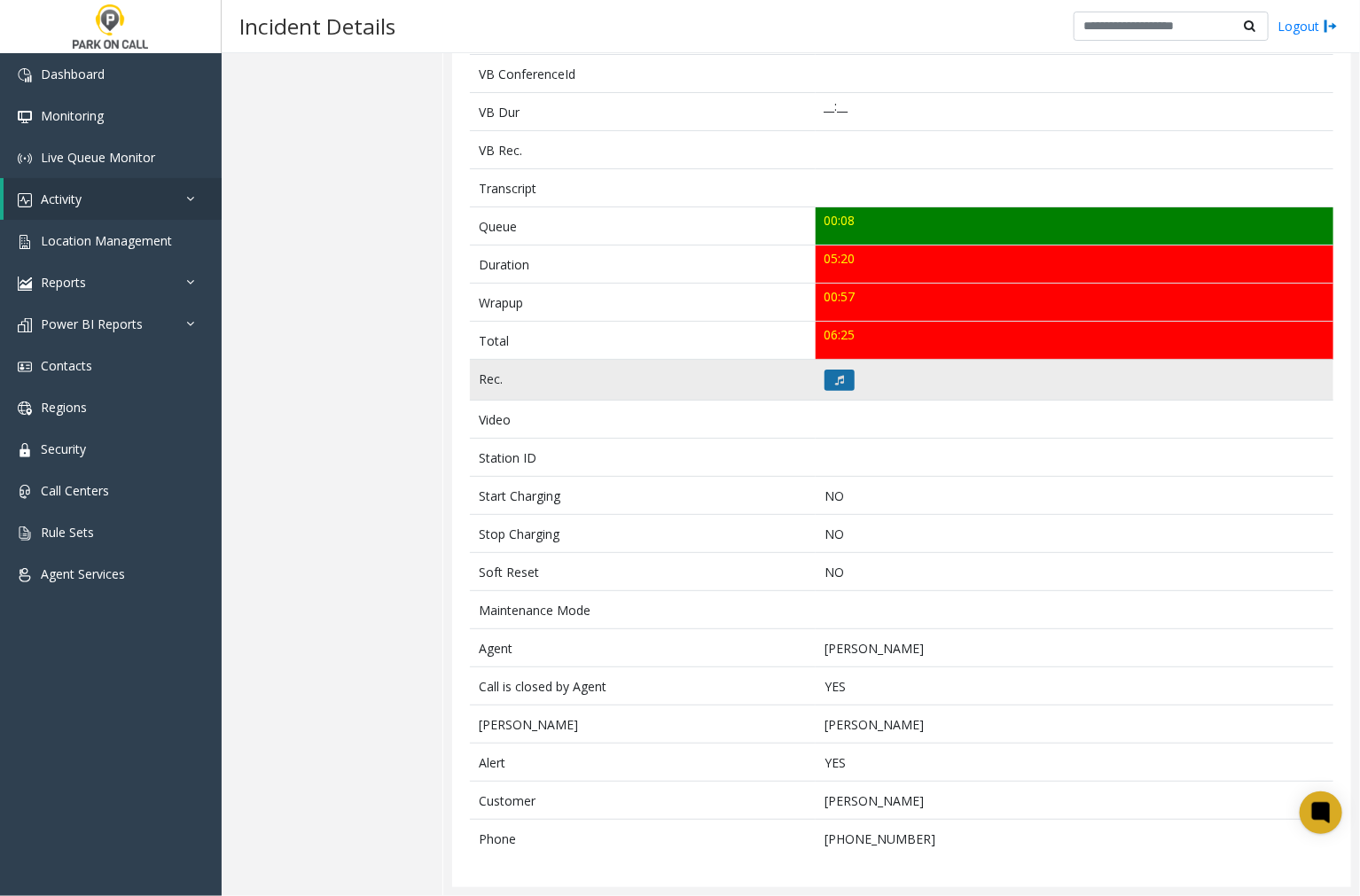
click at [837, 382] on icon at bounding box center [839, 380] width 9 height 11
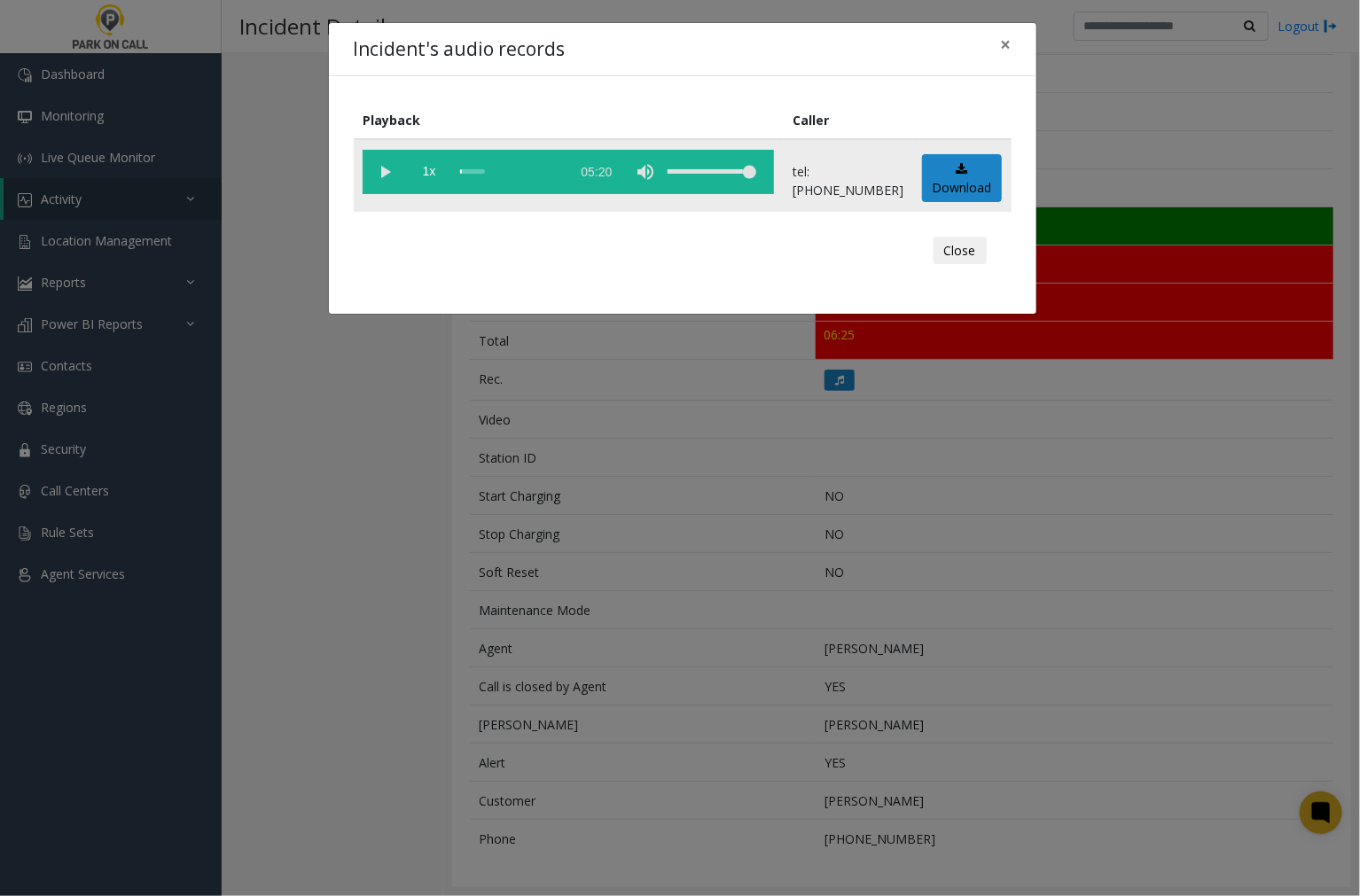
click at [387, 168] on vg-play-pause at bounding box center [385, 171] width 44 height 44
click at [386, 168] on vg-play-pause at bounding box center [385, 171] width 44 height 44
click at [384, 174] on vg-play-pause at bounding box center [385, 171] width 44 height 44
click at [1004, 42] on span "×" at bounding box center [1006, 44] width 11 height 24
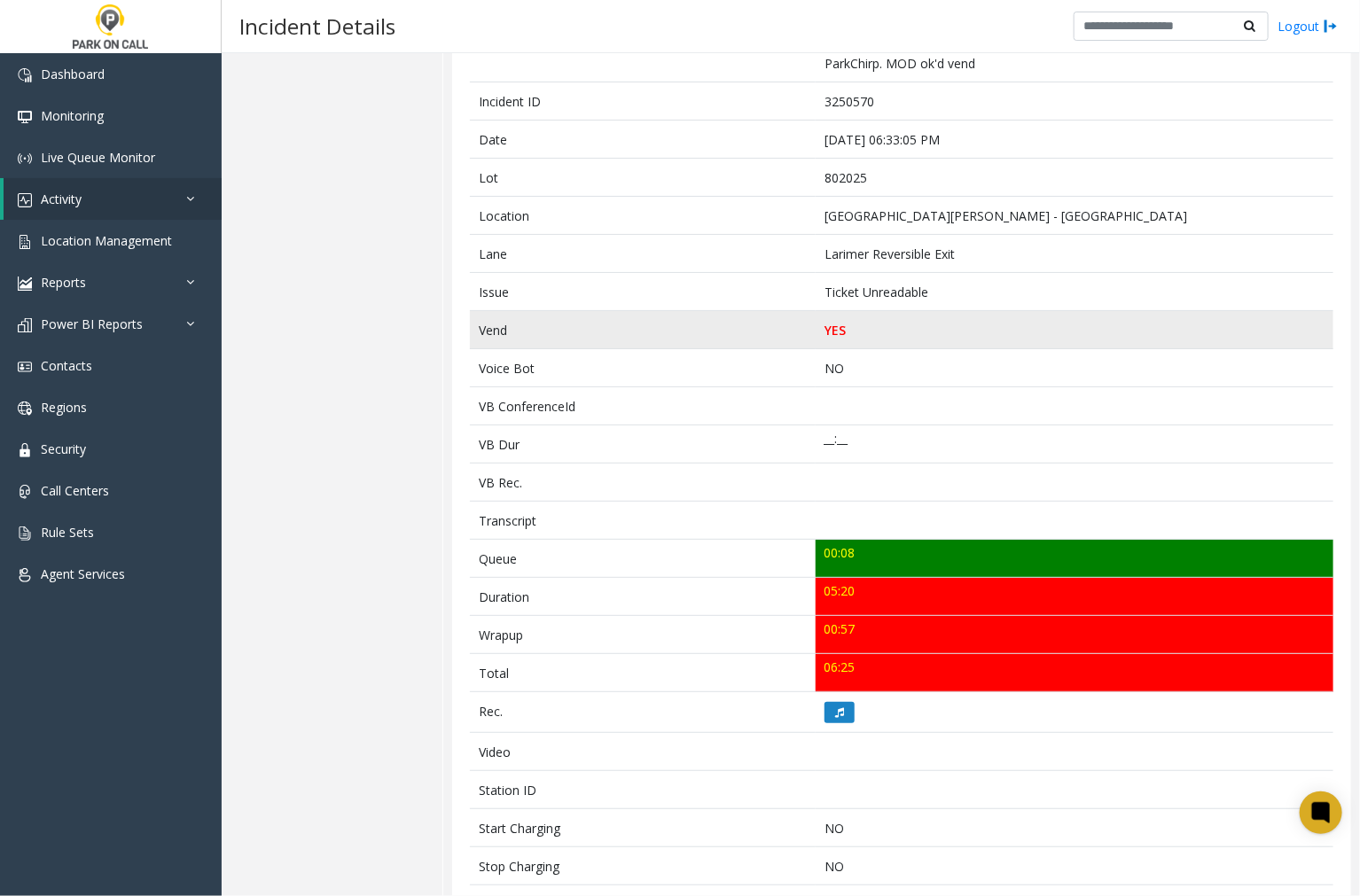
scroll to position [128, 0]
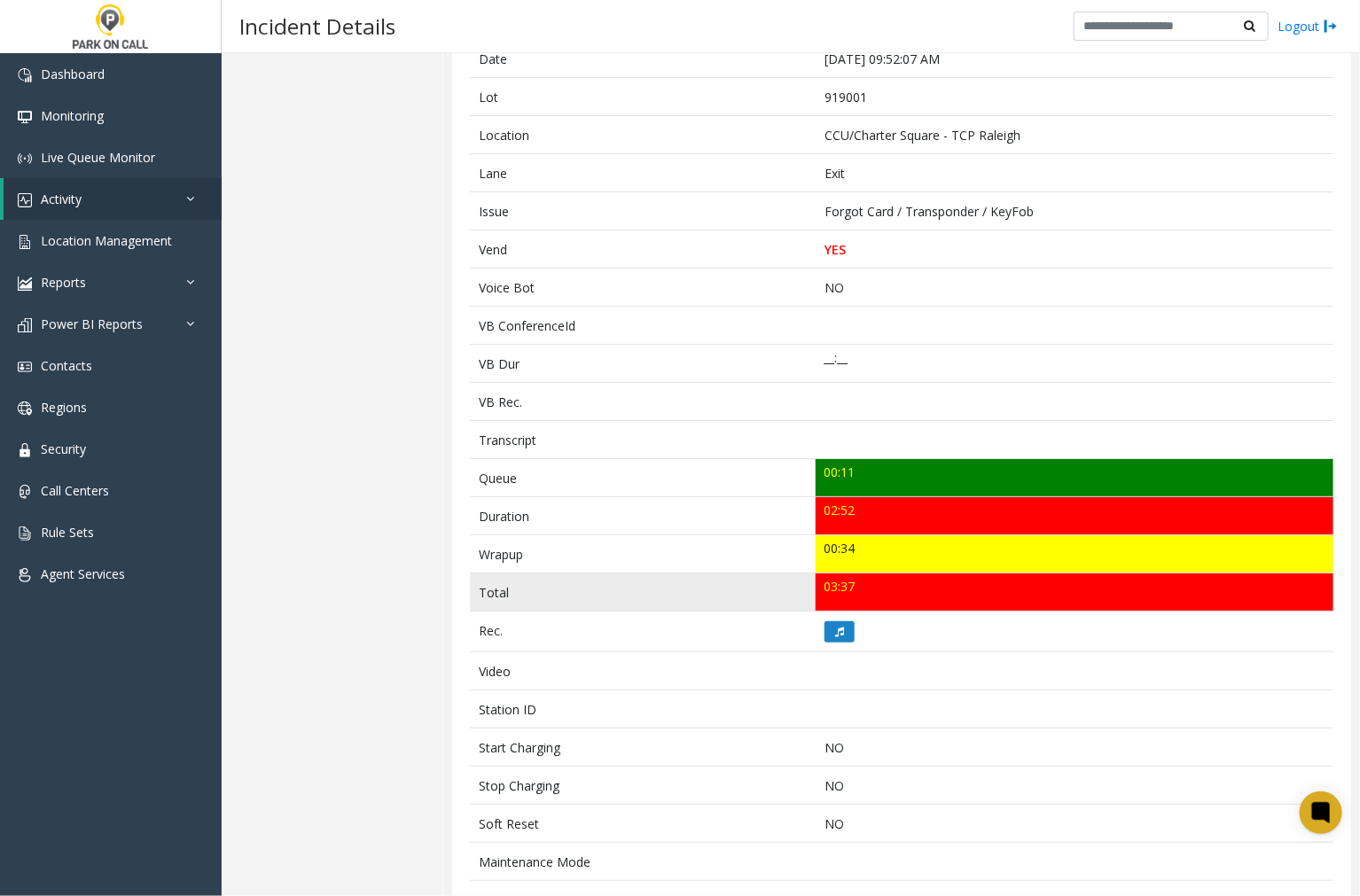
scroll to position [344, 0]
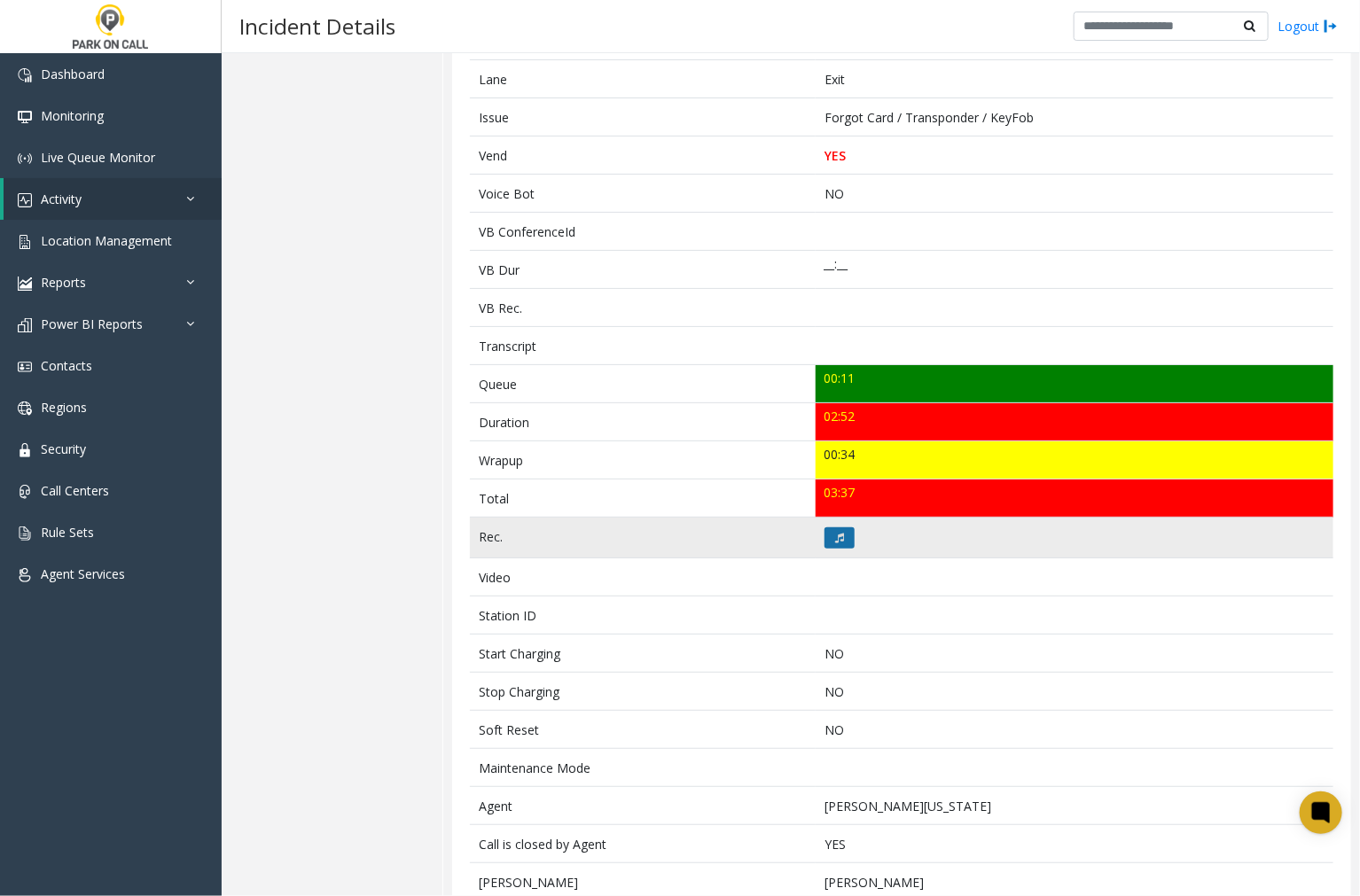
click at [826, 538] on button at bounding box center [839, 538] width 30 height 22
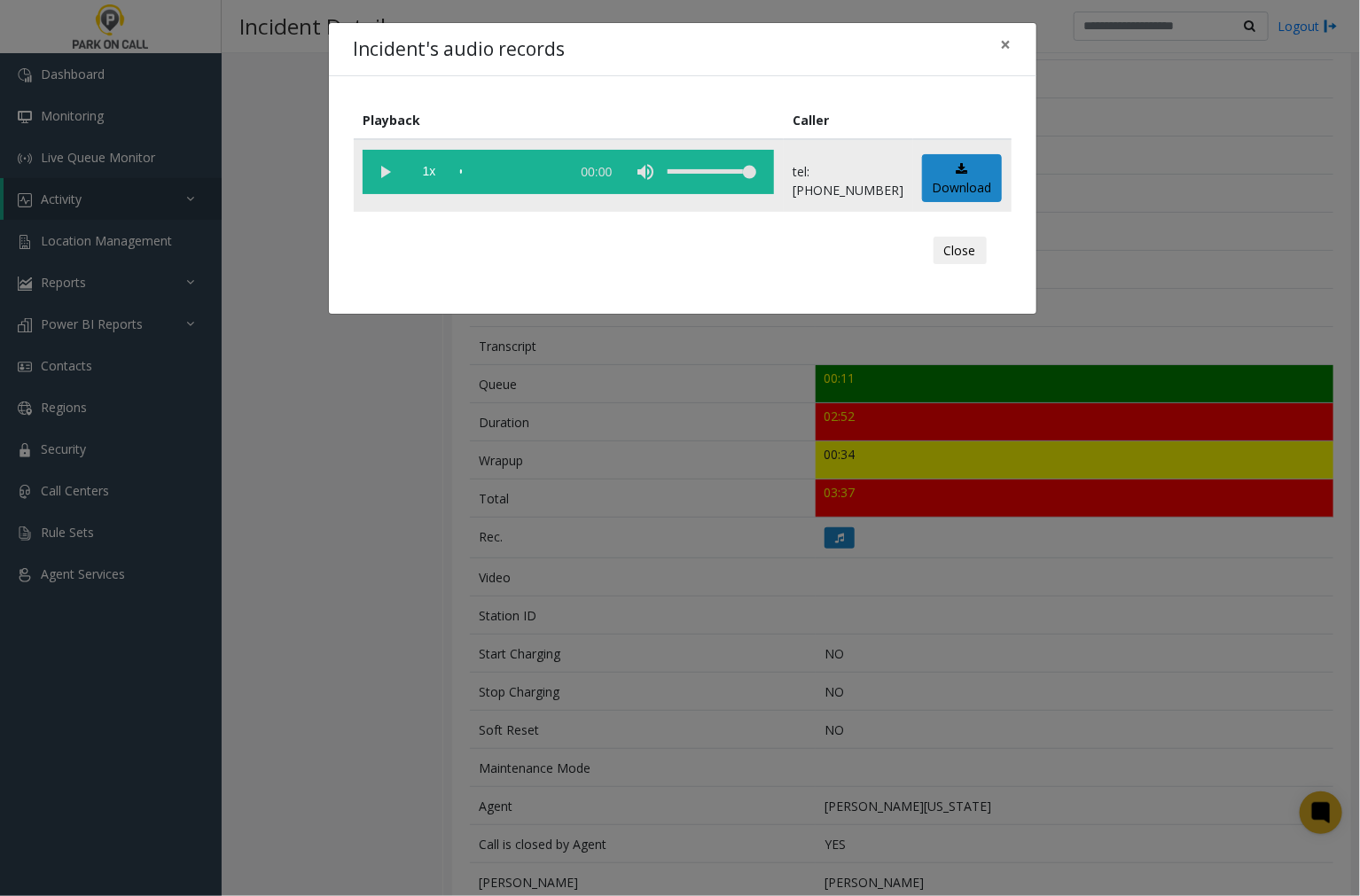
click at [388, 170] on vg-play-pause at bounding box center [385, 171] width 44 height 44
click at [386, 165] on vg-play-pause at bounding box center [385, 171] width 44 height 44
click at [458, 168] on vg-controls "1x 02:58" at bounding box center [568, 171] width 411 height 44
click at [385, 165] on vg-play-pause at bounding box center [385, 171] width 44 height 44
click at [460, 170] on div "scrub bar" at bounding box center [510, 171] width 101 height 44
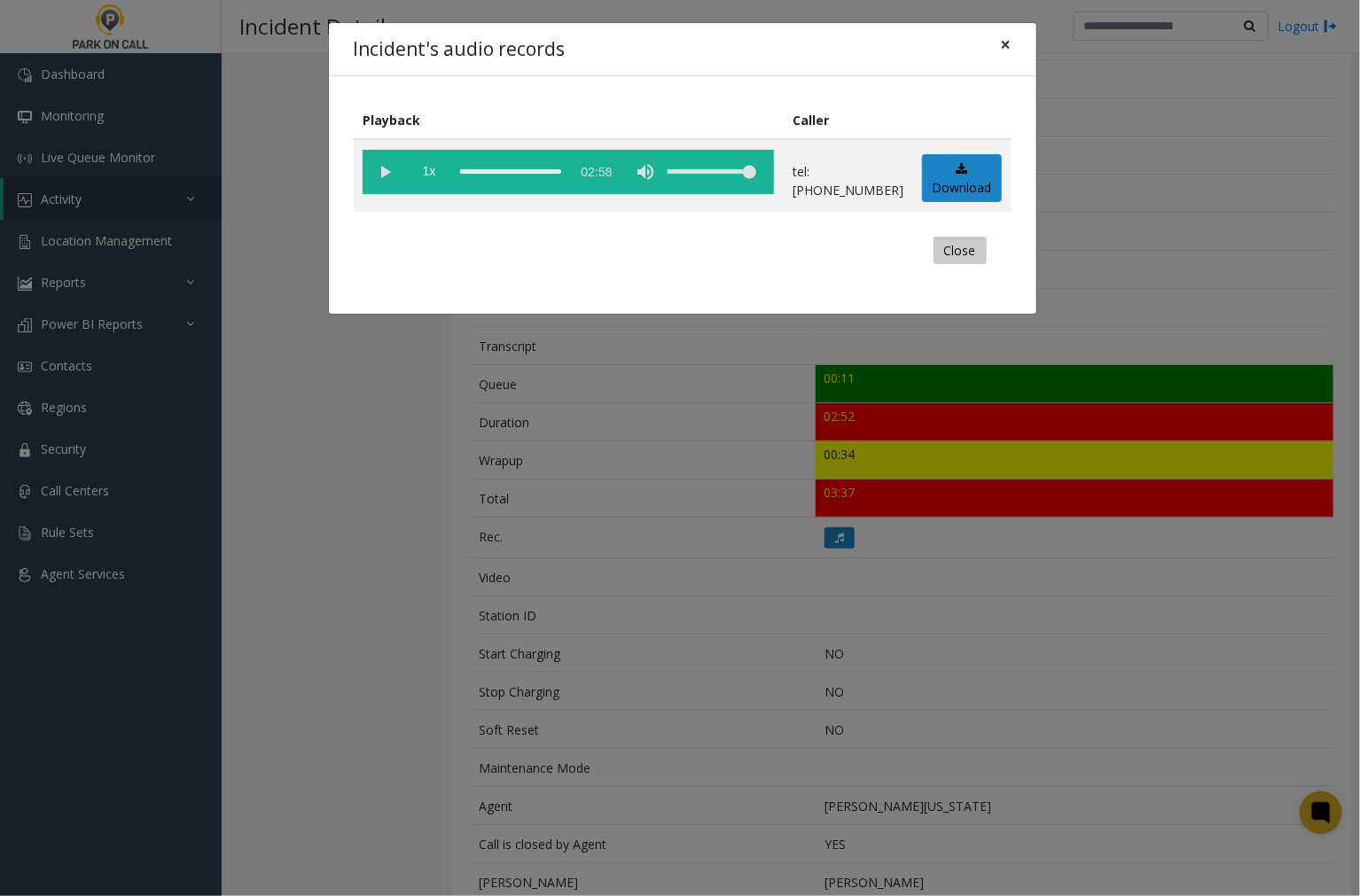
drag, startPoint x: 1006, startPoint y: 42, endPoint x: 936, endPoint y: 222, distance: 193.1
click at [1007, 45] on span "×" at bounding box center [1006, 44] width 11 height 24
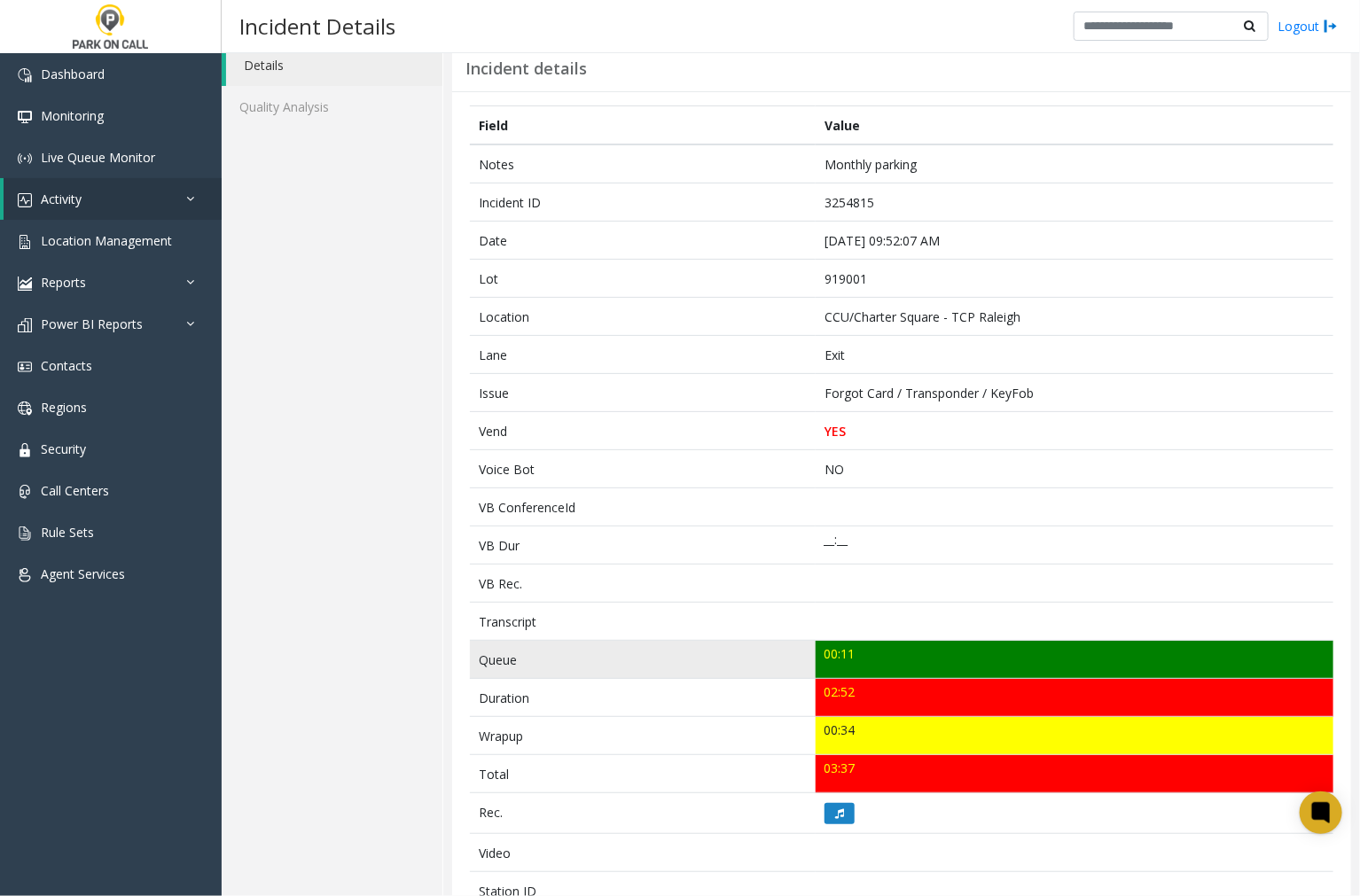
scroll to position [0, 0]
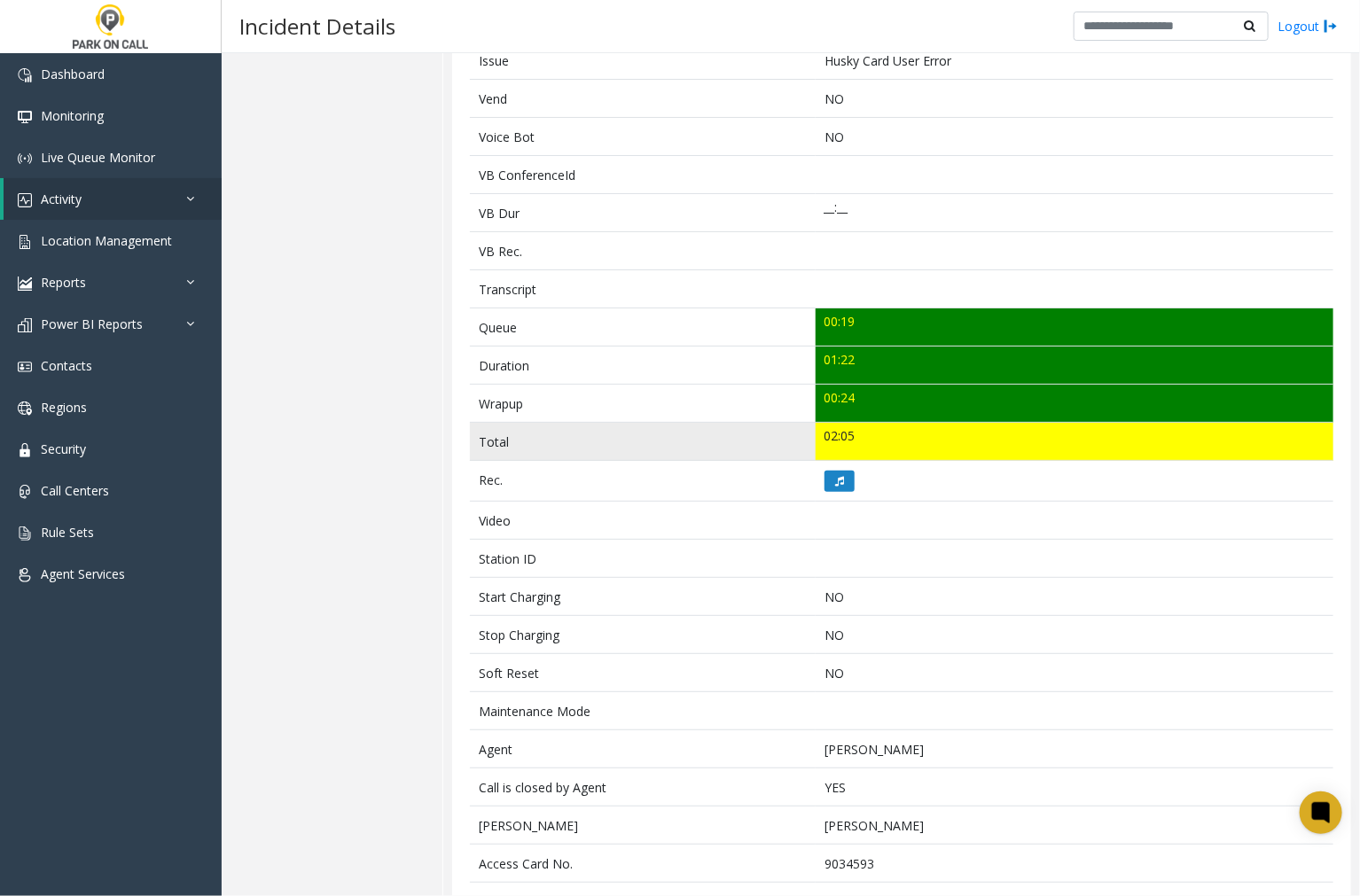
scroll to position [492, 0]
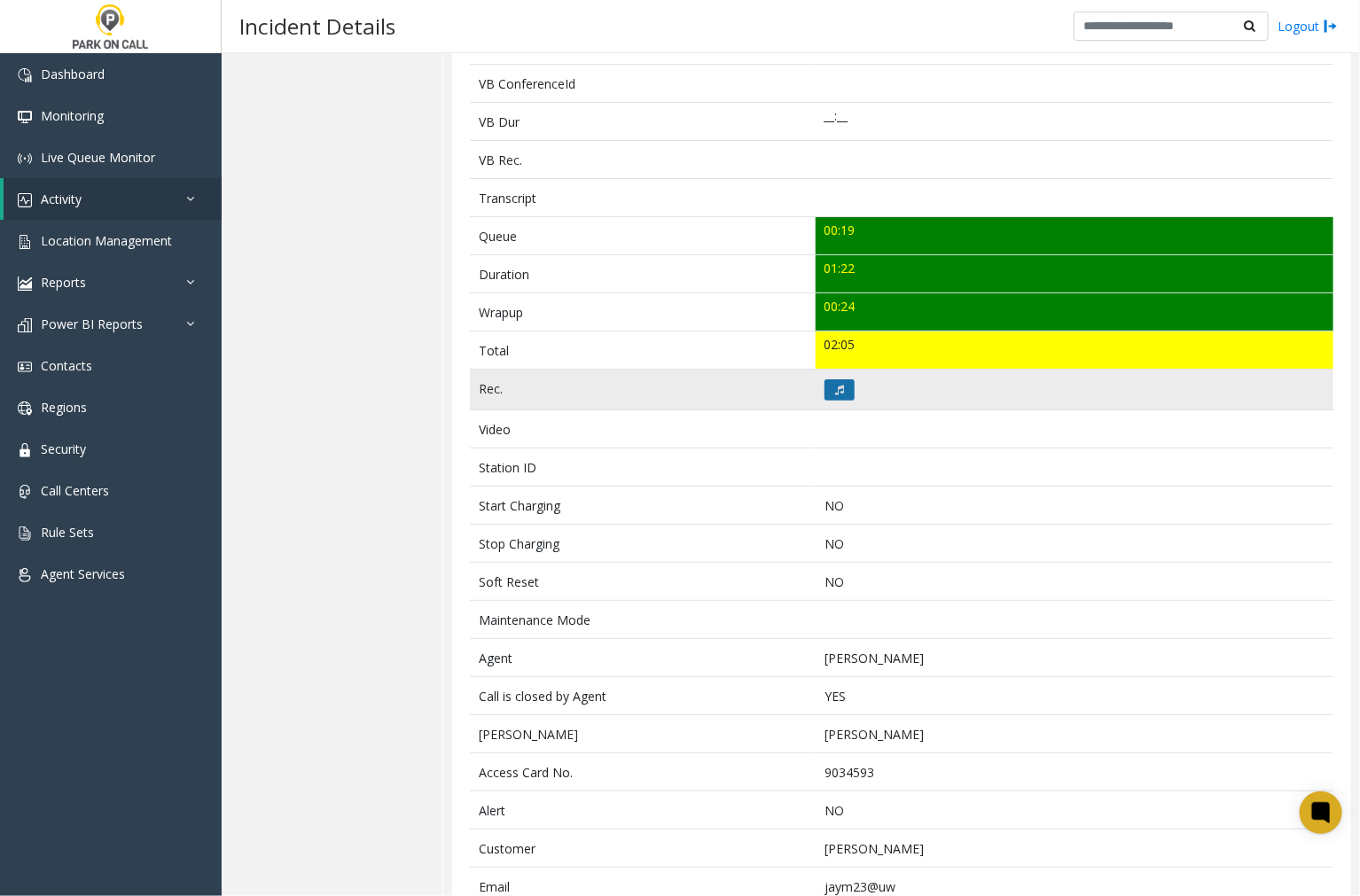
click at [836, 393] on icon at bounding box center [839, 389] width 9 height 11
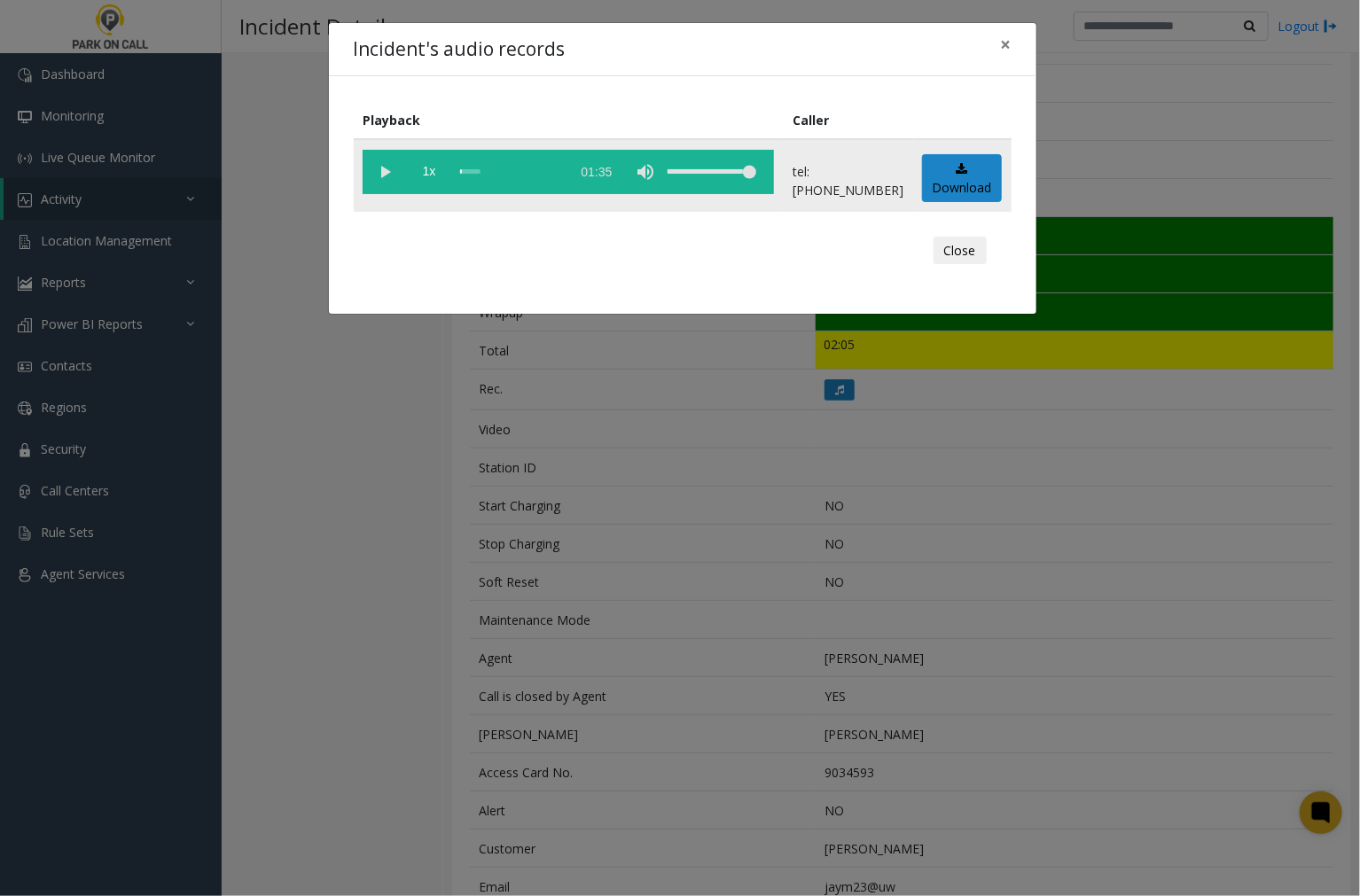
click at [384, 170] on vg-play-pause at bounding box center [385, 171] width 44 height 44
click at [1004, 46] on span "×" at bounding box center [1006, 44] width 11 height 24
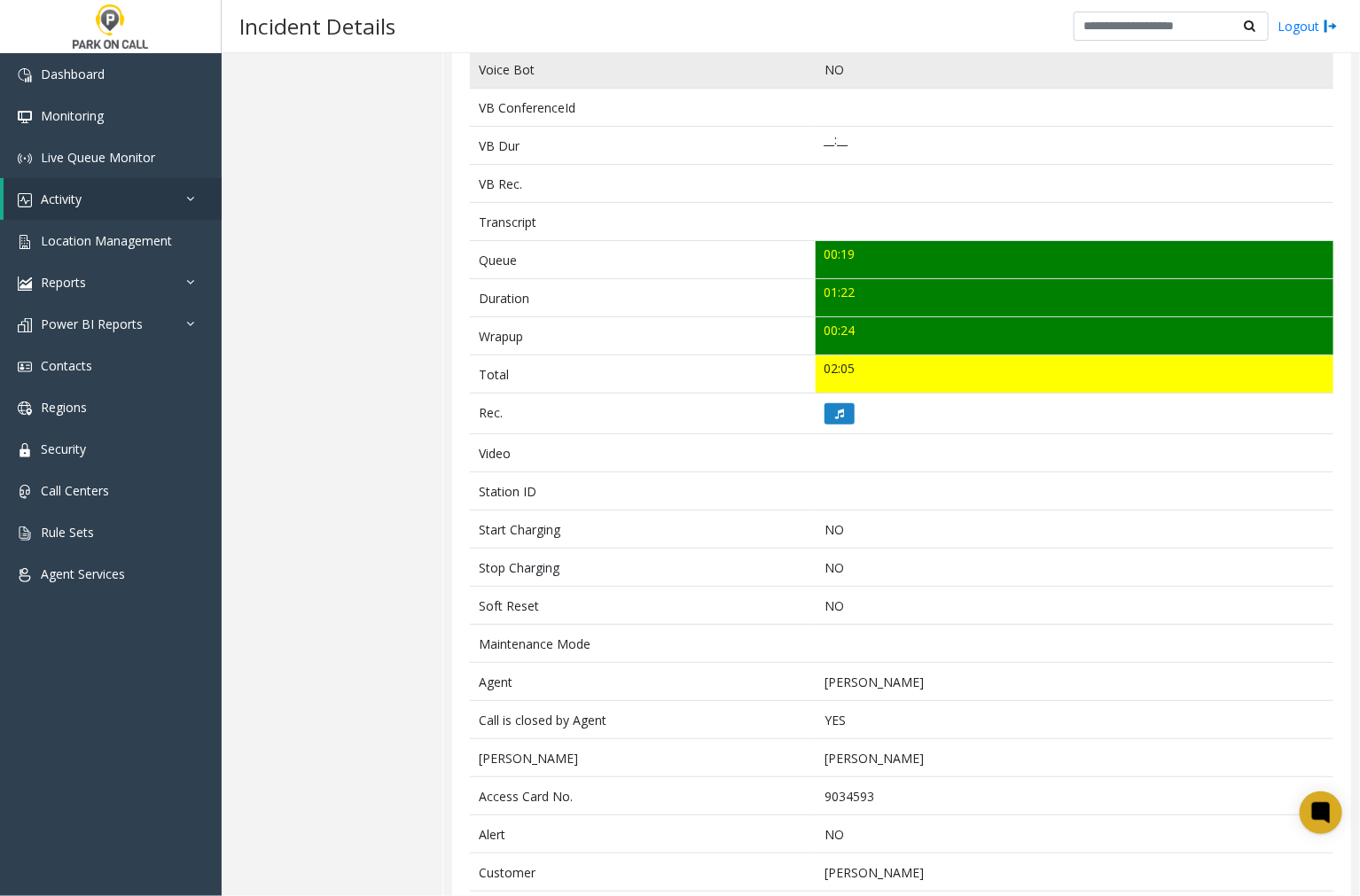
scroll to position [580, 0]
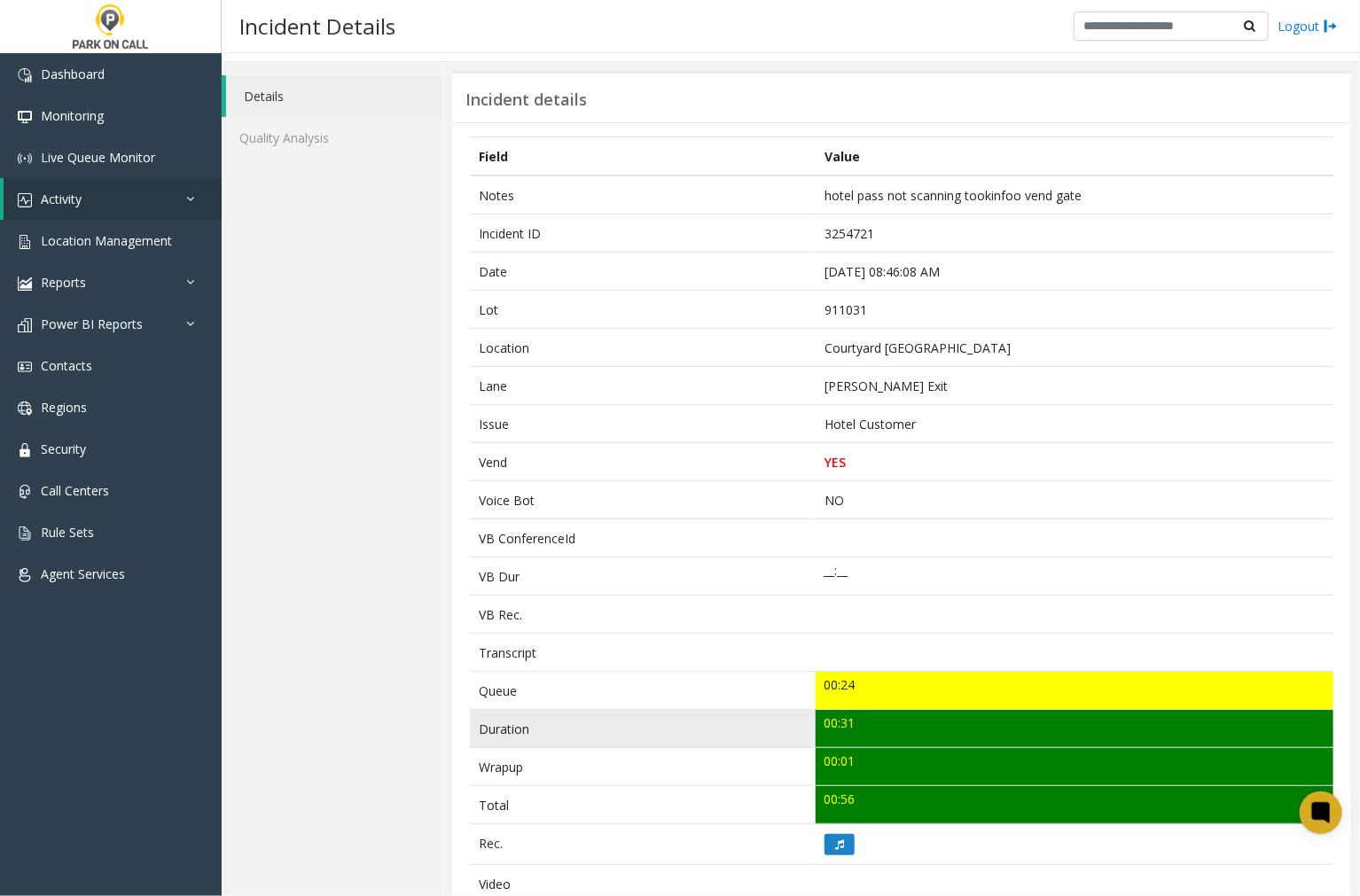
scroll to position [33, 0]
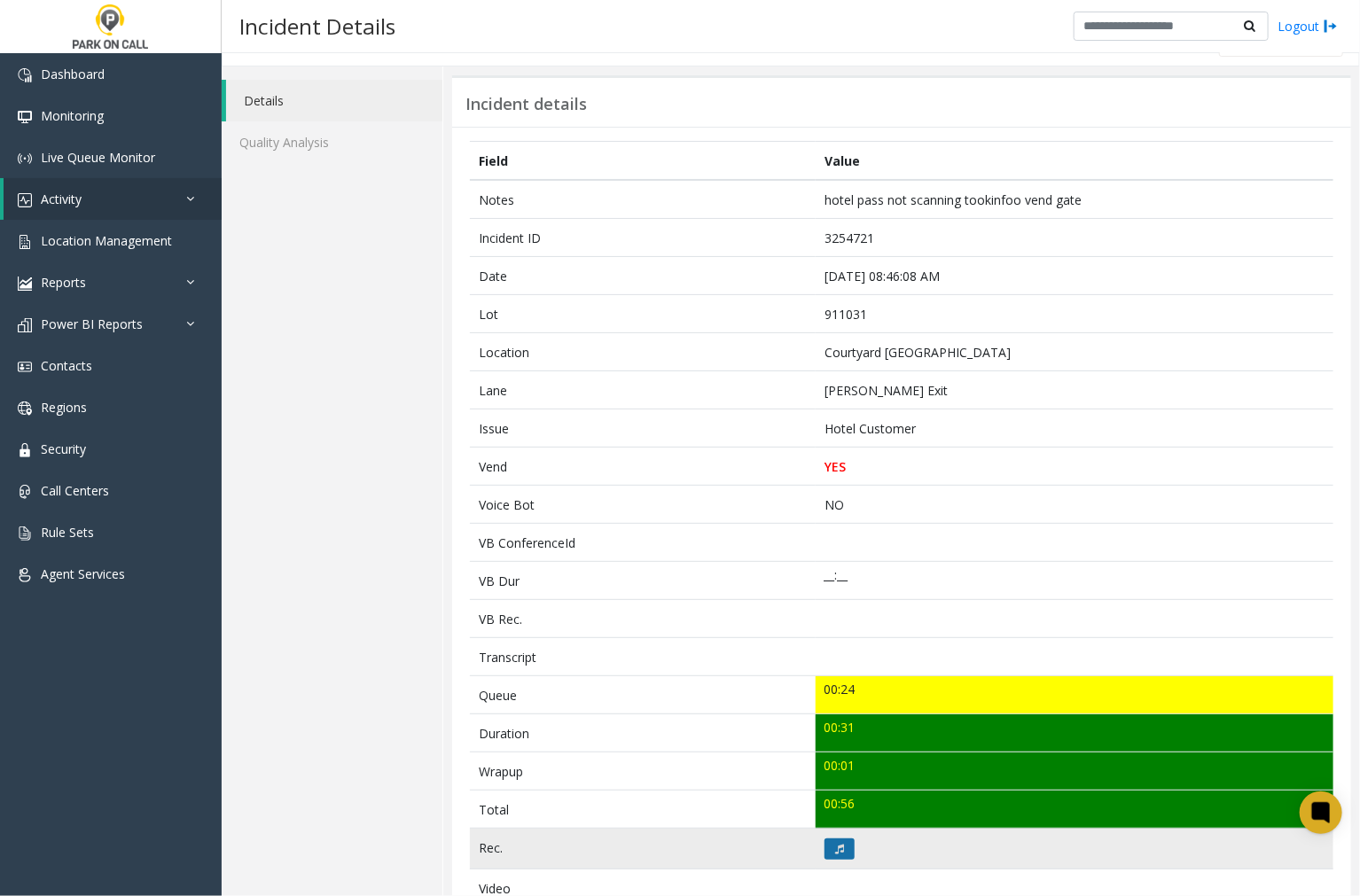
click at [837, 844] on icon at bounding box center [839, 849] width 9 height 11
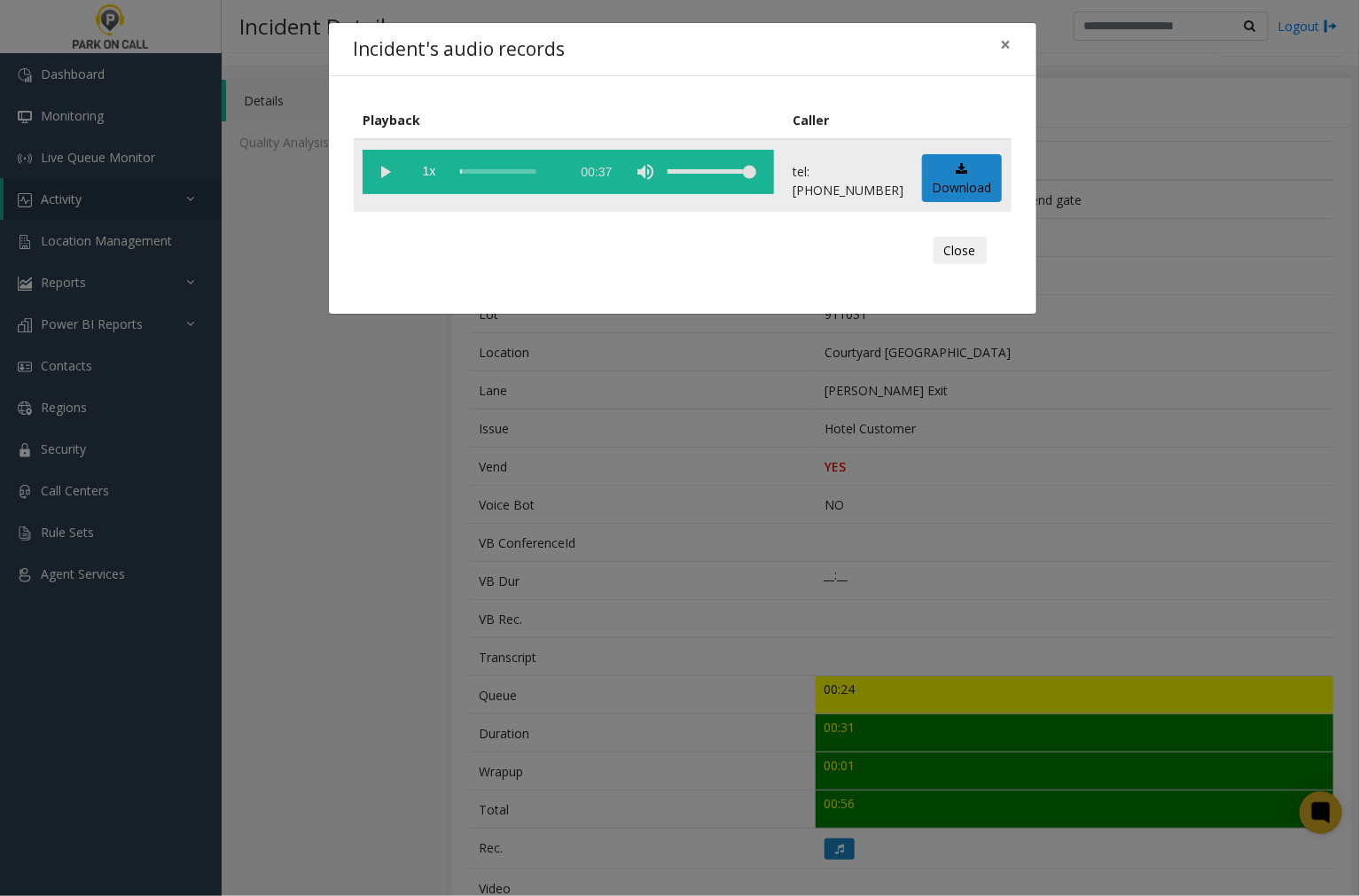
click at [387, 172] on vg-play-pause at bounding box center [385, 171] width 44 height 44
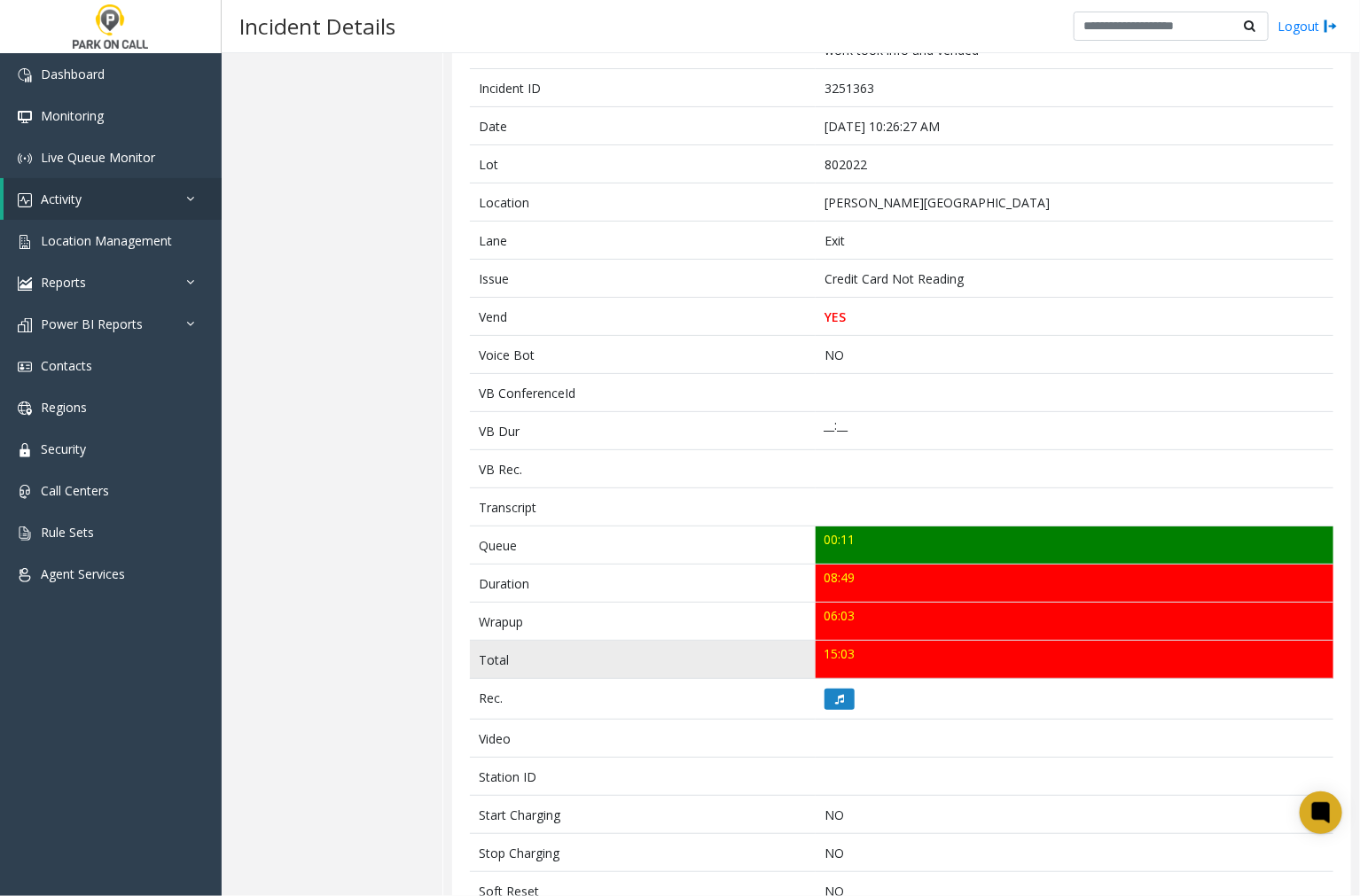
scroll to position [295, 0]
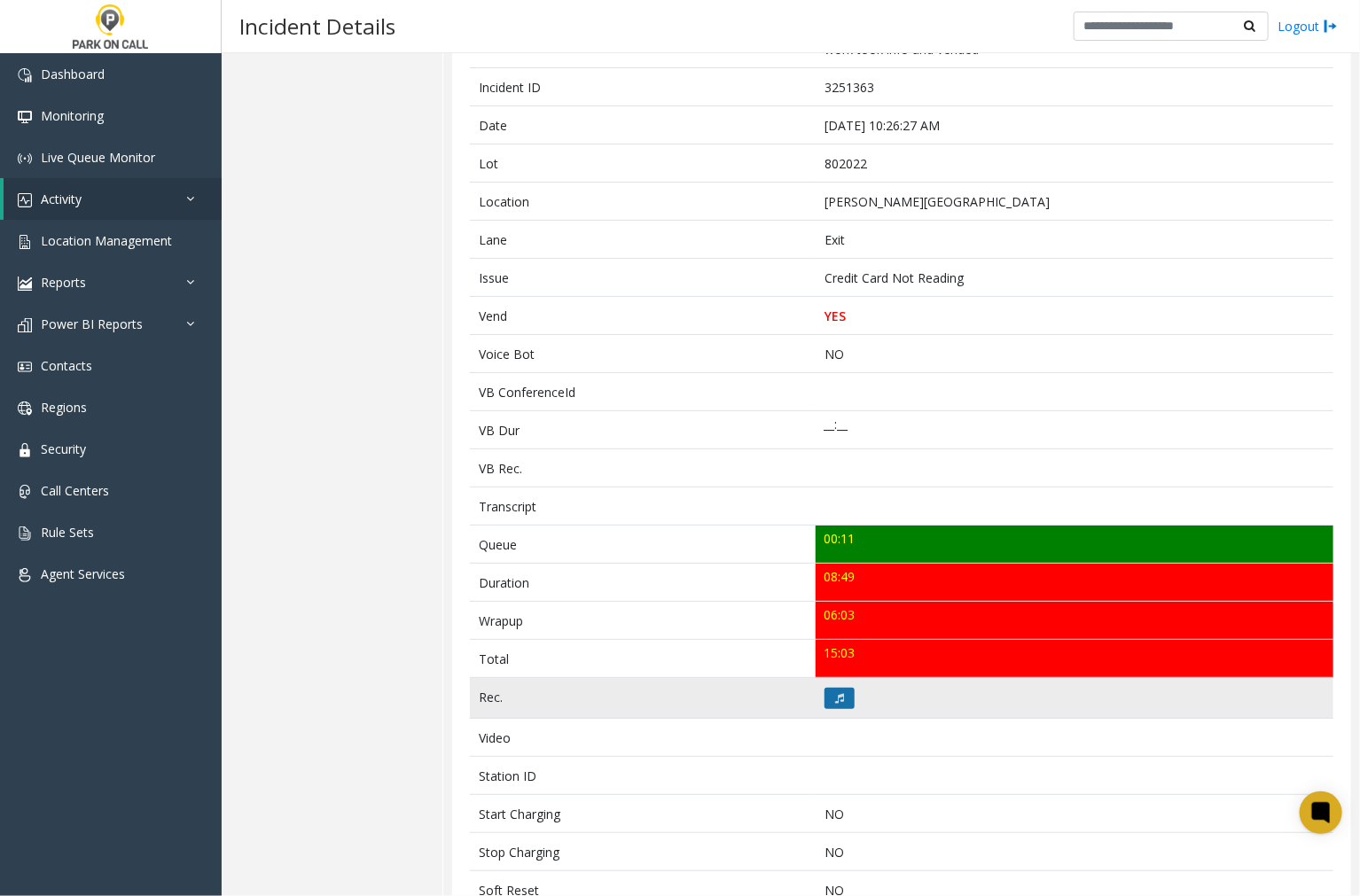
click at [836, 697] on icon at bounding box center [839, 698] width 9 height 11
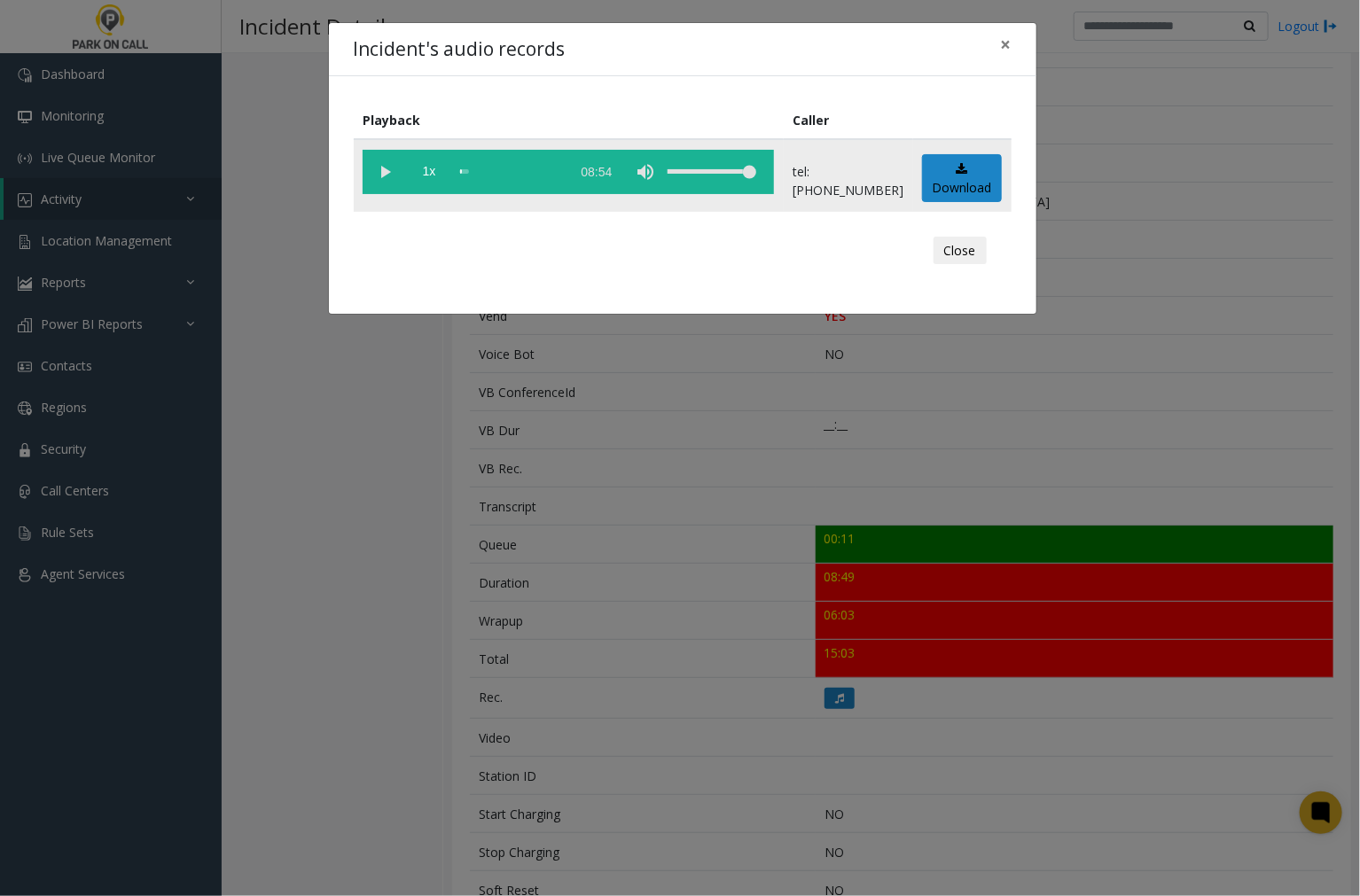
click at [379, 164] on vg-play-pause at bounding box center [385, 171] width 44 height 44
click at [758, 37] on div "Incident's audio records ×" at bounding box center [682, 50] width 707 height 54
click at [1006, 44] on span "×" at bounding box center [1006, 44] width 11 height 24
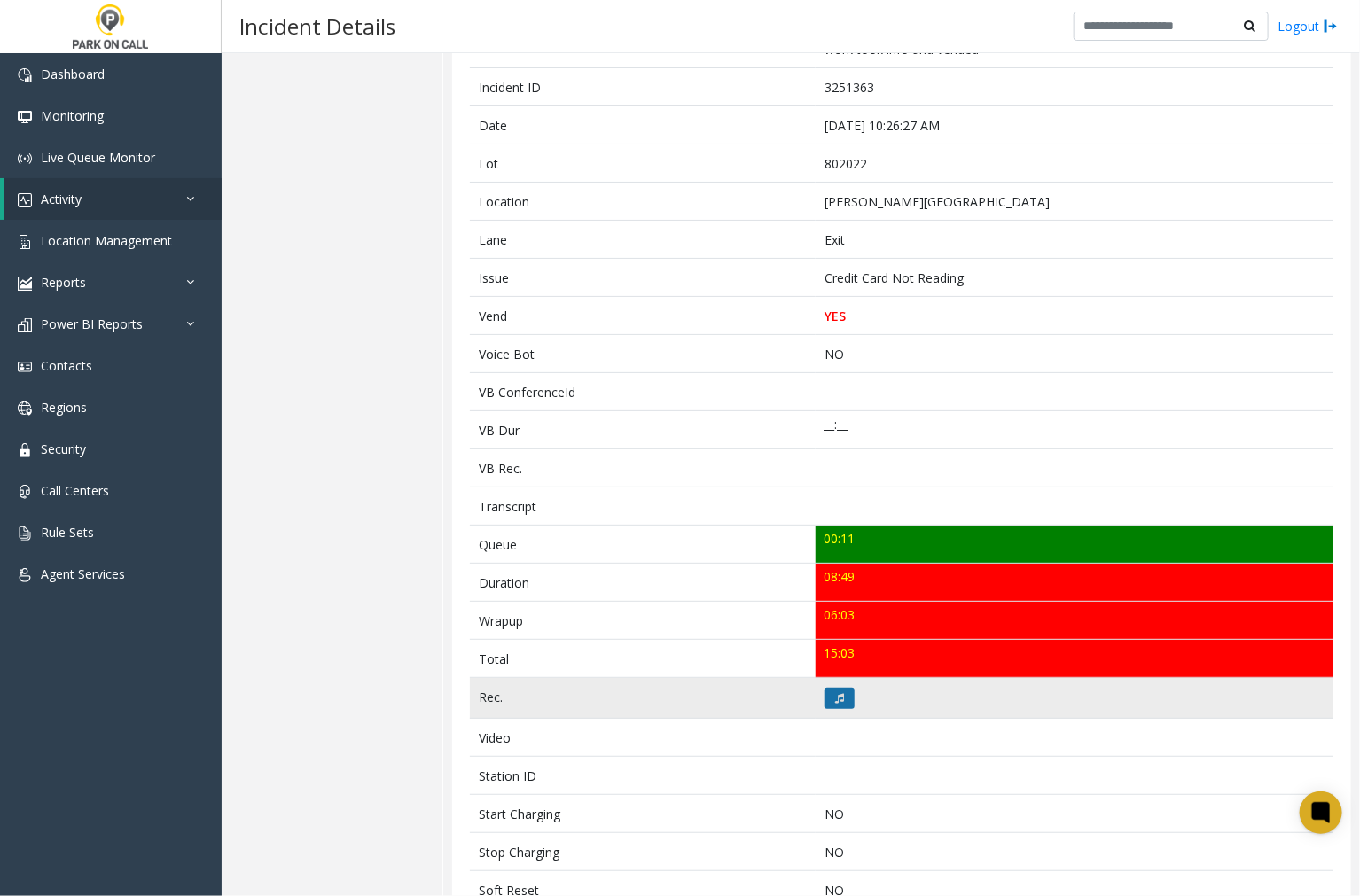
click at [836, 697] on icon at bounding box center [839, 698] width 9 height 11
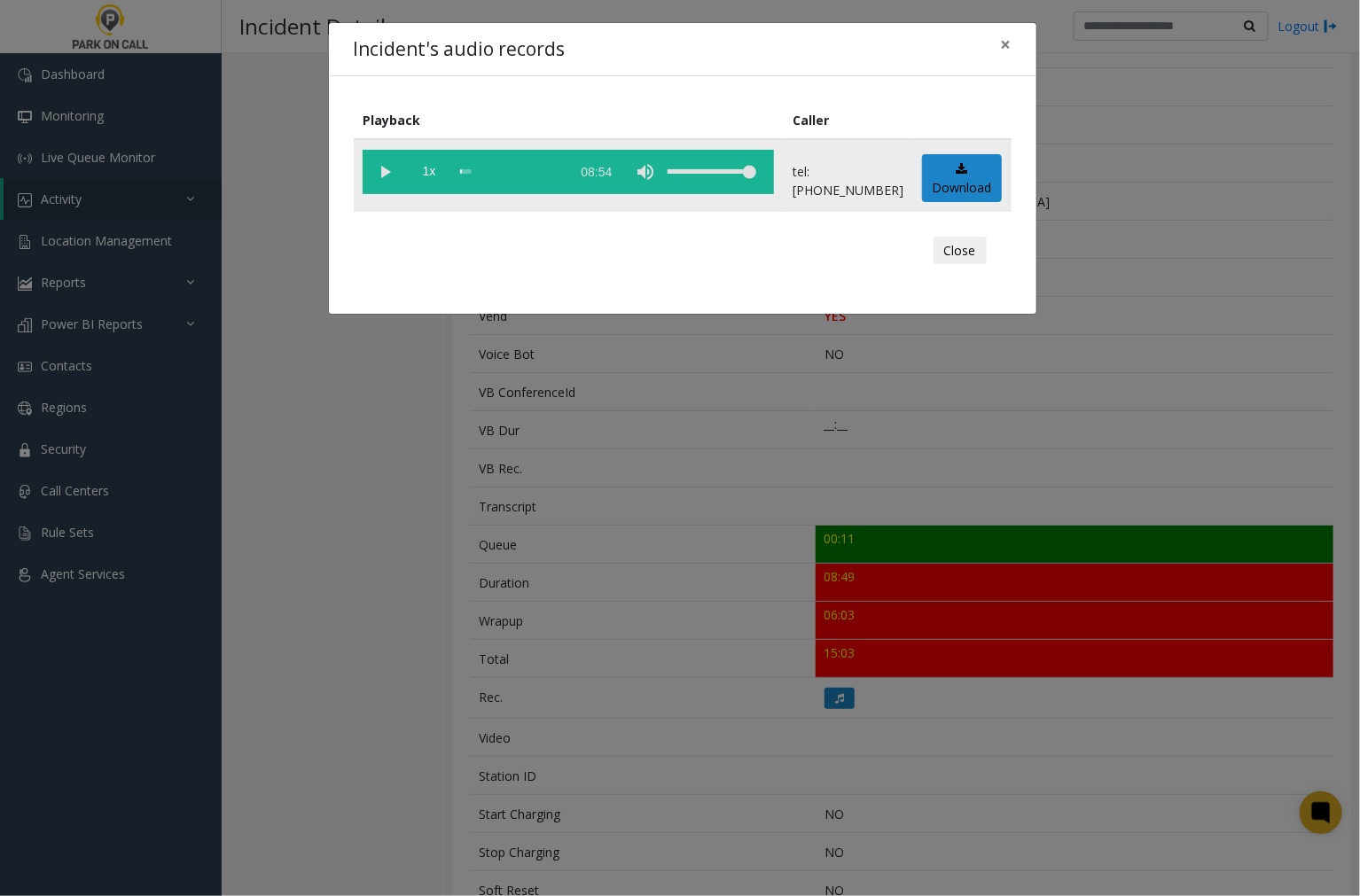
click at [383, 171] on vg-play-pause at bounding box center [385, 171] width 44 height 44
drag, startPoint x: 1009, startPoint y: 40, endPoint x: 1056, endPoint y: 56, distance: 49.6
click at [1009, 40] on span "×" at bounding box center [1006, 44] width 11 height 24
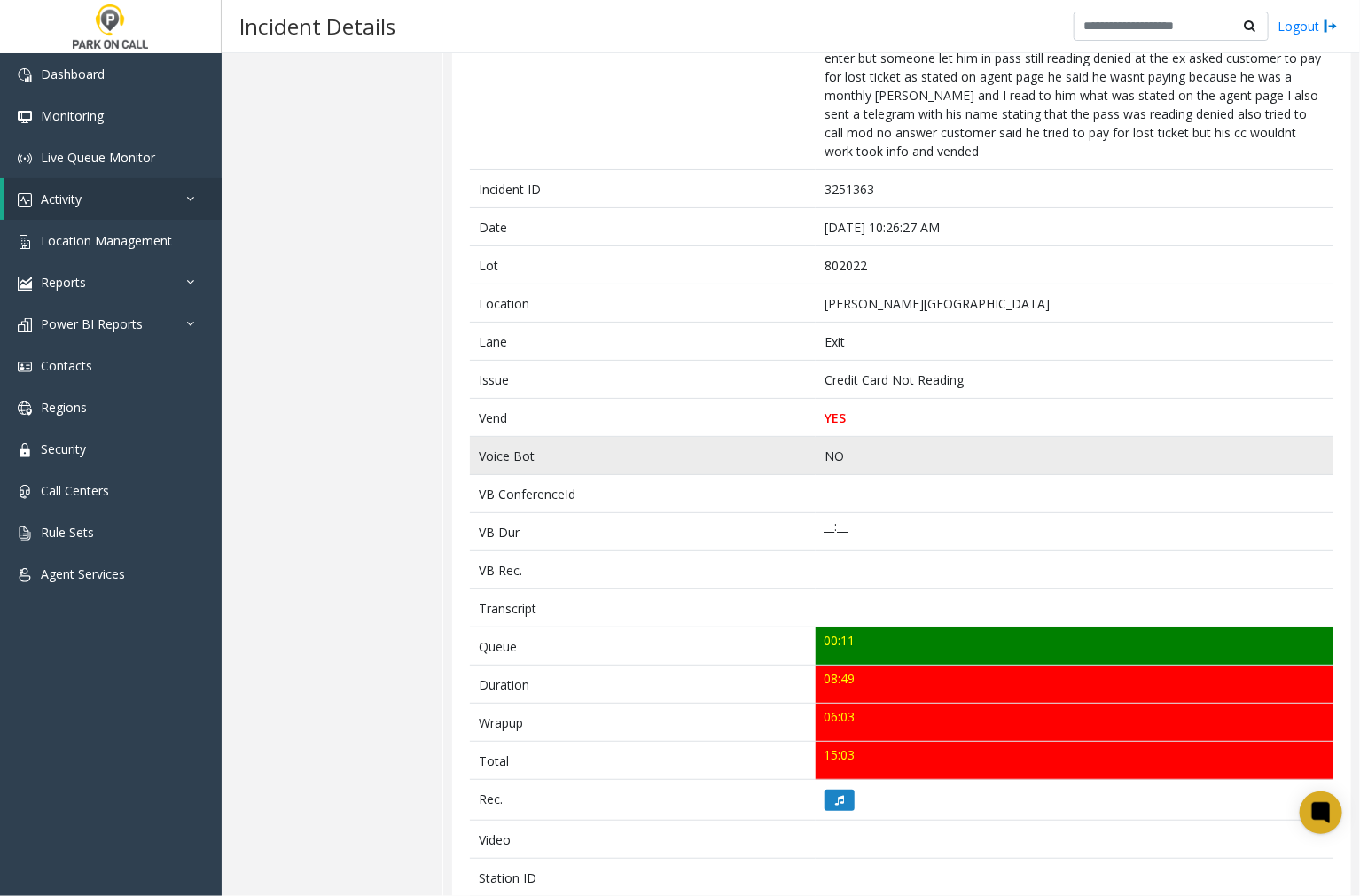
scroll to position [197, 0]
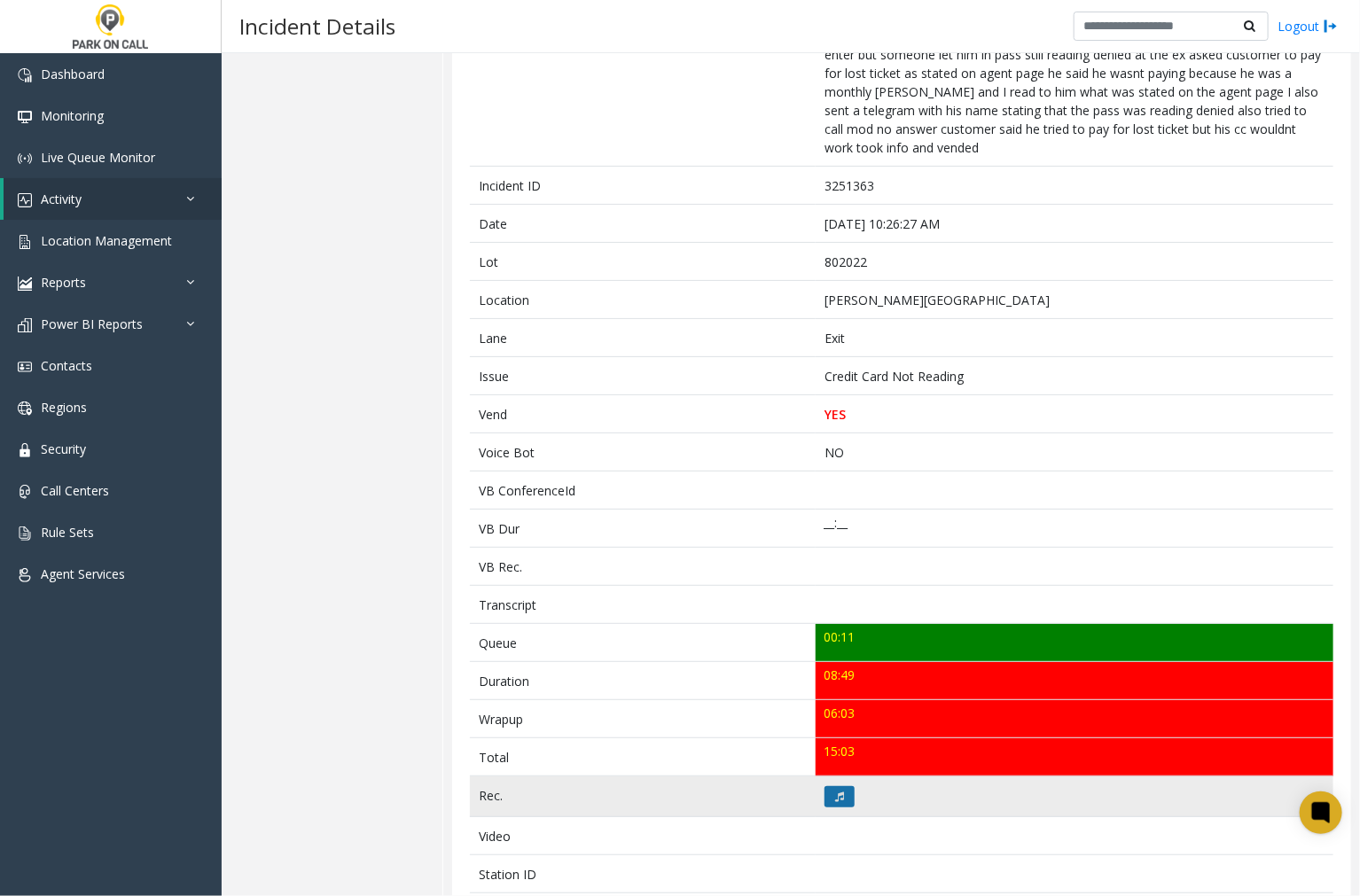
click at [836, 789] on button at bounding box center [839, 797] width 30 height 22
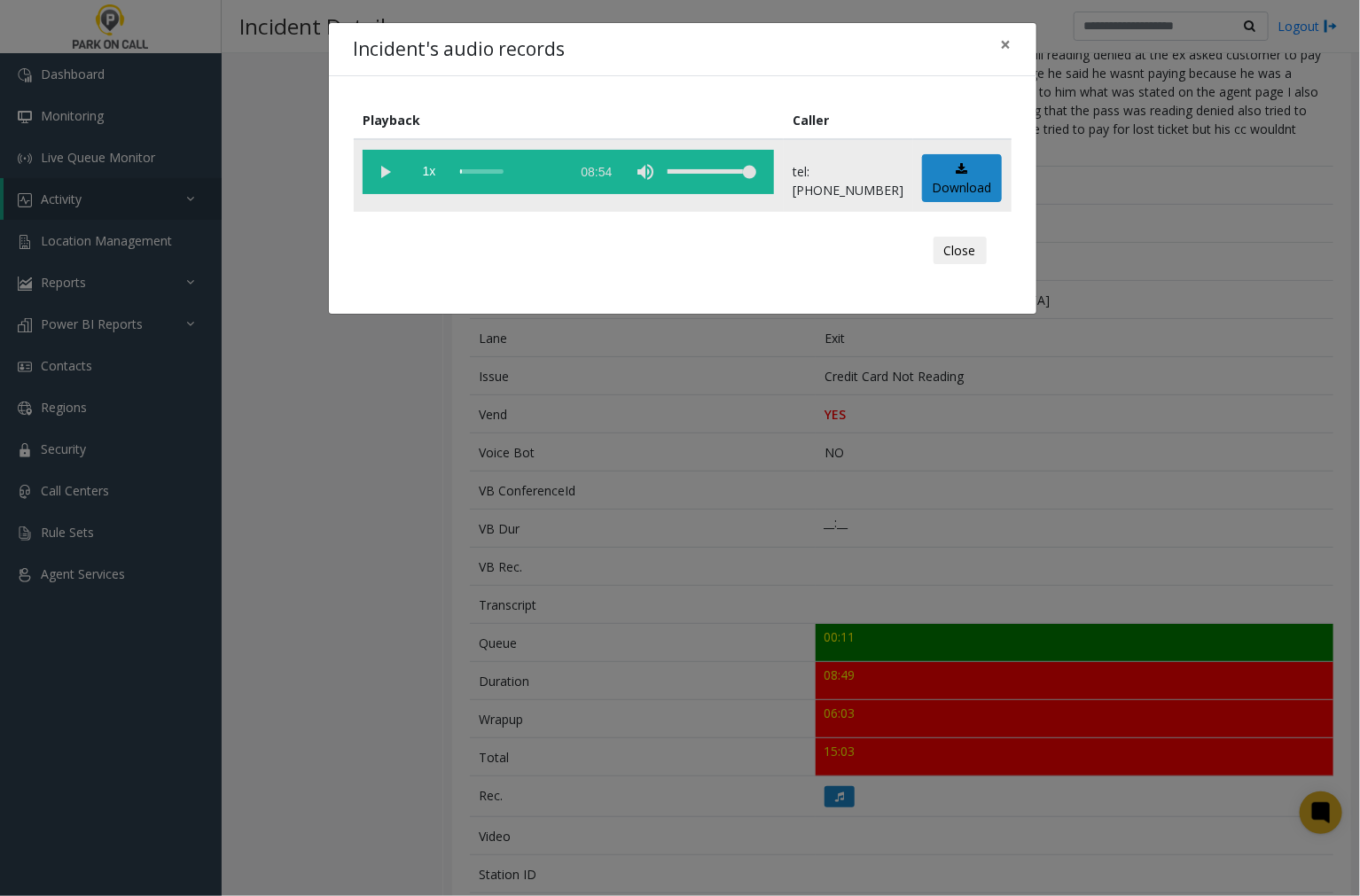
click at [385, 165] on vg-play-pause at bounding box center [385, 171] width 44 height 44
click at [543, 169] on div "scrub bar" at bounding box center [510, 171] width 101 height 44
click at [562, 169] on div "scrub bar" at bounding box center [510, 171] width 101 height 44
click at [562, 168] on div "scrub bar" at bounding box center [510, 171] width 101 height 44
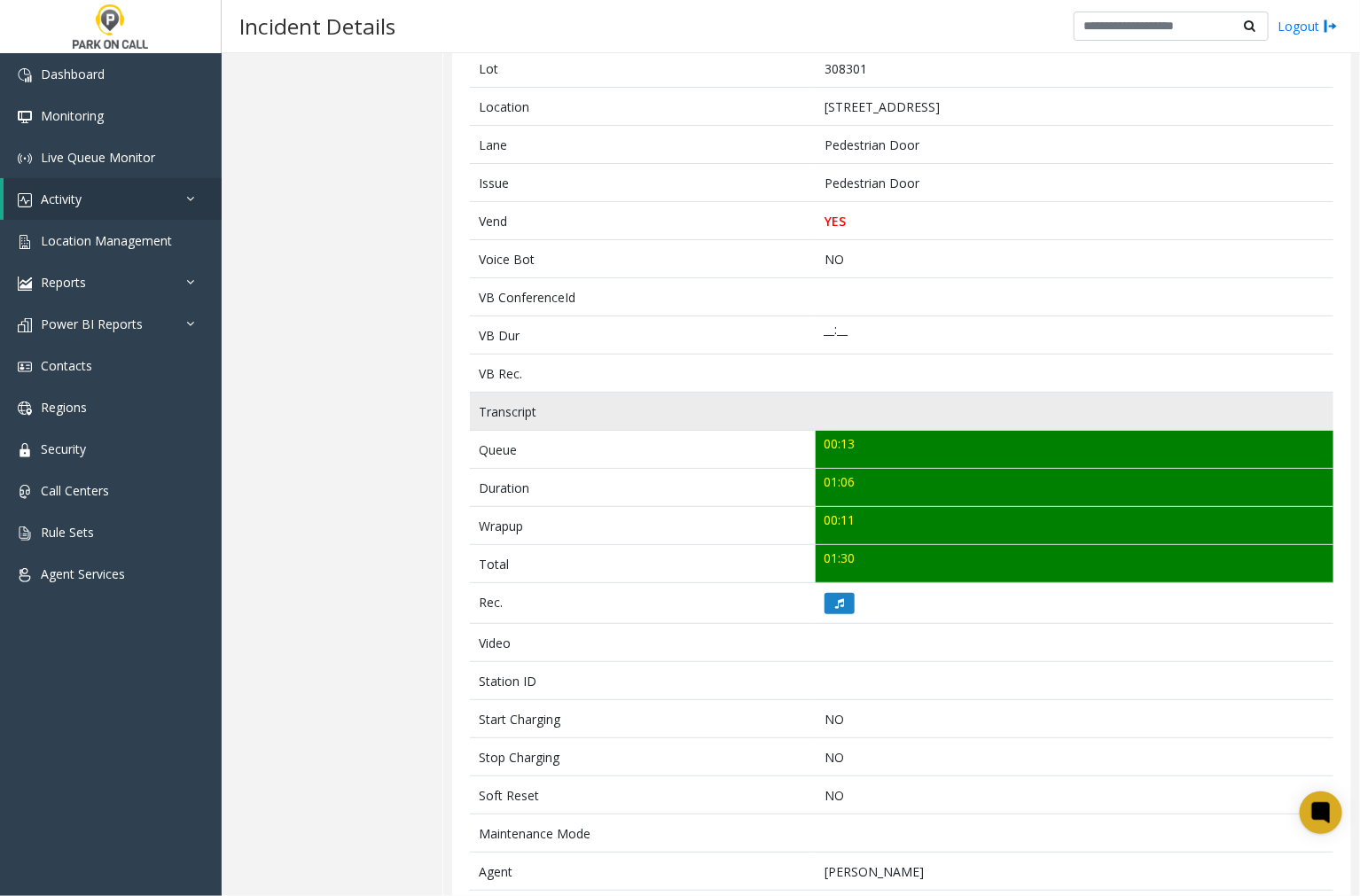
scroll to position [269, 0]
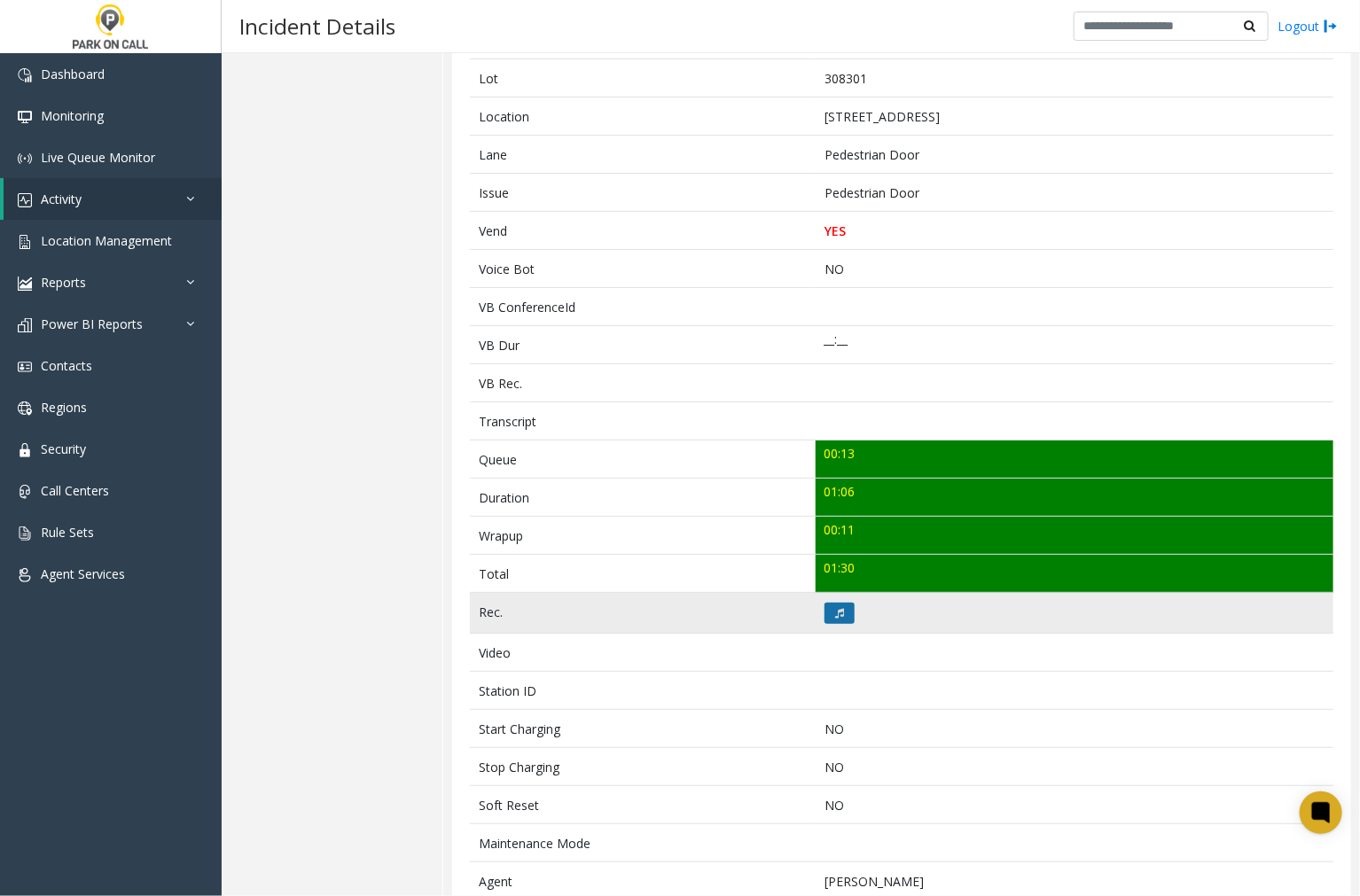
click at [836, 609] on icon at bounding box center [839, 613] width 9 height 11
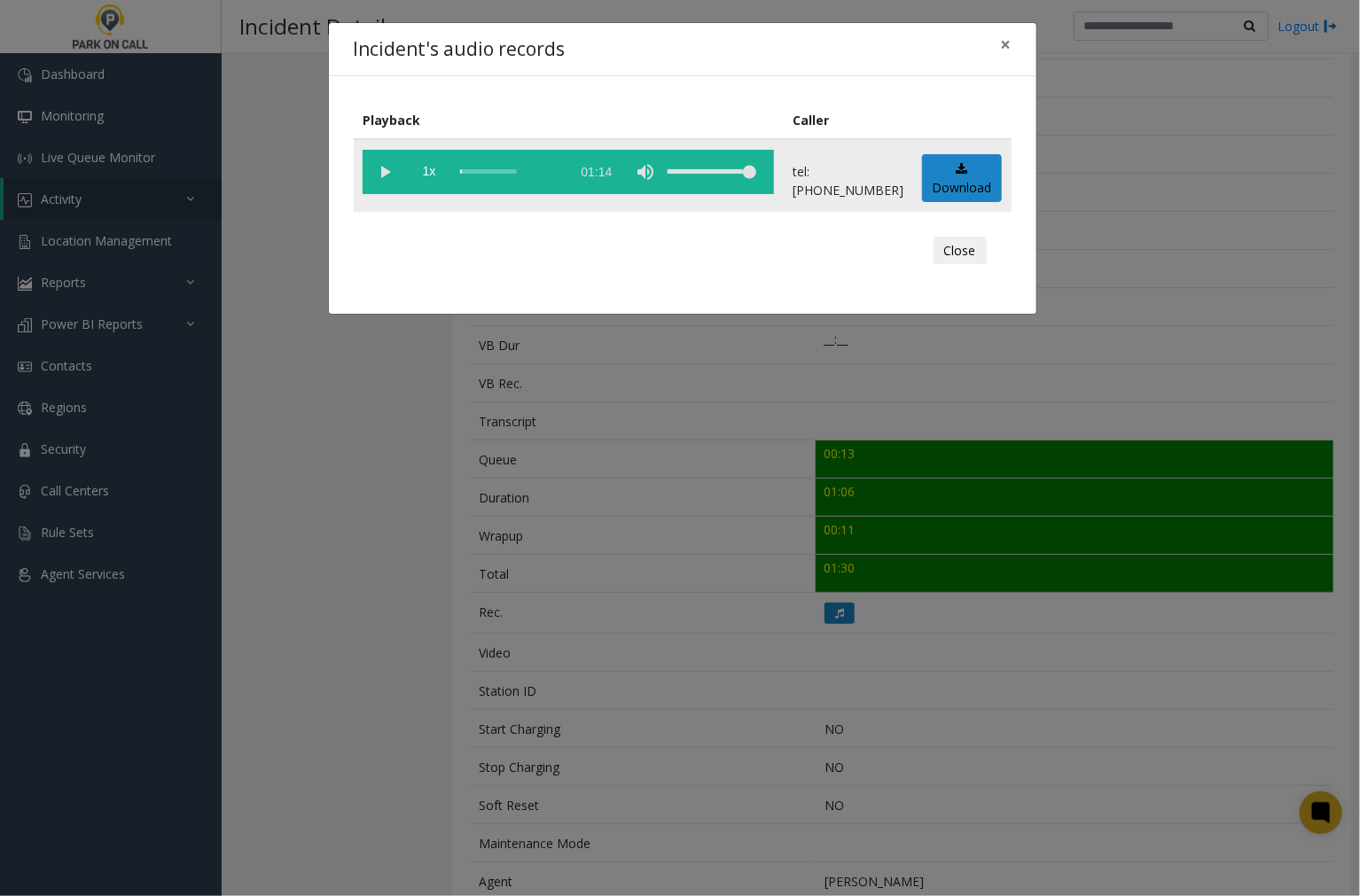
click at [384, 169] on vg-play-pause at bounding box center [385, 171] width 44 height 44
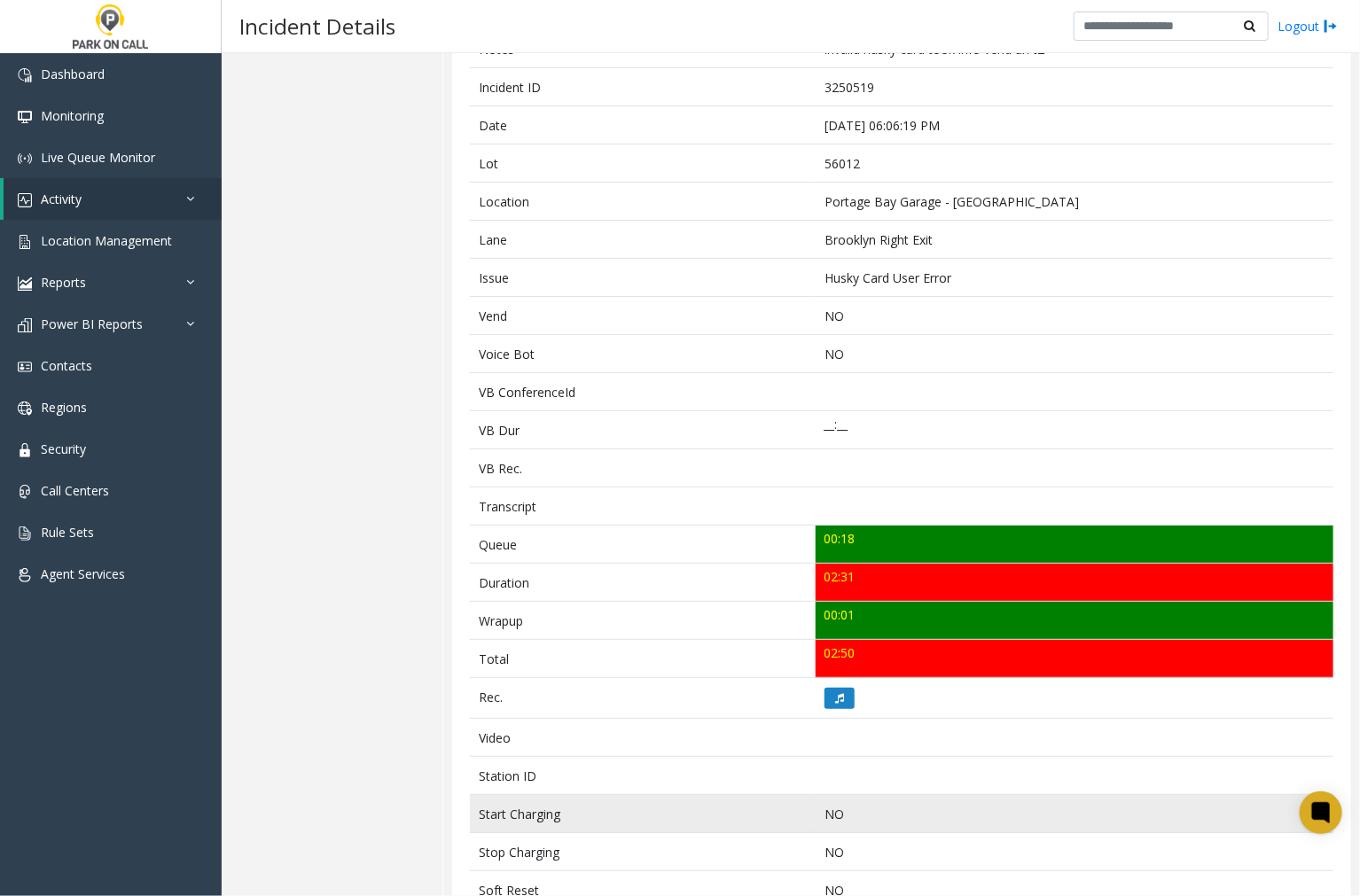
scroll to position [197, 0]
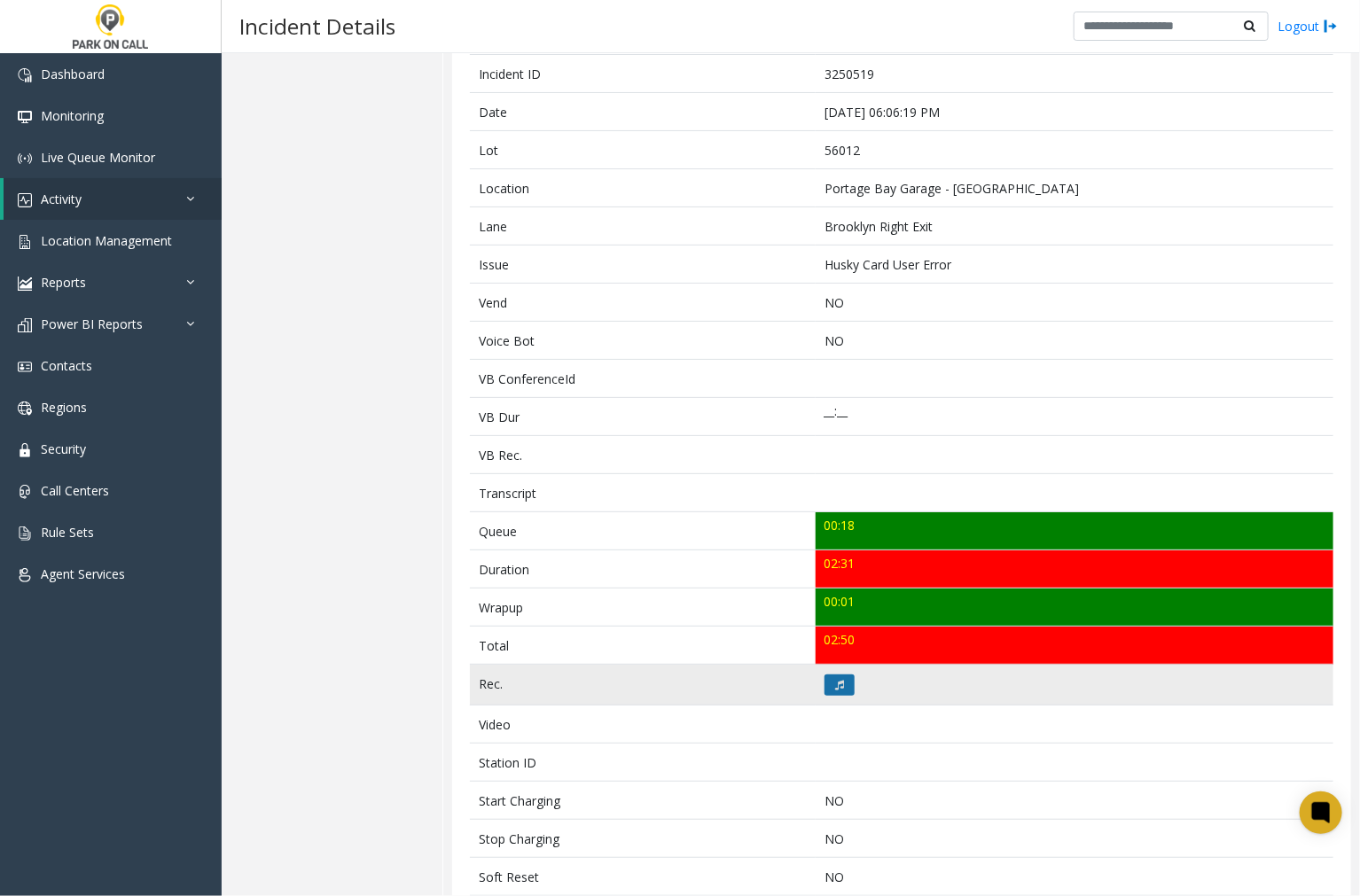
click at [827, 687] on button at bounding box center [839, 686] width 30 height 22
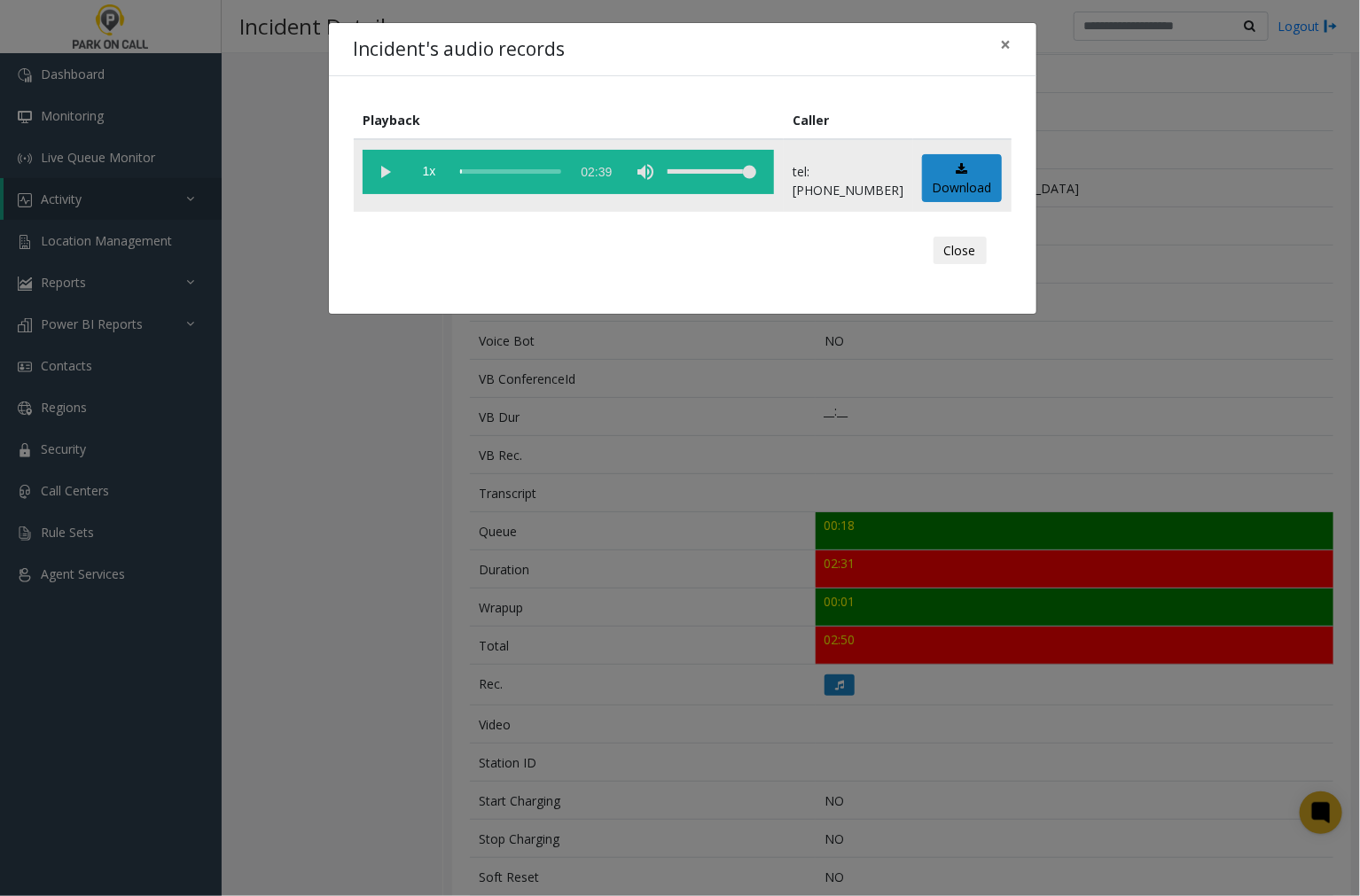
click at [380, 170] on vg-play-pause at bounding box center [385, 171] width 44 height 44
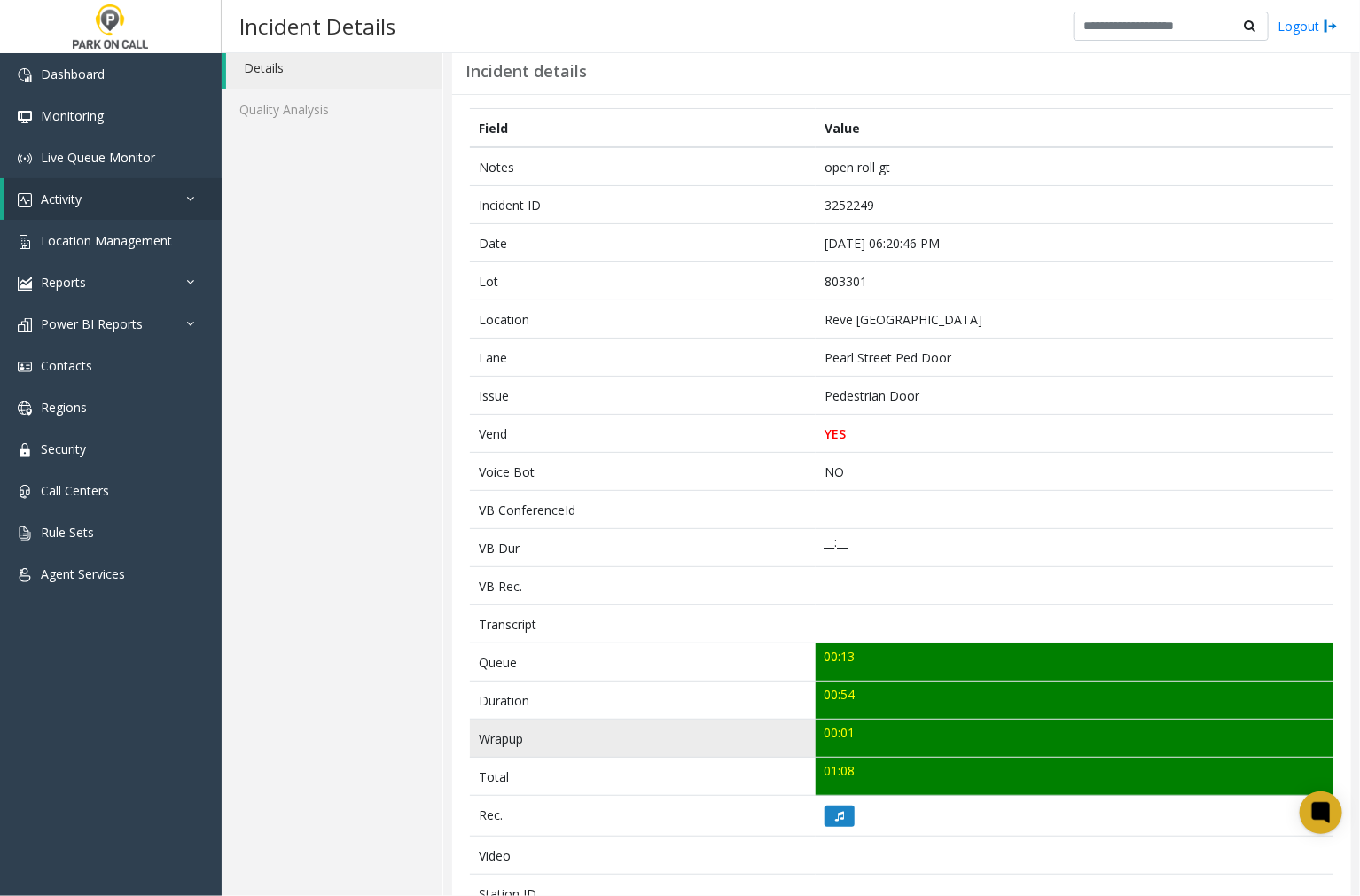
scroll to position [99, 0]
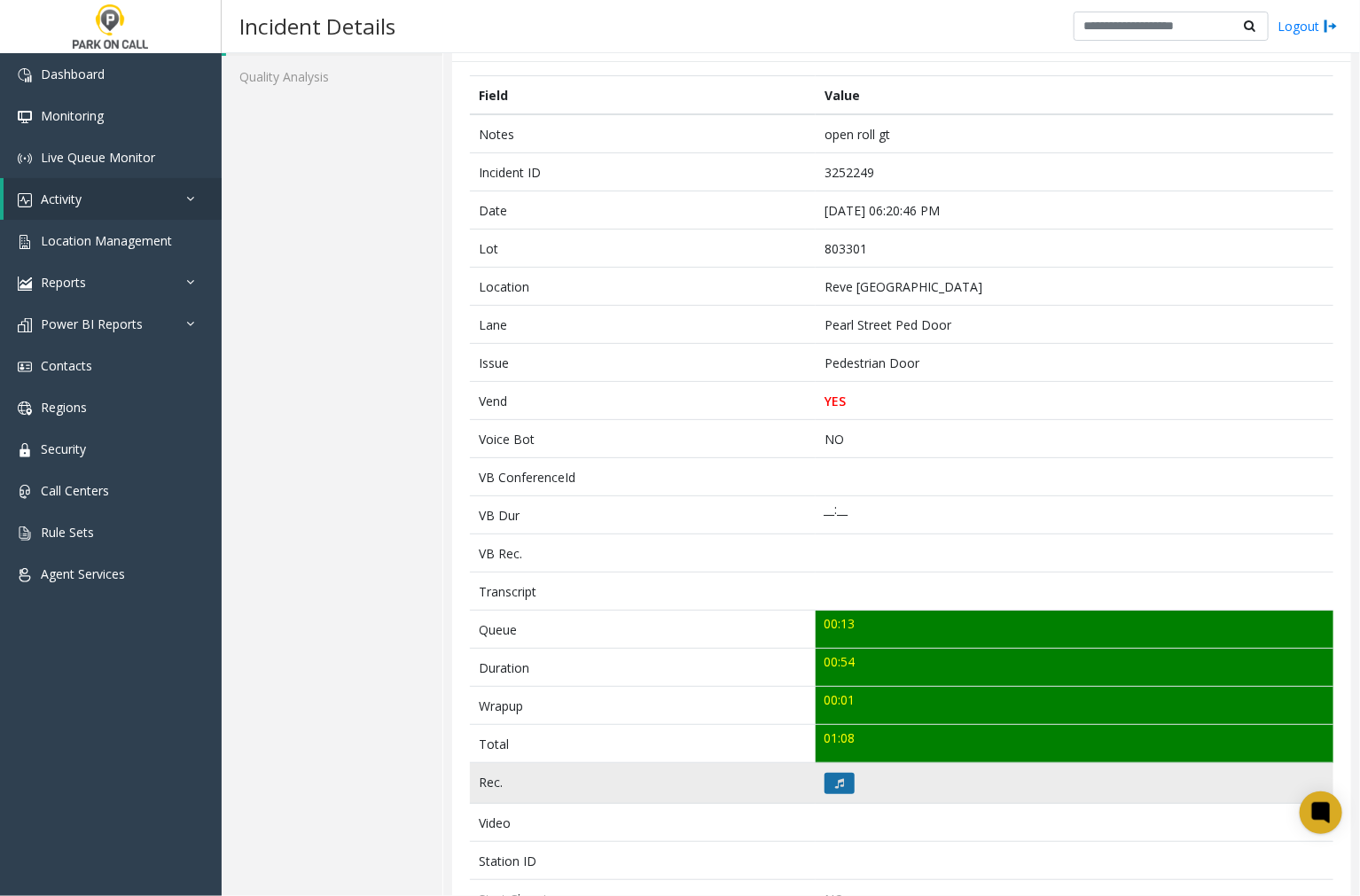
click at [827, 781] on button at bounding box center [839, 784] width 30 height 22
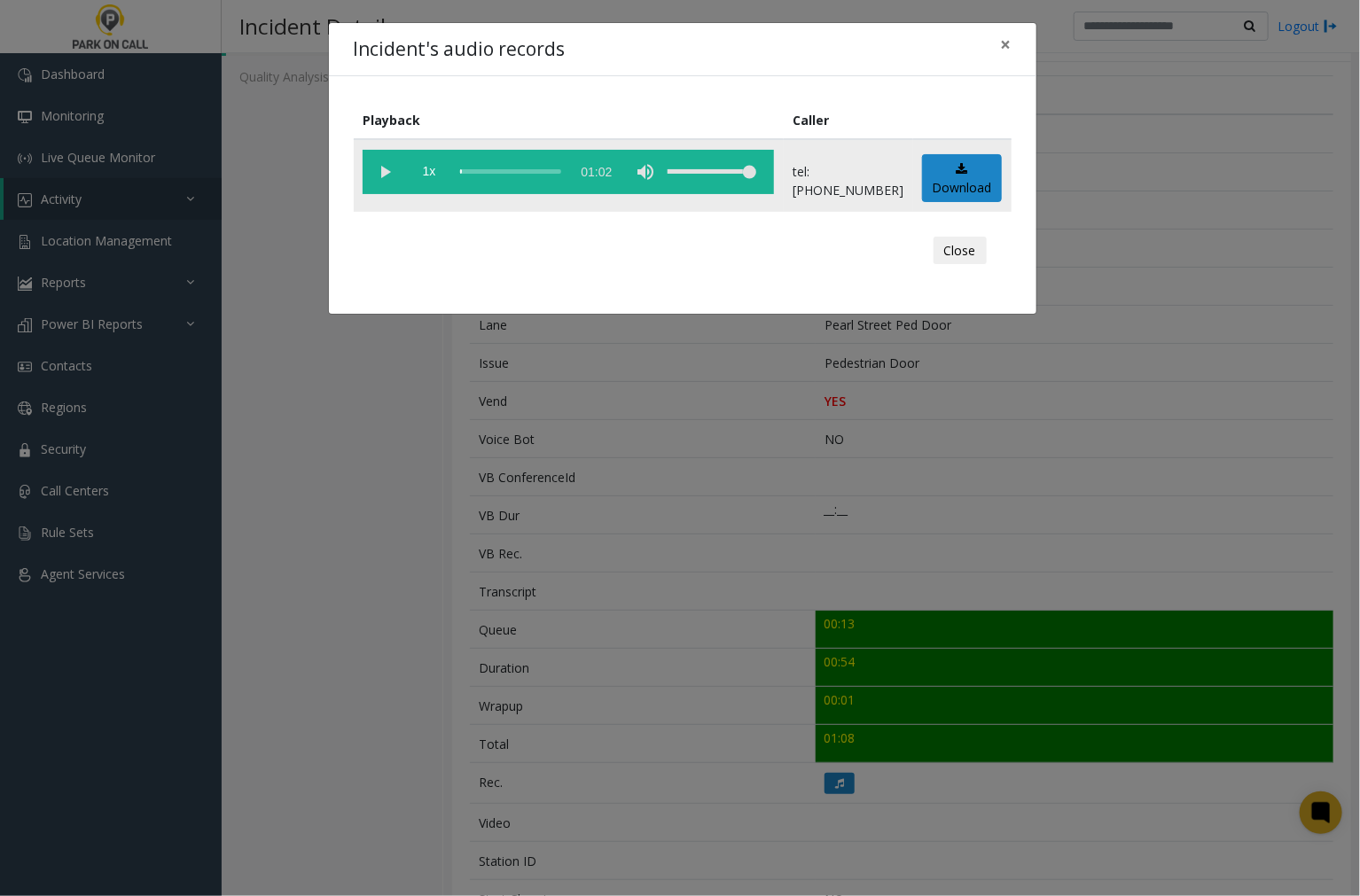
click at [382, 168] on vg-play-pause at bounding box center [385, 171] width 44 height 44
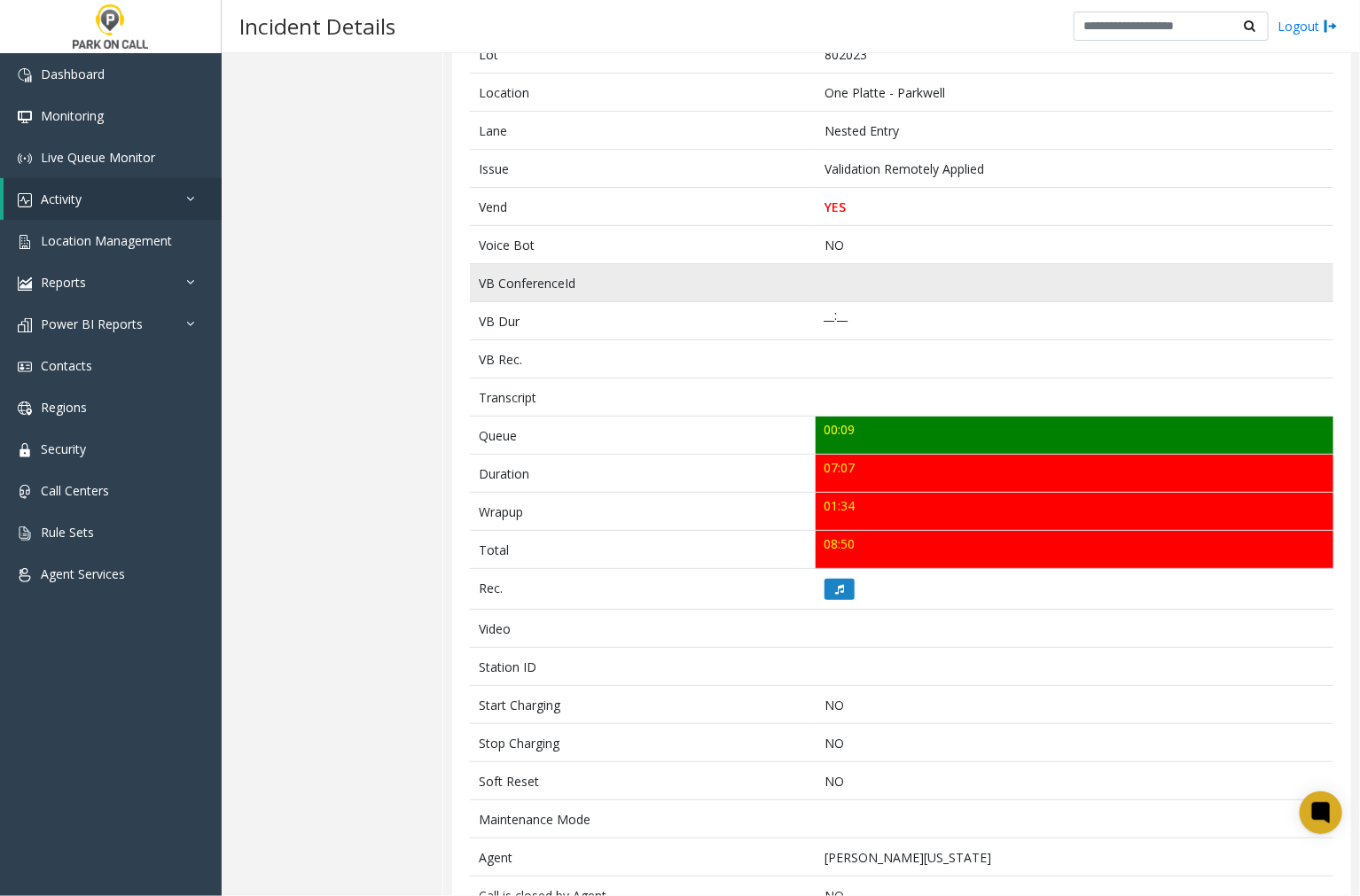
scroll to position [295, 0]
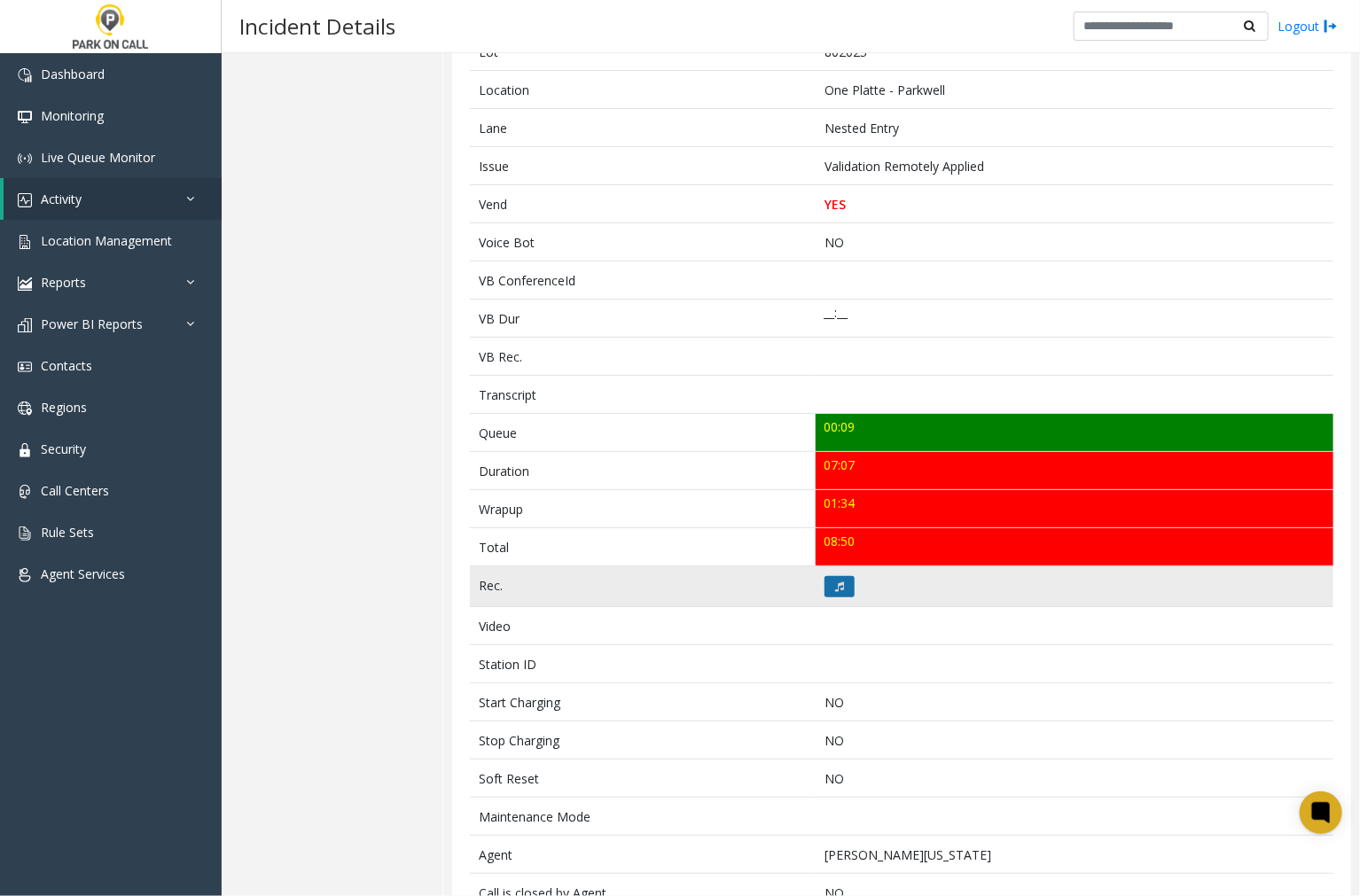
click at [837, 586] on icon at bounding box center [839, 586] width 9 height 11
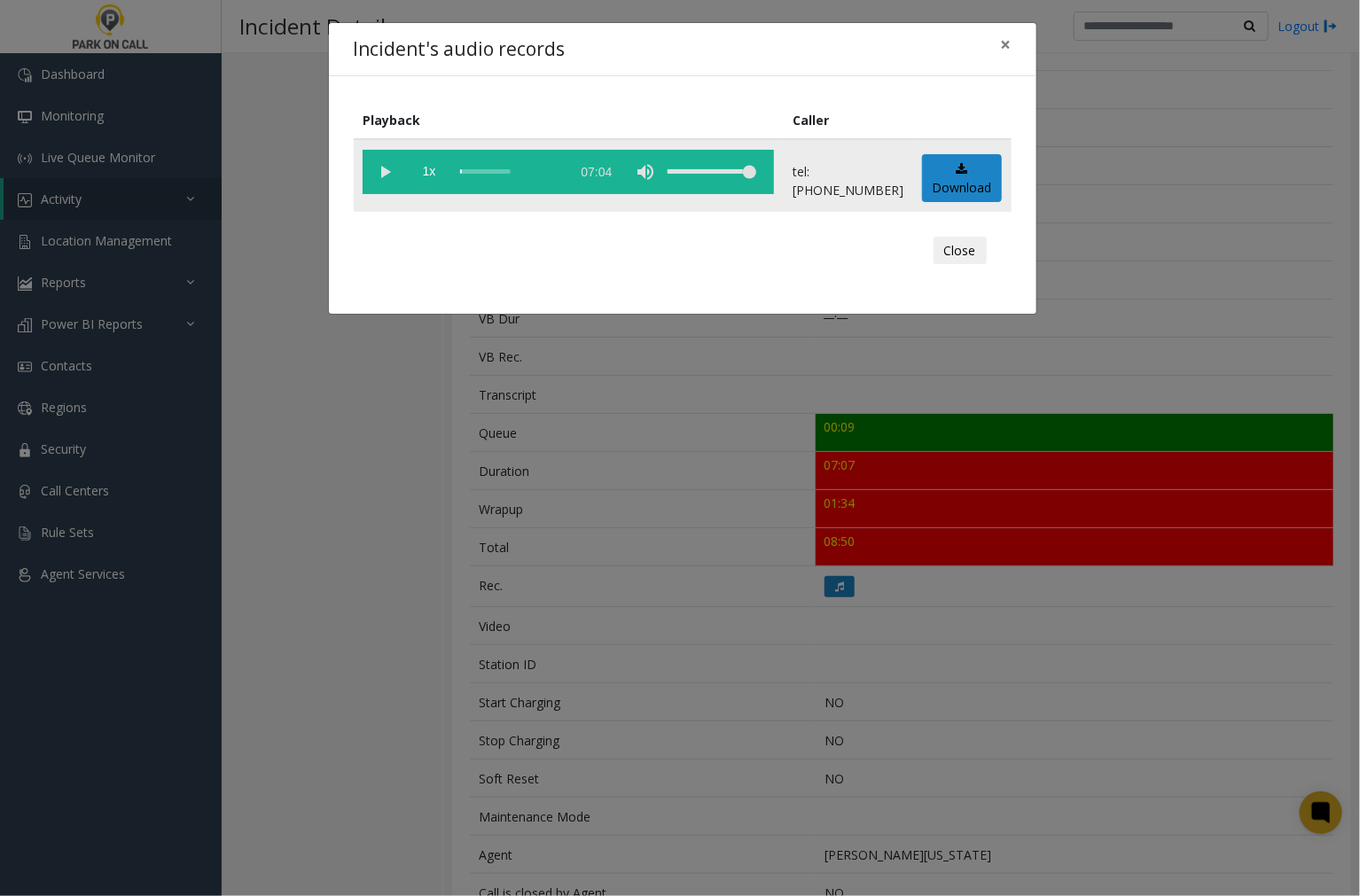
click at [385, 170] on vg-play-pause at bounding box center [385, 171] width 44 height 44
click at [461, 169] on div "scrub bar" at bounding box center [510, 171] width 101 height 44
click at [383, 169] on vg-play-pause at bounding box center [385, 171] width 44 height 44
click at [390, 171] on vg-play-pause at bounding box center [385, 171] width 44 height 44
click at [583, 428] on div "Incident's audio records × Playback Caller 1x 07:04 tel:[PHONE_NUMBER] Download…" at bounding box center [680, 448] width 1360 height 896
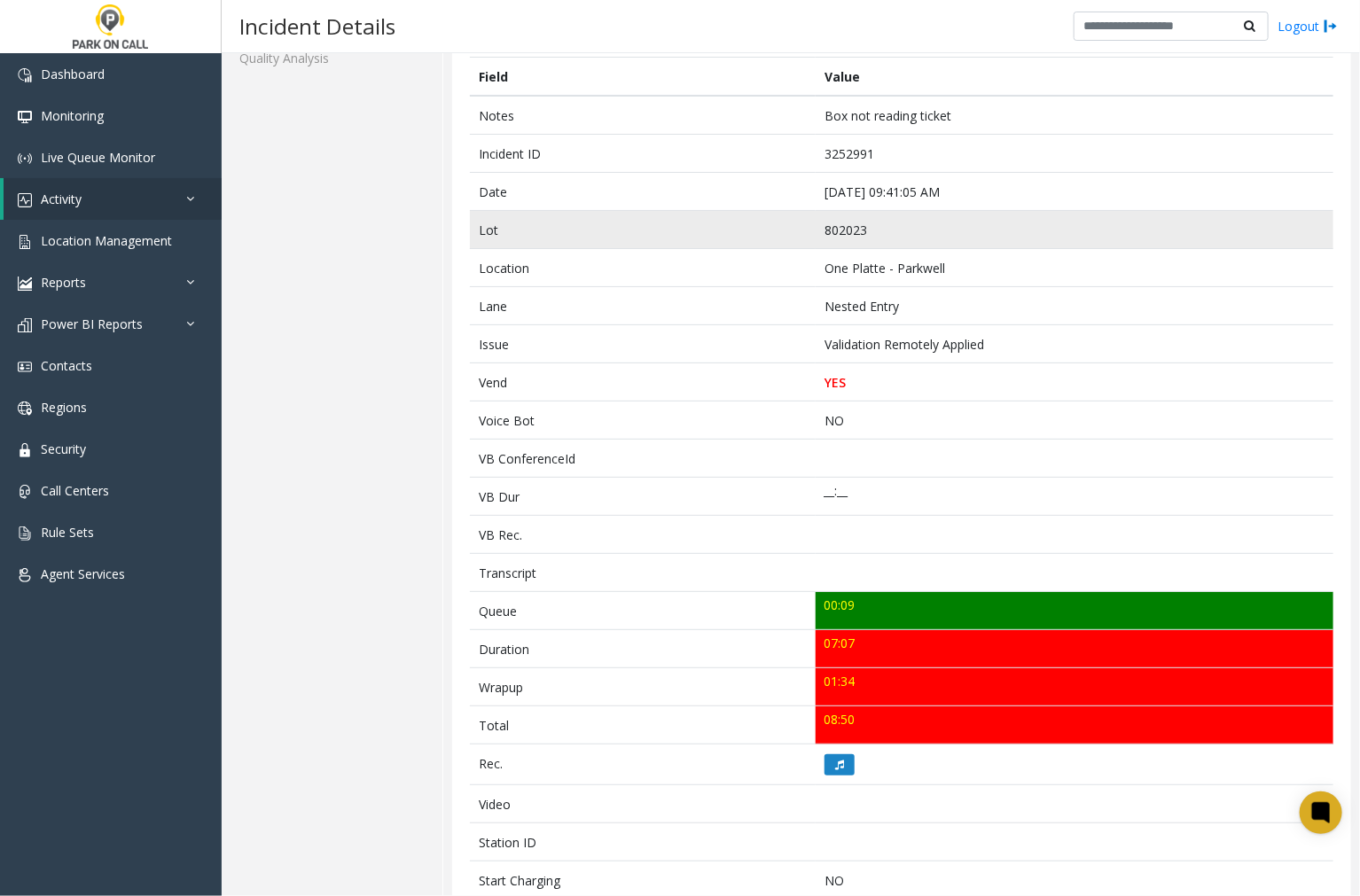
scroll to position [0, 0]
